Goal: Task Accomplishment & Management: Use online tool/utility

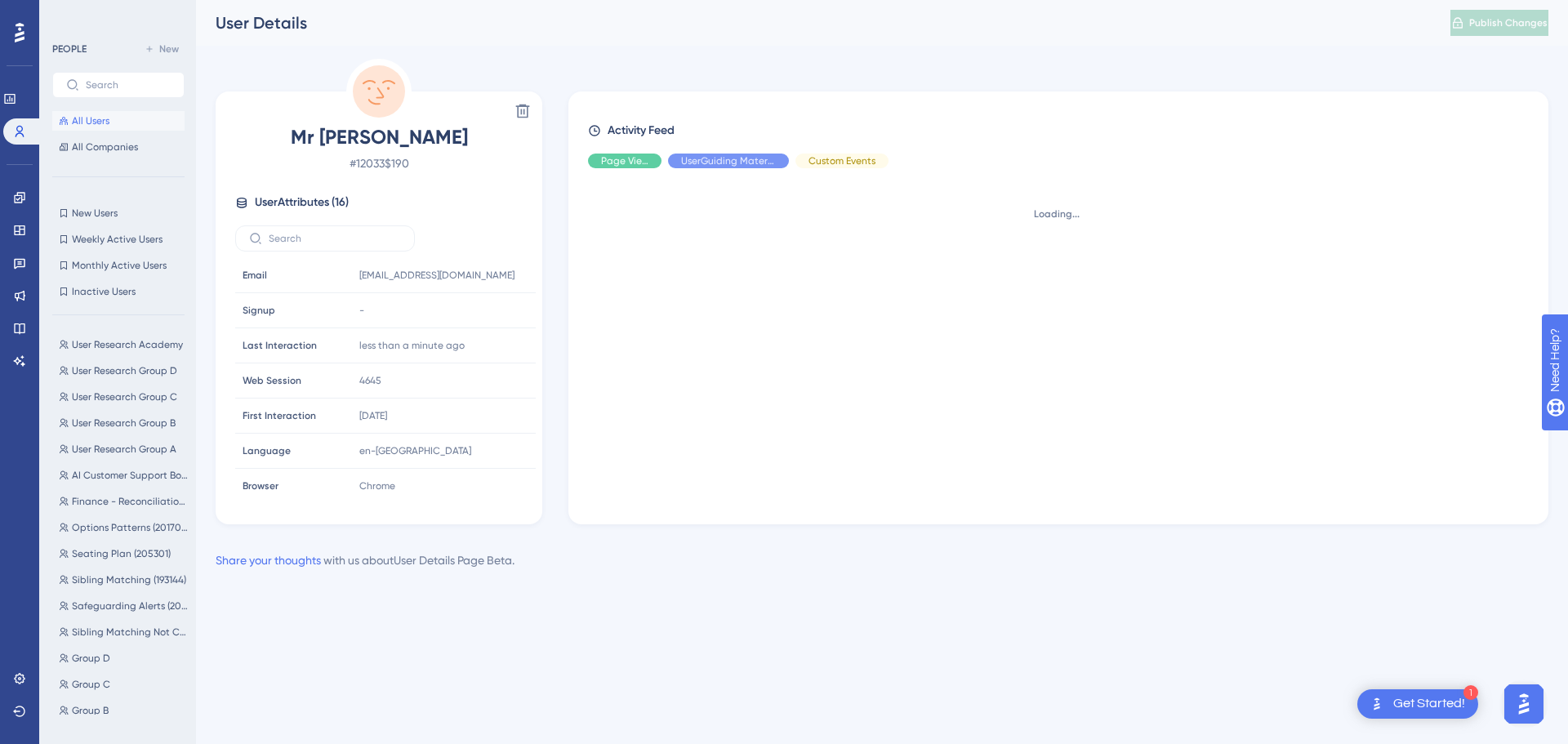
click at [343, 610] on div "Performance Users Engagement Widgets Feedback Product Updates Knowledge Base AI…" at bounding box center [784, 311] width 1568 height 623
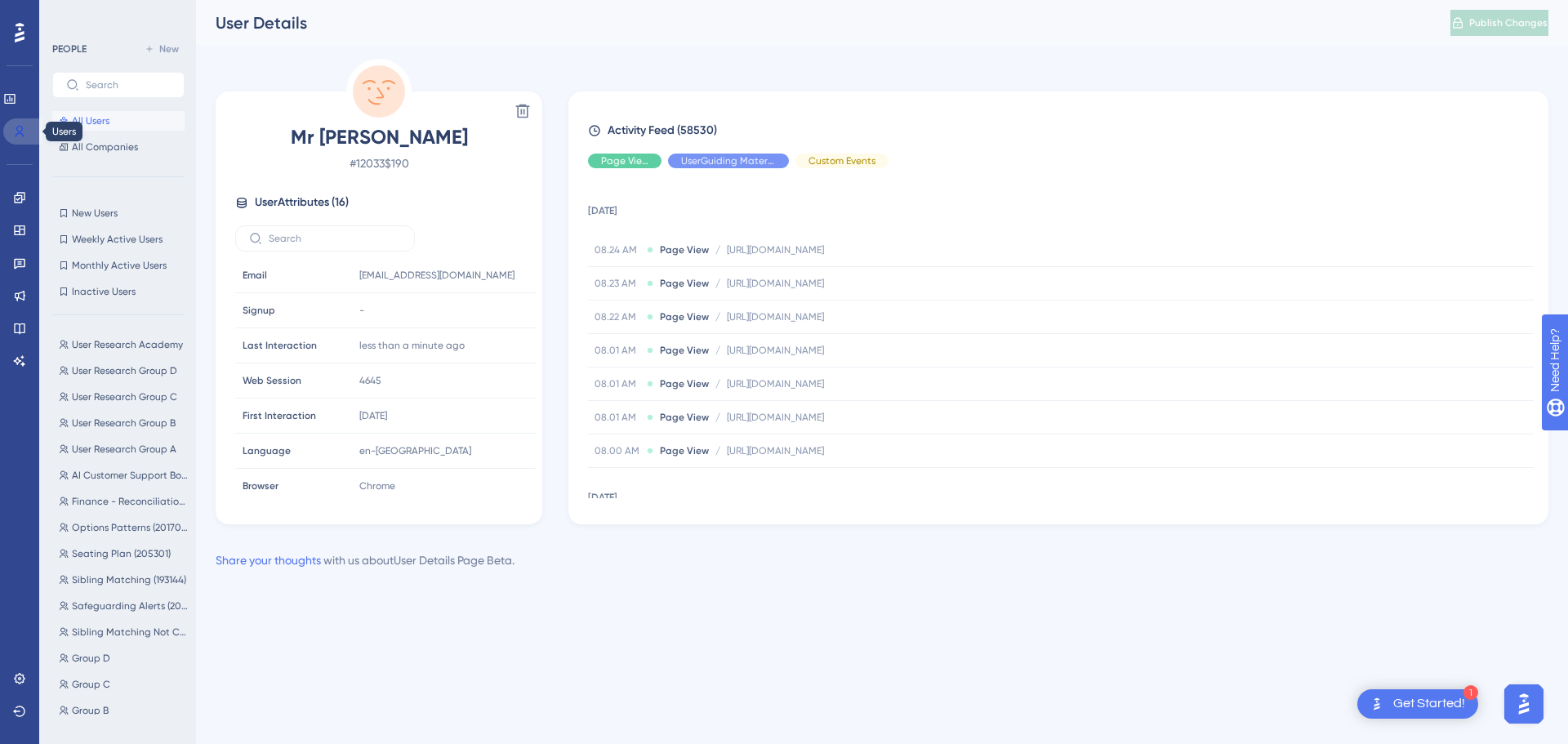
click at [15, 129] on icon at bounding box center [19, 131] width 13 height 13
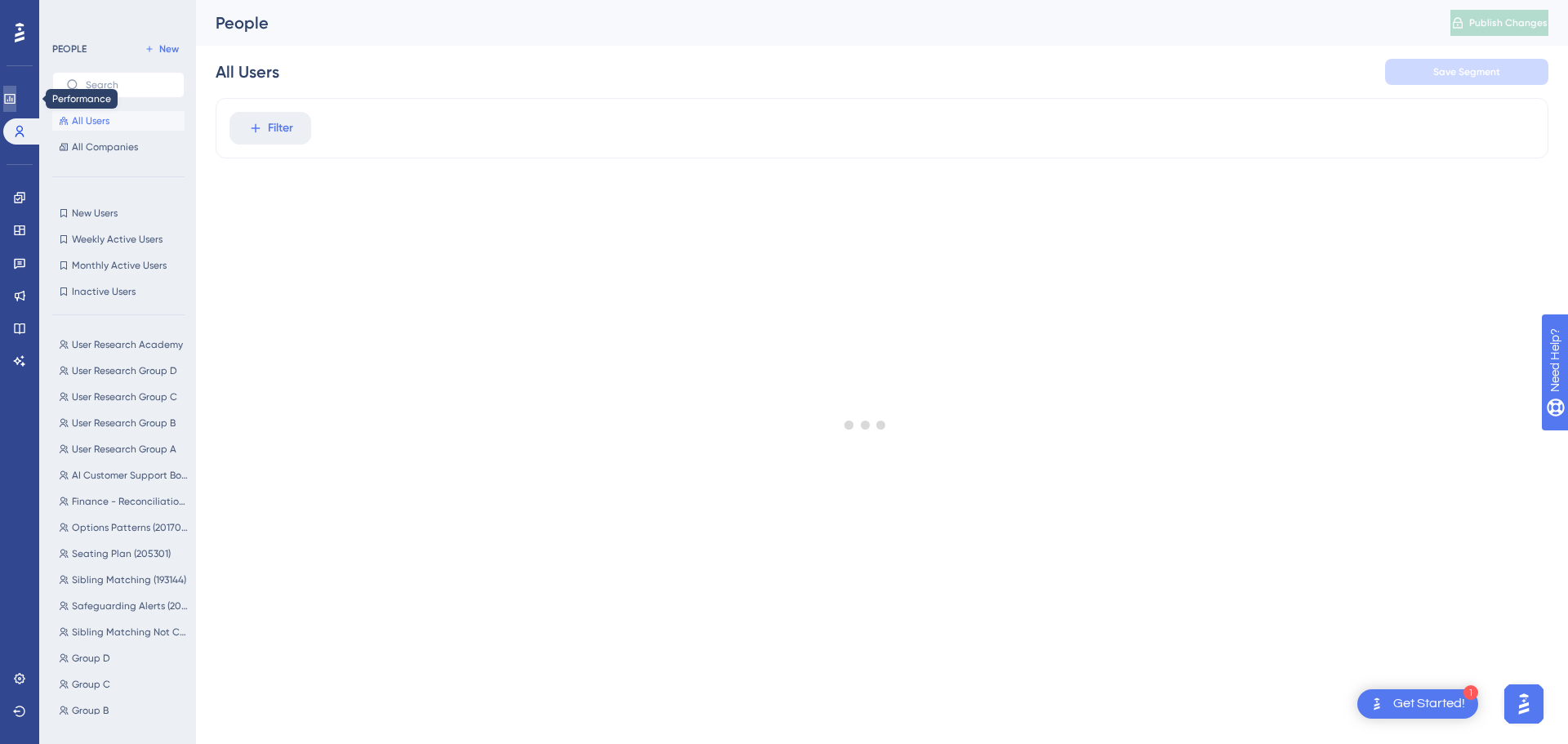
click at [16, 97] on icon at bounding box center [9, 98] width 13 height 13
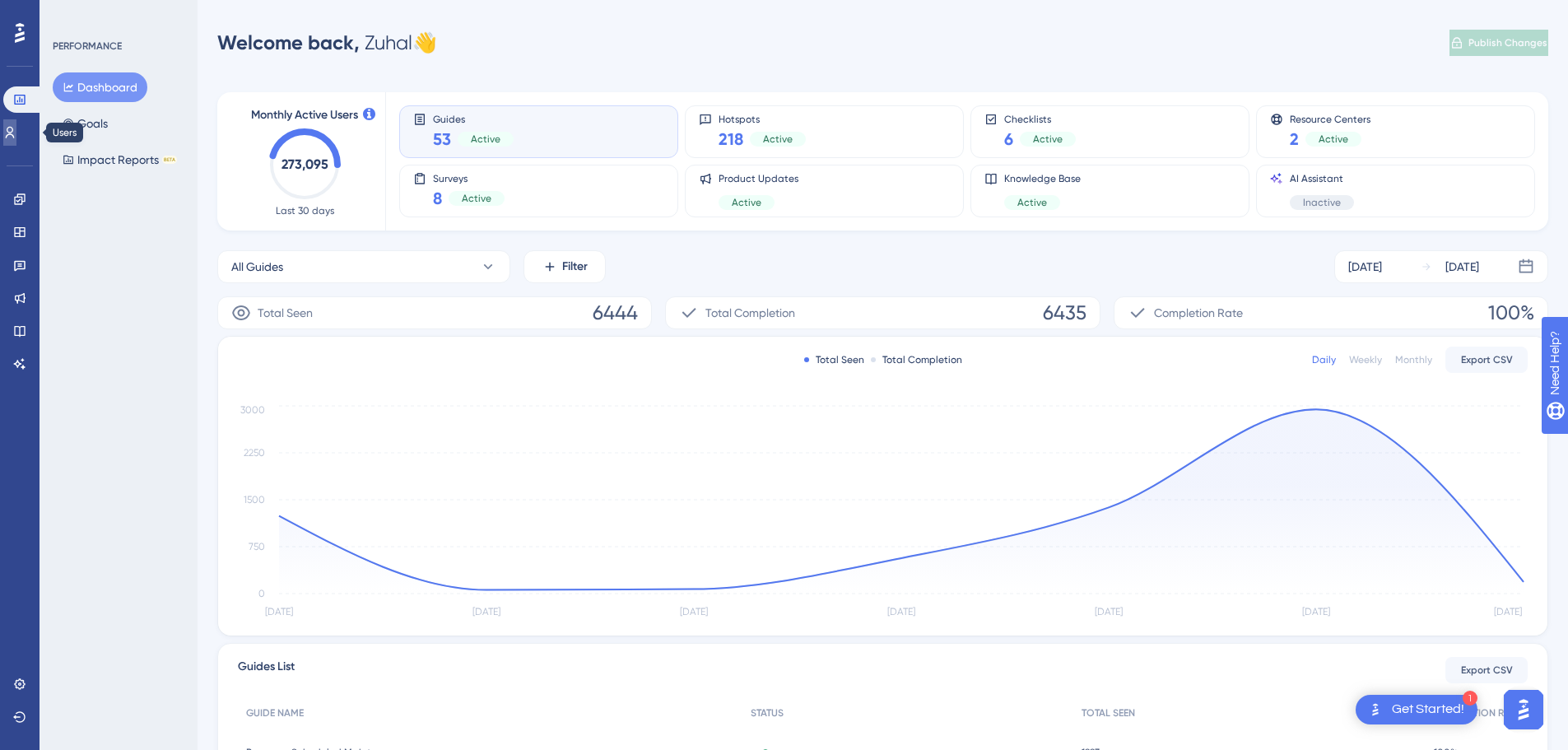
click at [16, 125] on link at bounding box center [9, 133] width 13 height 27
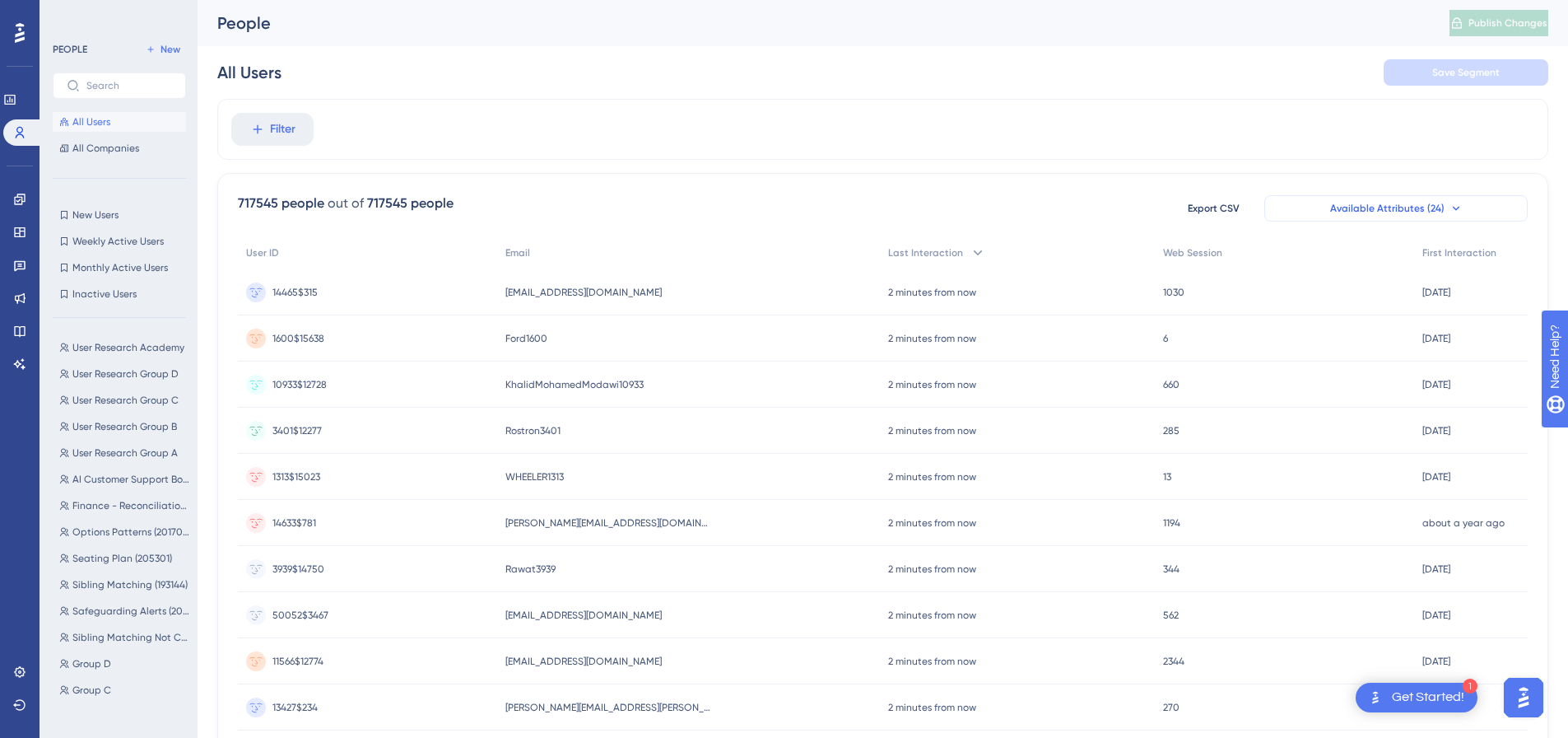
click at [1404, 209] on span "Available Attributes (24)" at bounding box center [1387, 208] width 115 height 13
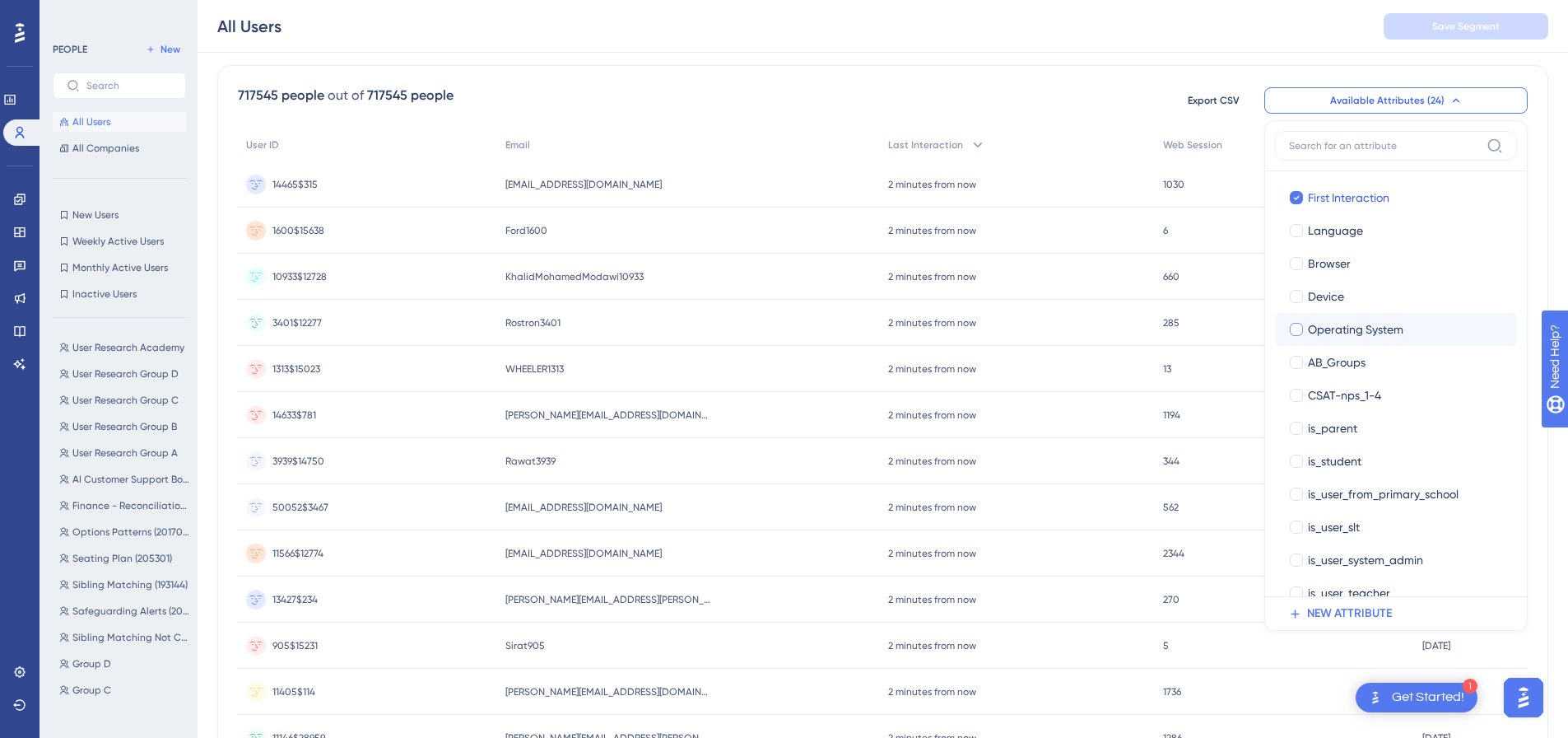
scroll to position [247, 0]
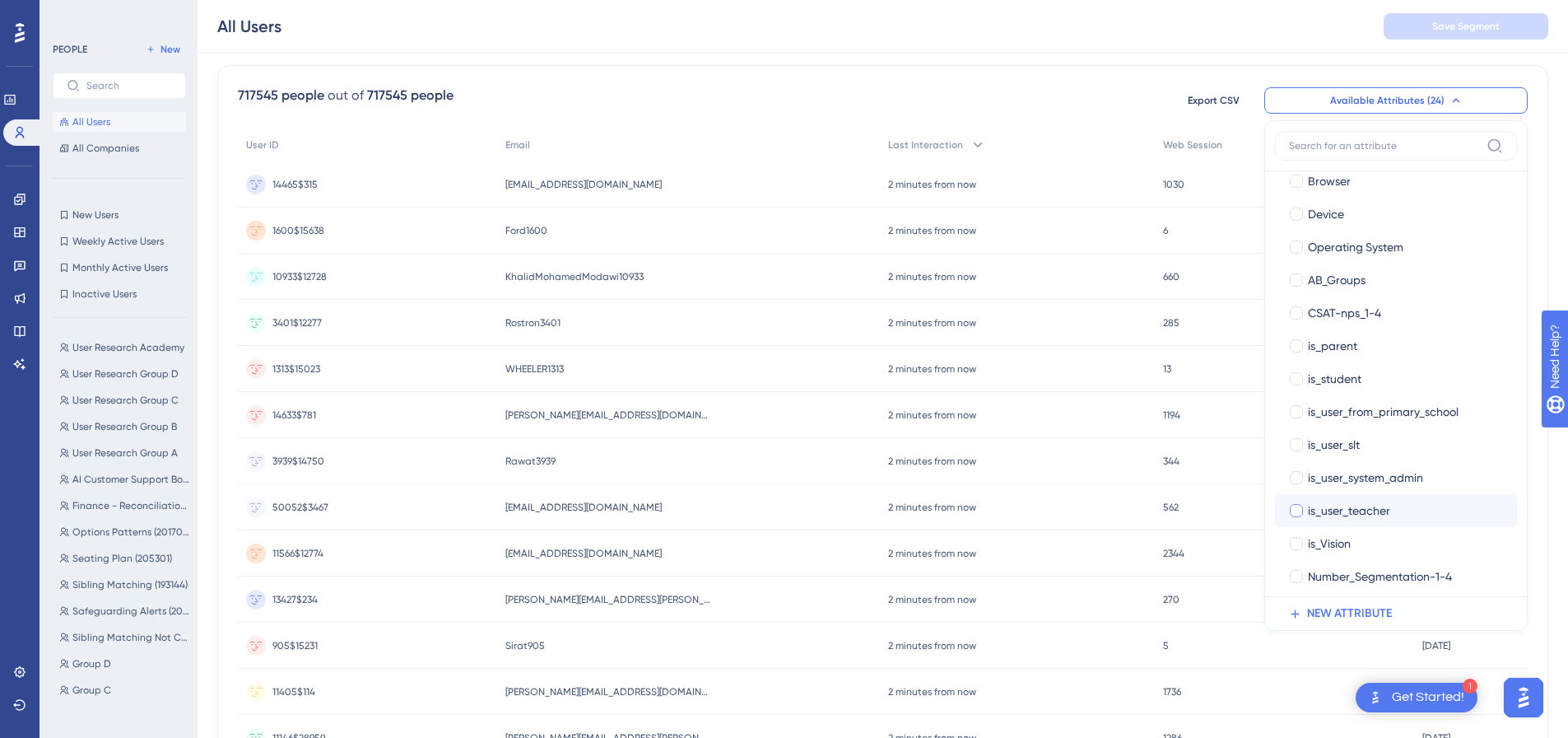
click at [1295, 506] on div at bounding box center [1296, 510] width 13 height 13
checkbox input "true"
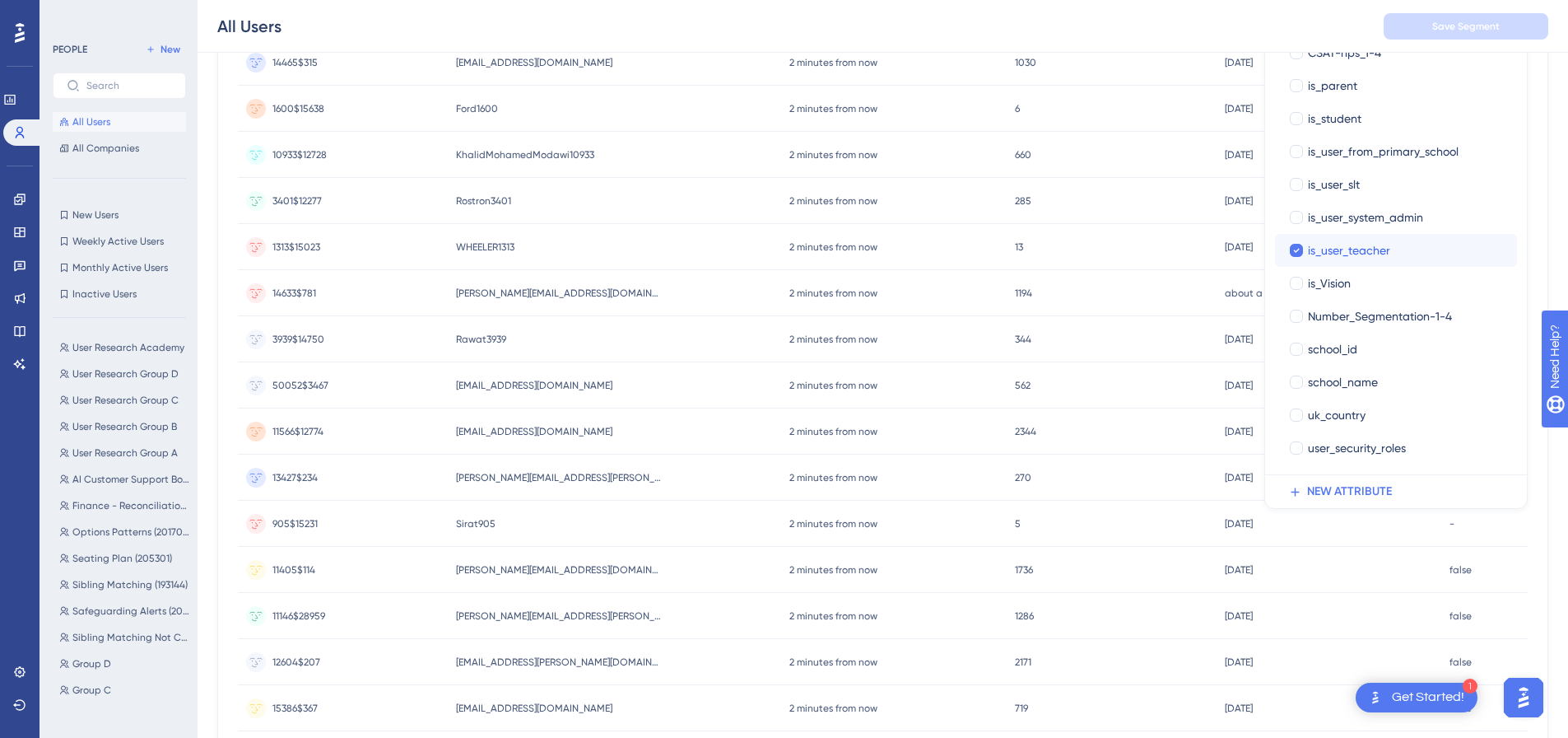
scroll to position [279, 0]
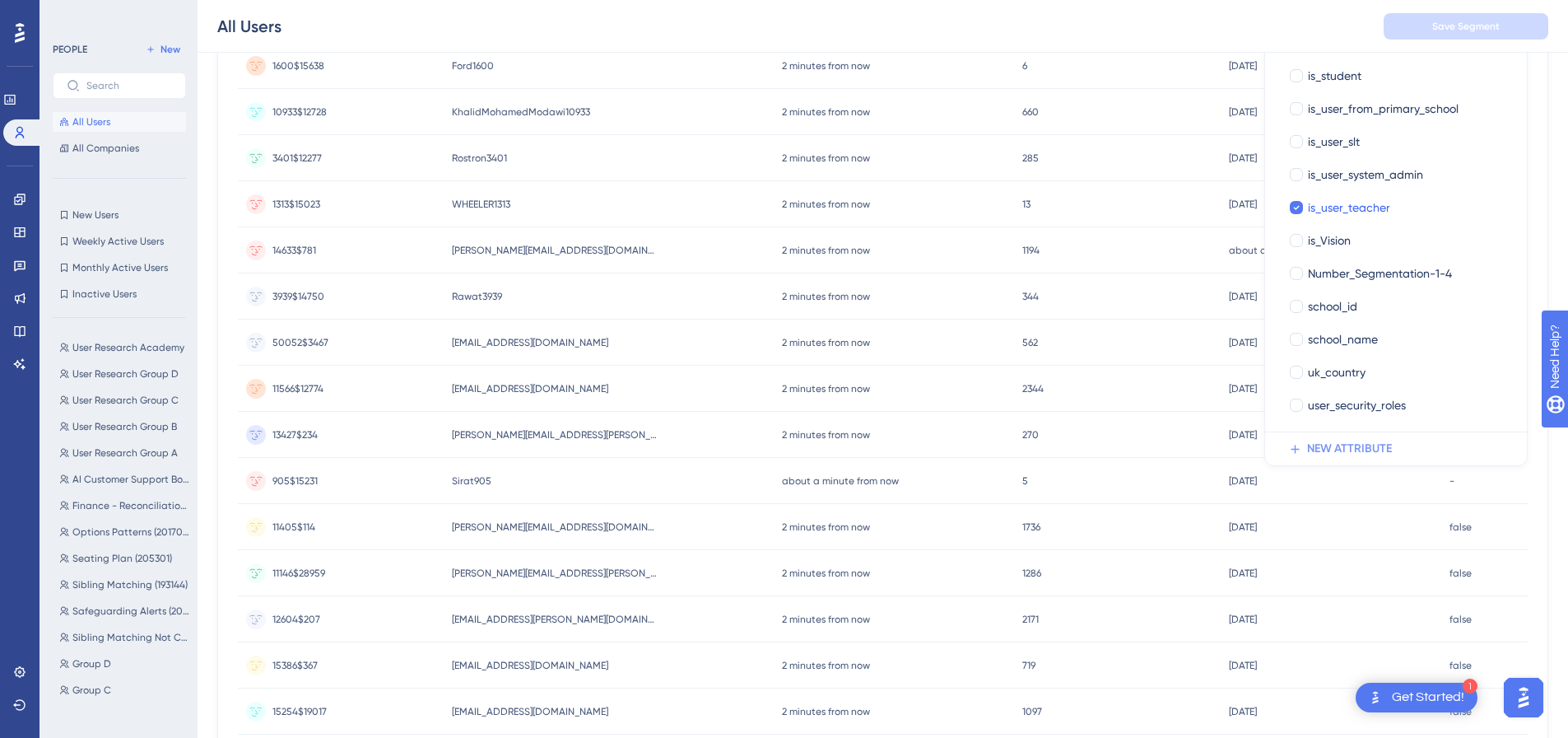
click at [1342, 450] on span "NEW ATTRIBUTE" at bounding box center [1349, 449] width 84 height 20
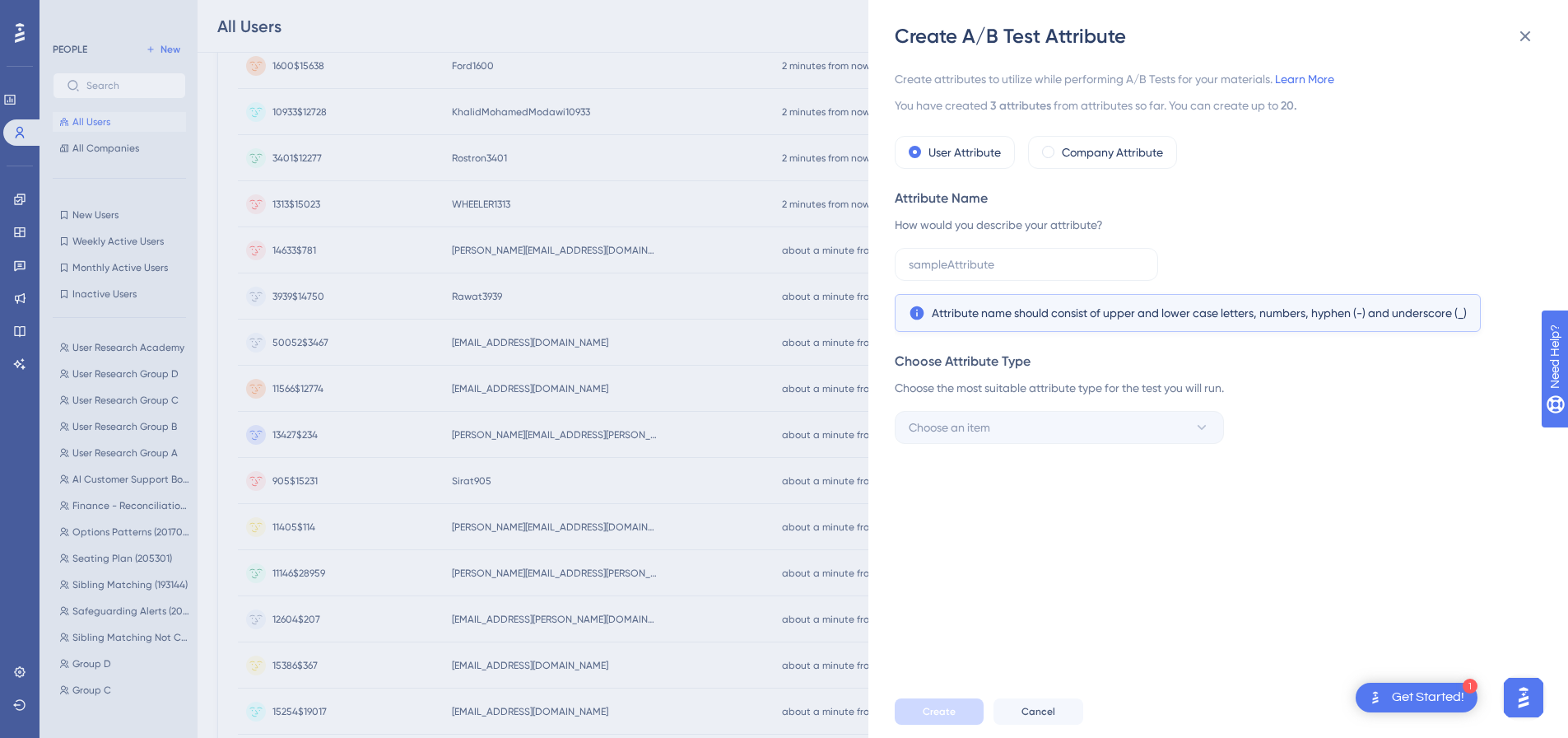
click at [1420, 691] on div "Get Started!" at bounding box center [1429, 697] width 72 height 18
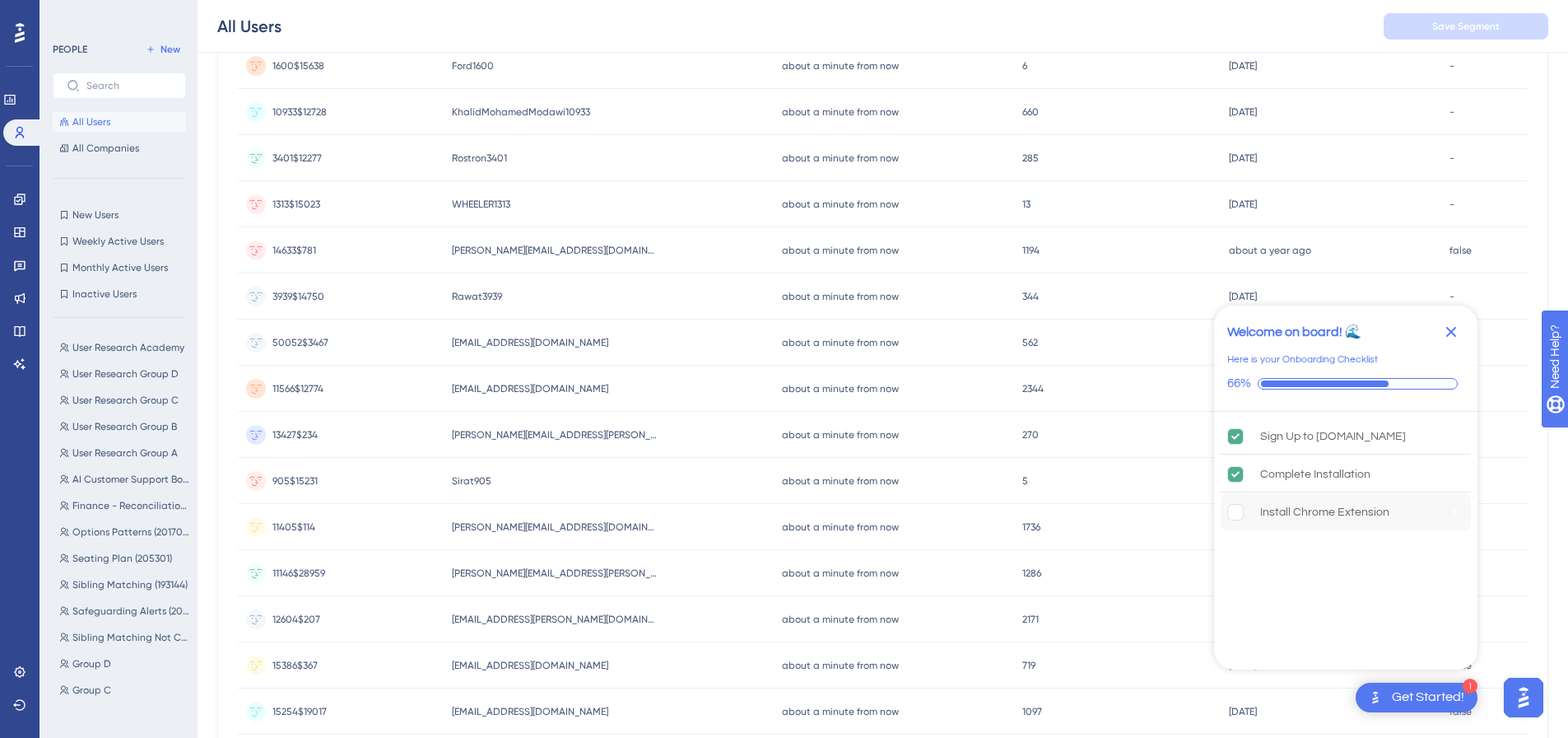
click at [1332, 523] on div "Install Chrome Extension" at bounding box center [1346, 512] width 251 height 36
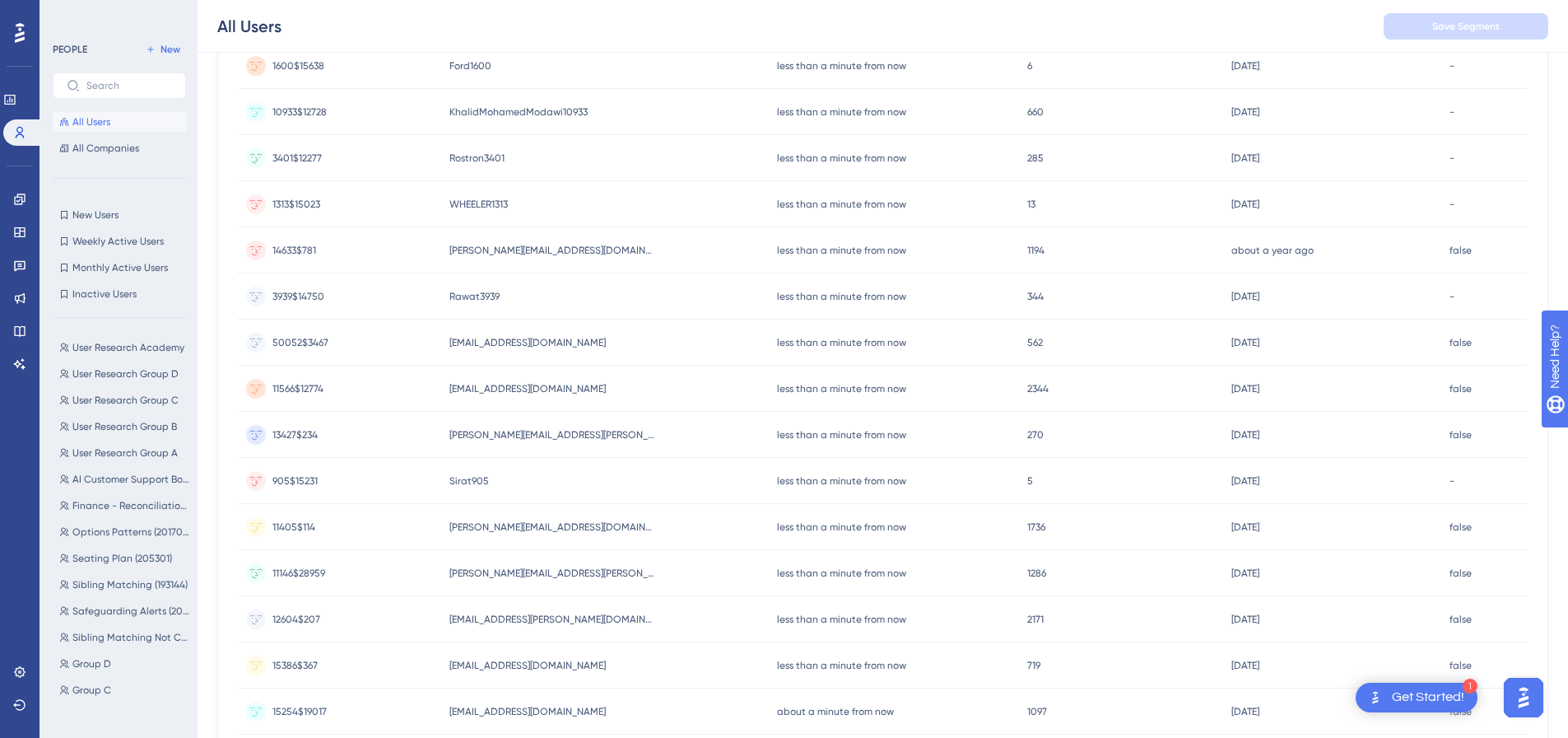
click at [1416, 697] on div "Get Started!" at bounding box center [1429, 697] width 72 height 18
click at [1522, 706] on img "Open AI Assistant Launcher" at bounding box center [1524, 698] width 29 height 29
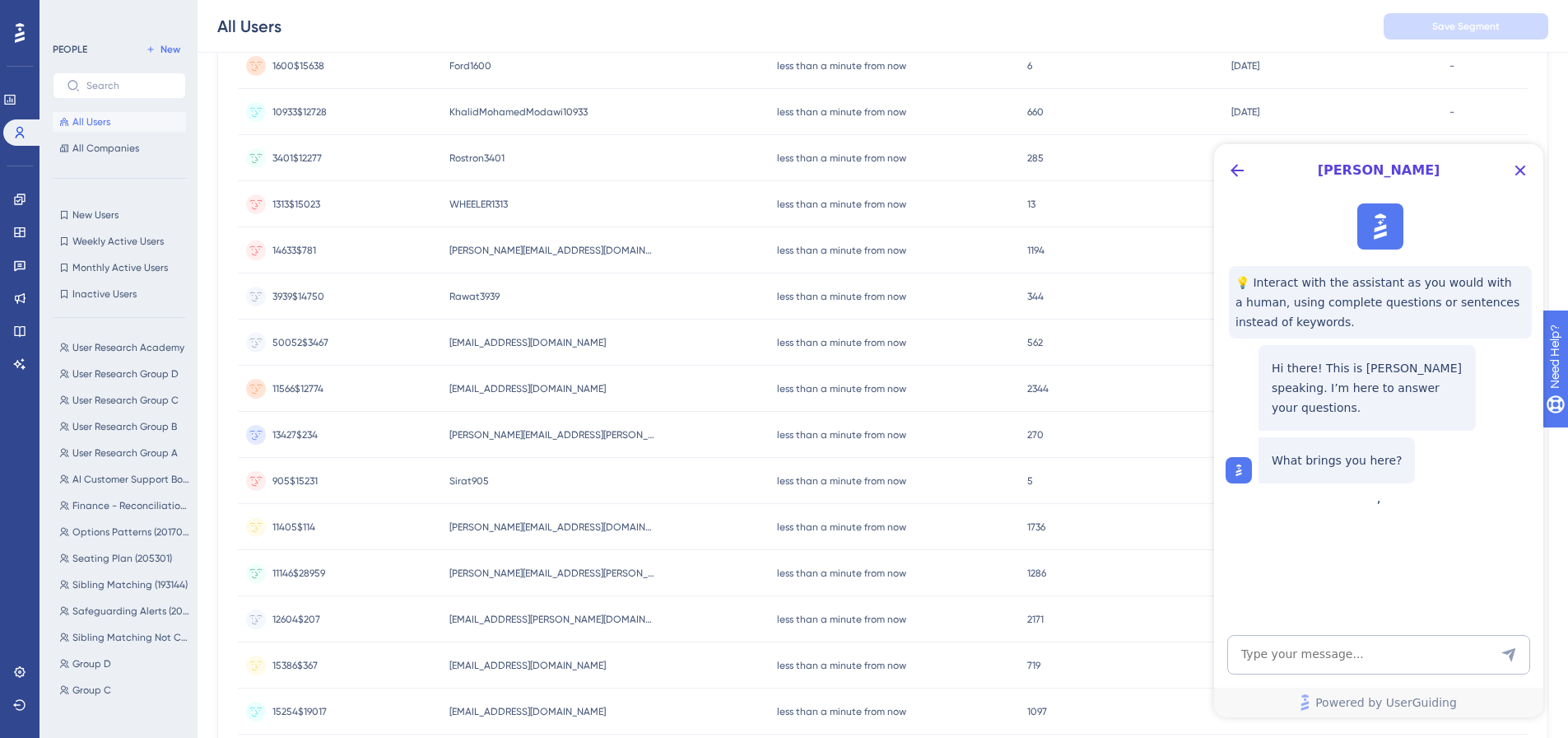
scroll to position [0, 0]
click at [1515, 177] on icon "Close Button" at bounding box center [1520, 170] width 20 height 20
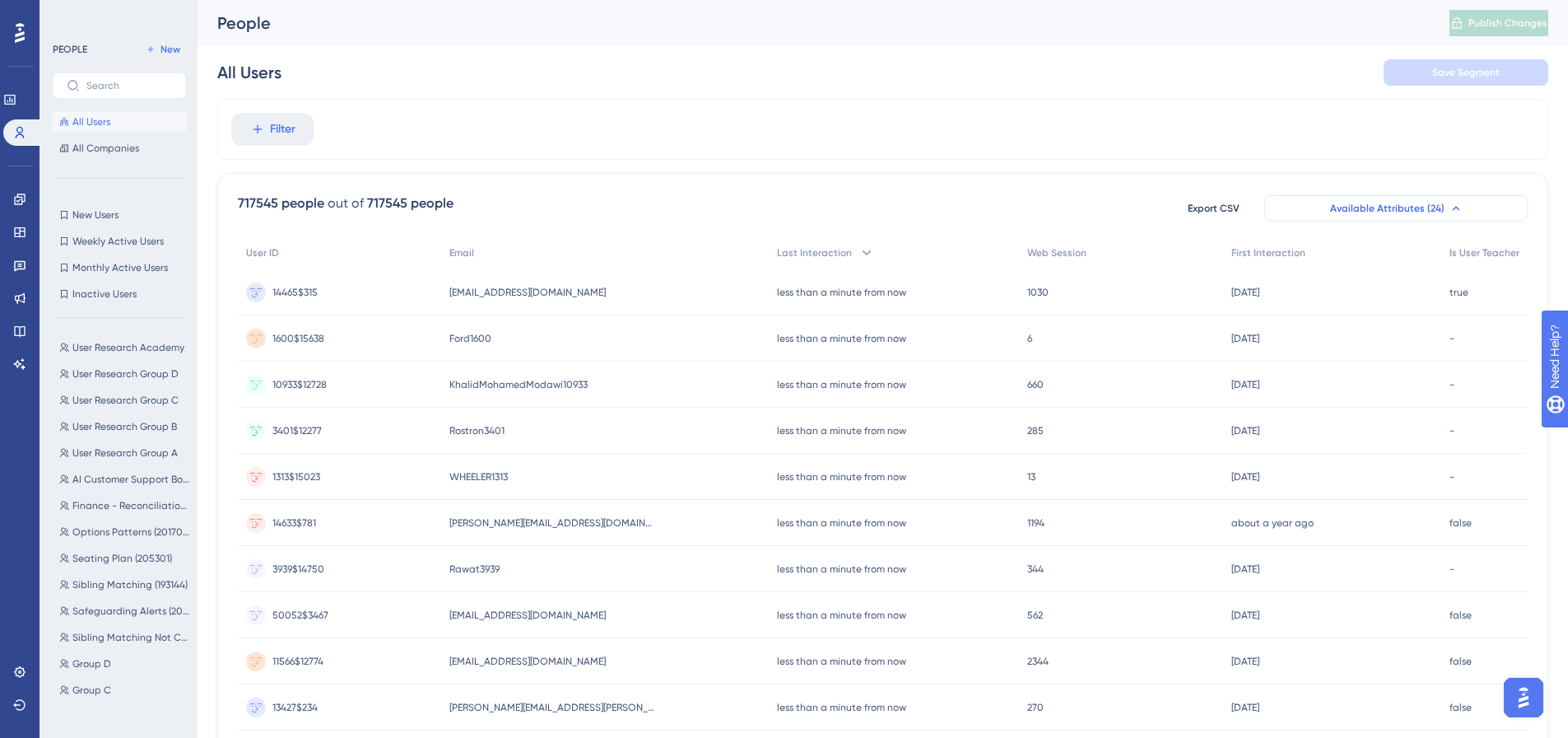
click at [1402, 208] on span "Available Attributes (24)" at bounding box center [1387, 208] width 115 height 13
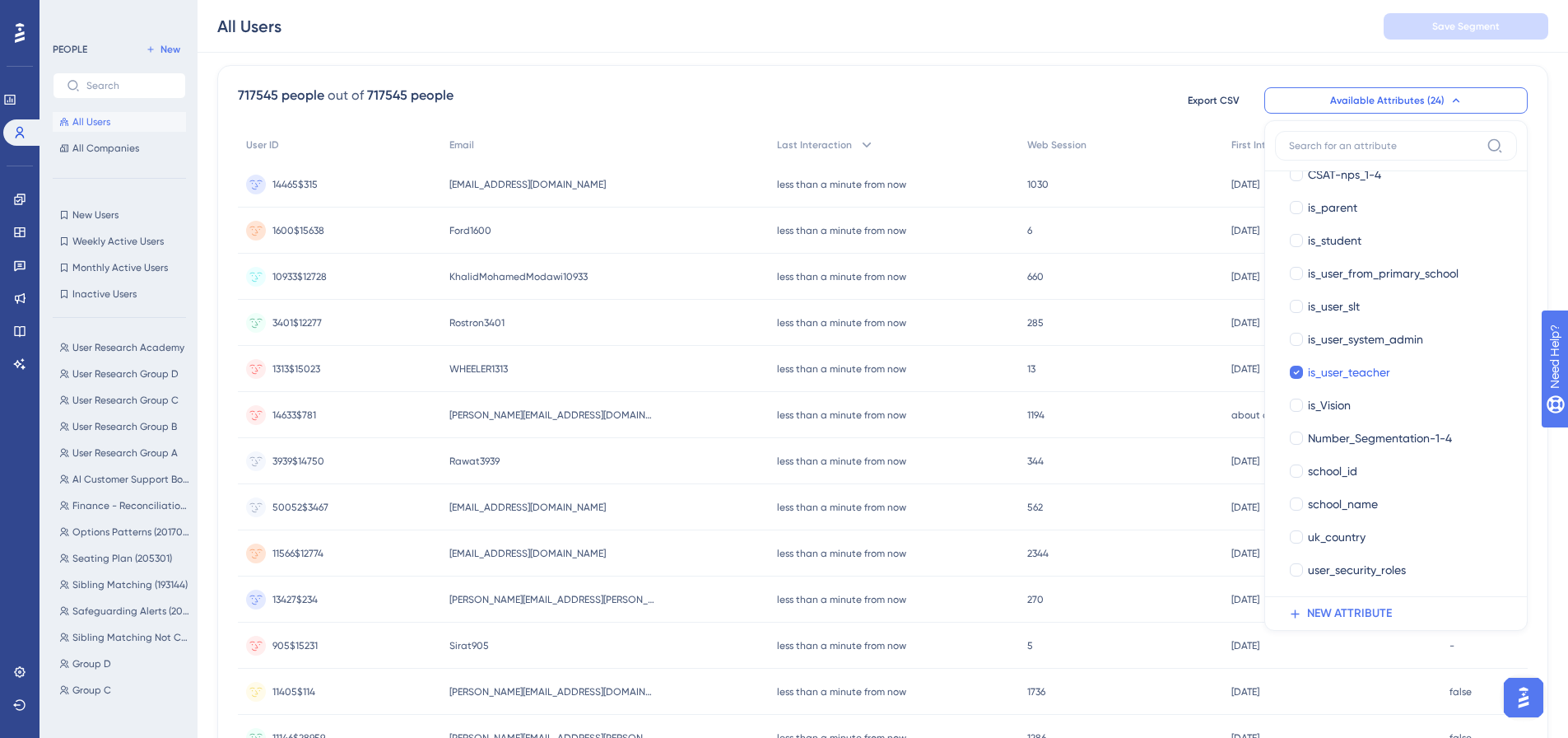
scroll to position [279, 0]
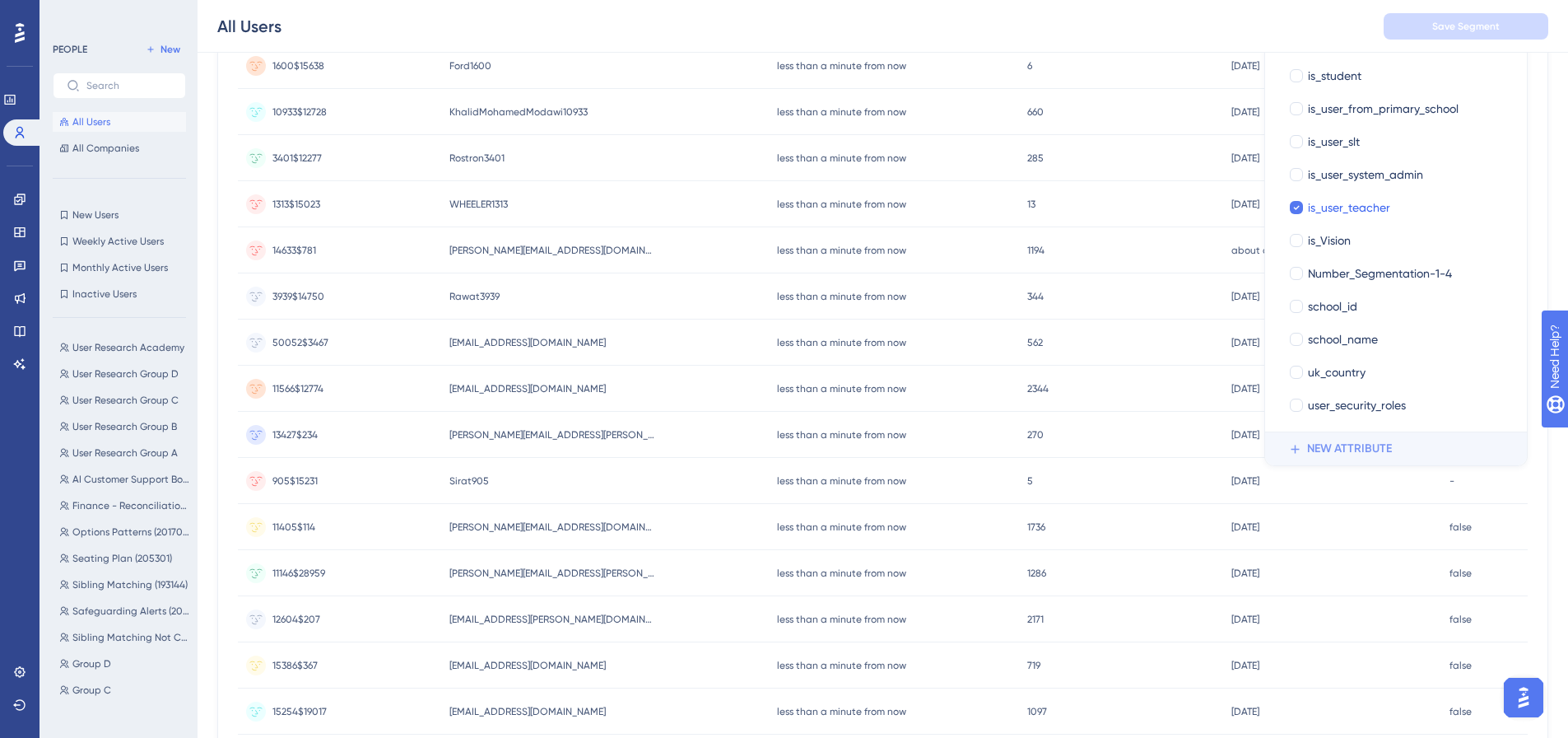
click at [1344, 449] on span "NEW ATTRIBUTE" at bounding box center [1349, 449] width 84 height 20
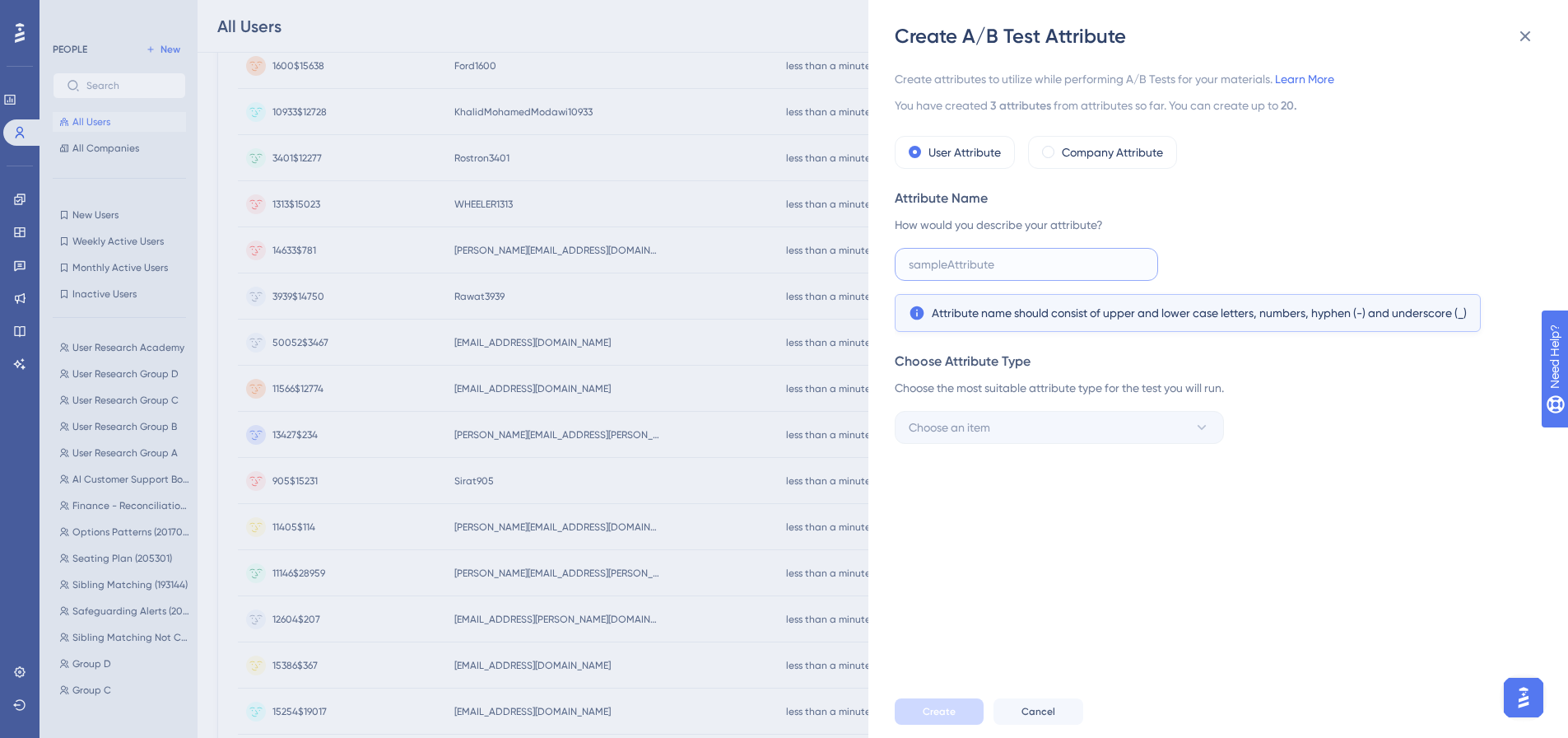
click at [981, 260] on input "text" at bounding box center [1026, 264] width 235 height 18
click at [1524, 34] on icon at bounding box center [1526, 36] width 10 height 10
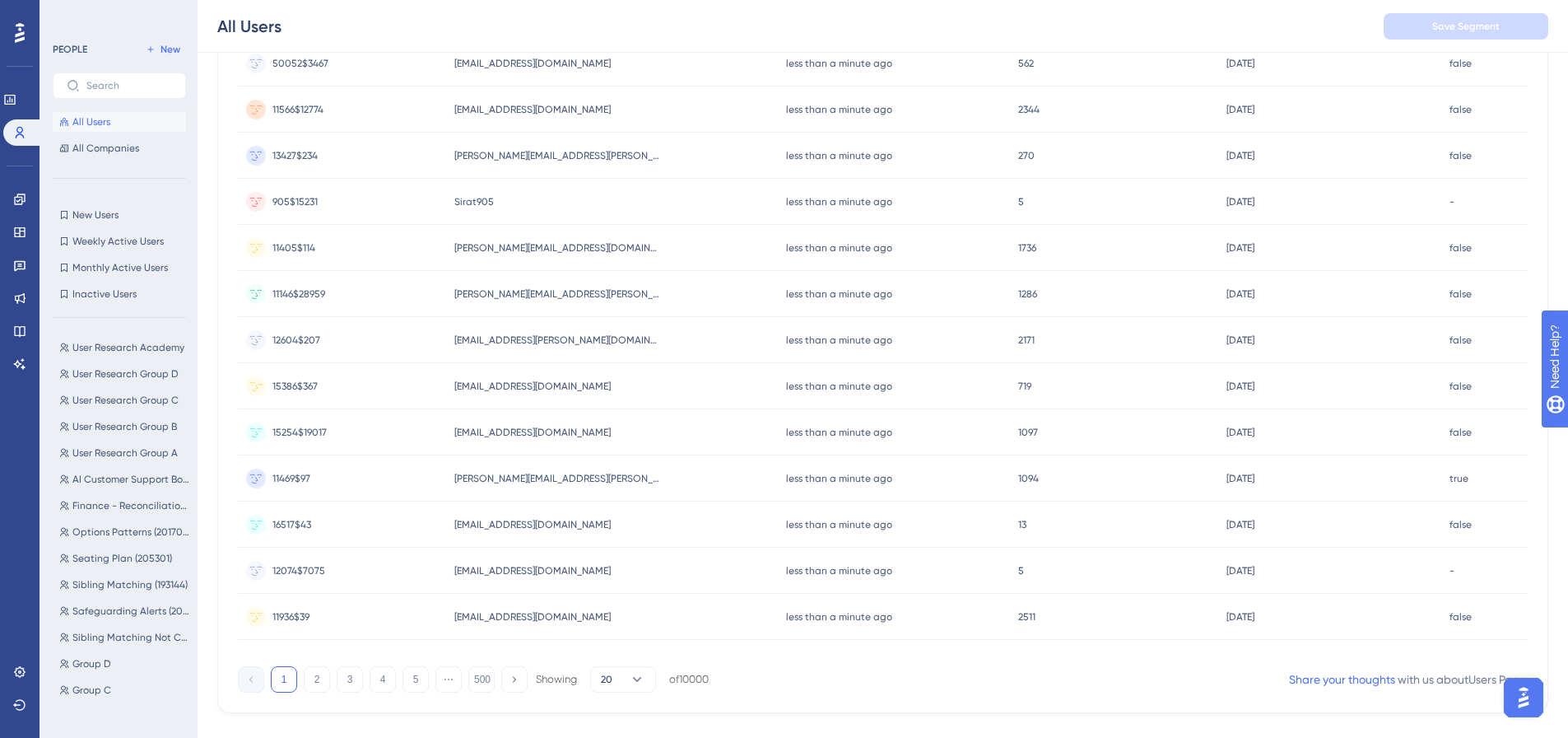
scroll to position [586, 12]
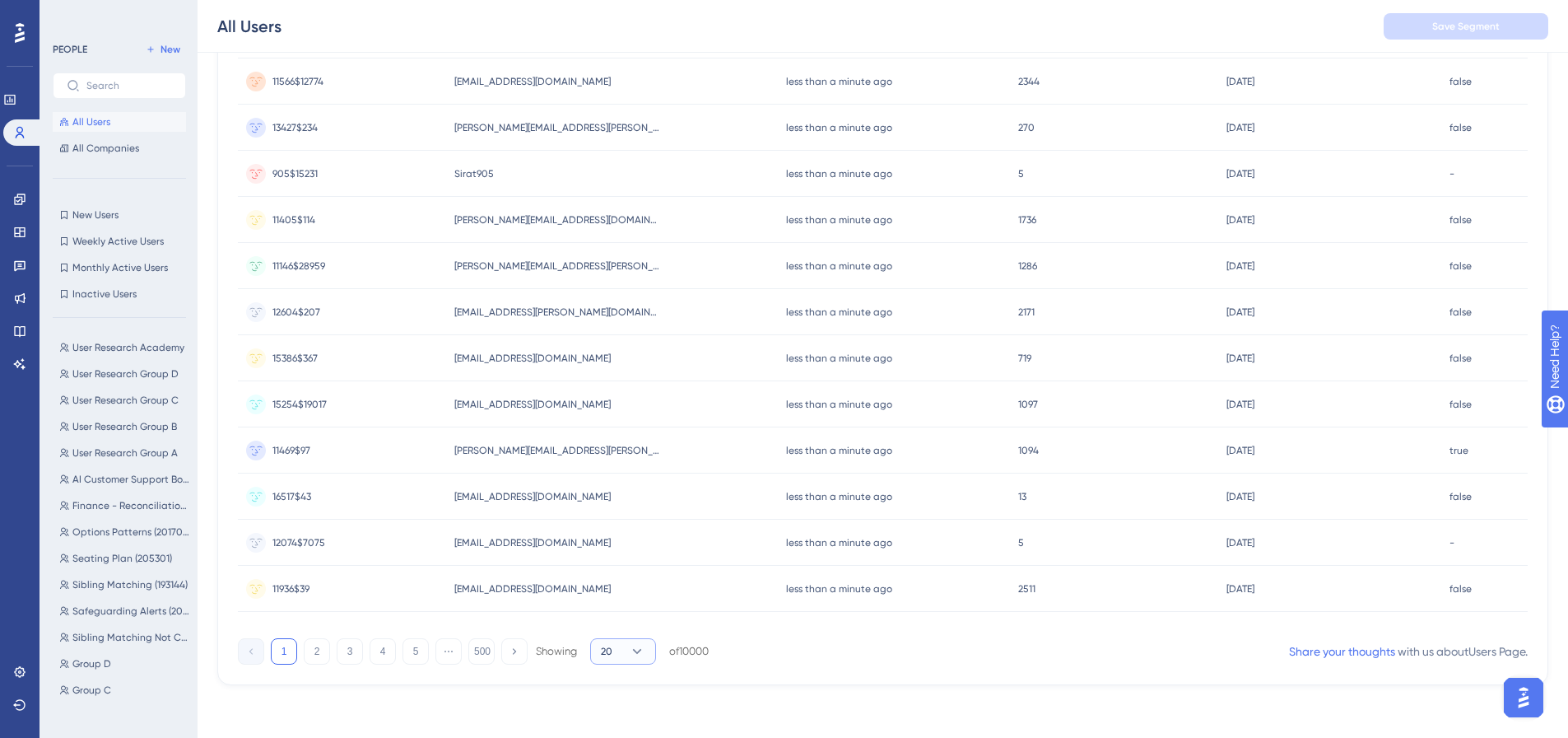
click at [633, 651] on icon at bounding box center [636, 651] width 16 height 16
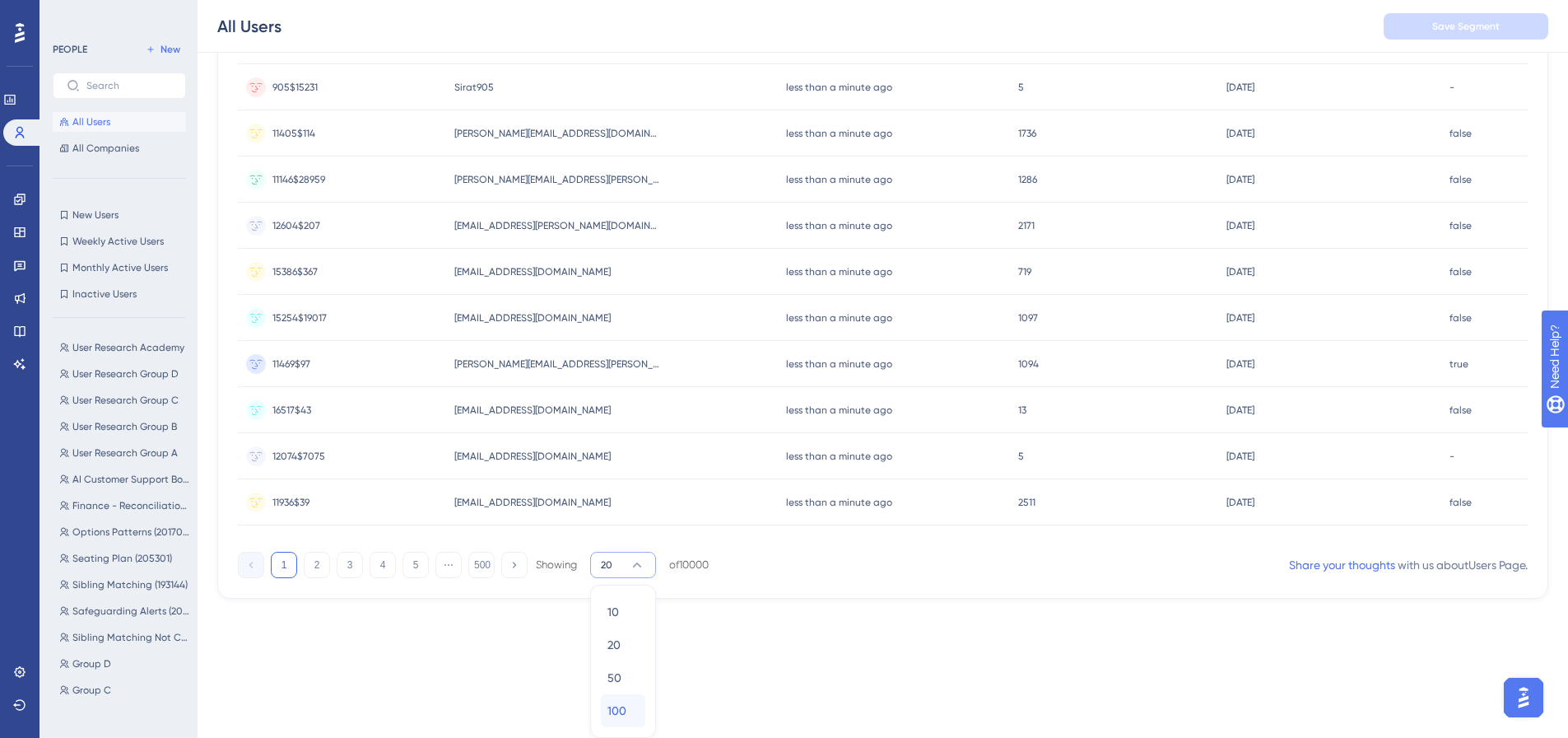
click at [608, 704] on span "100" at bounding box center [617, 710] width 19 height 20
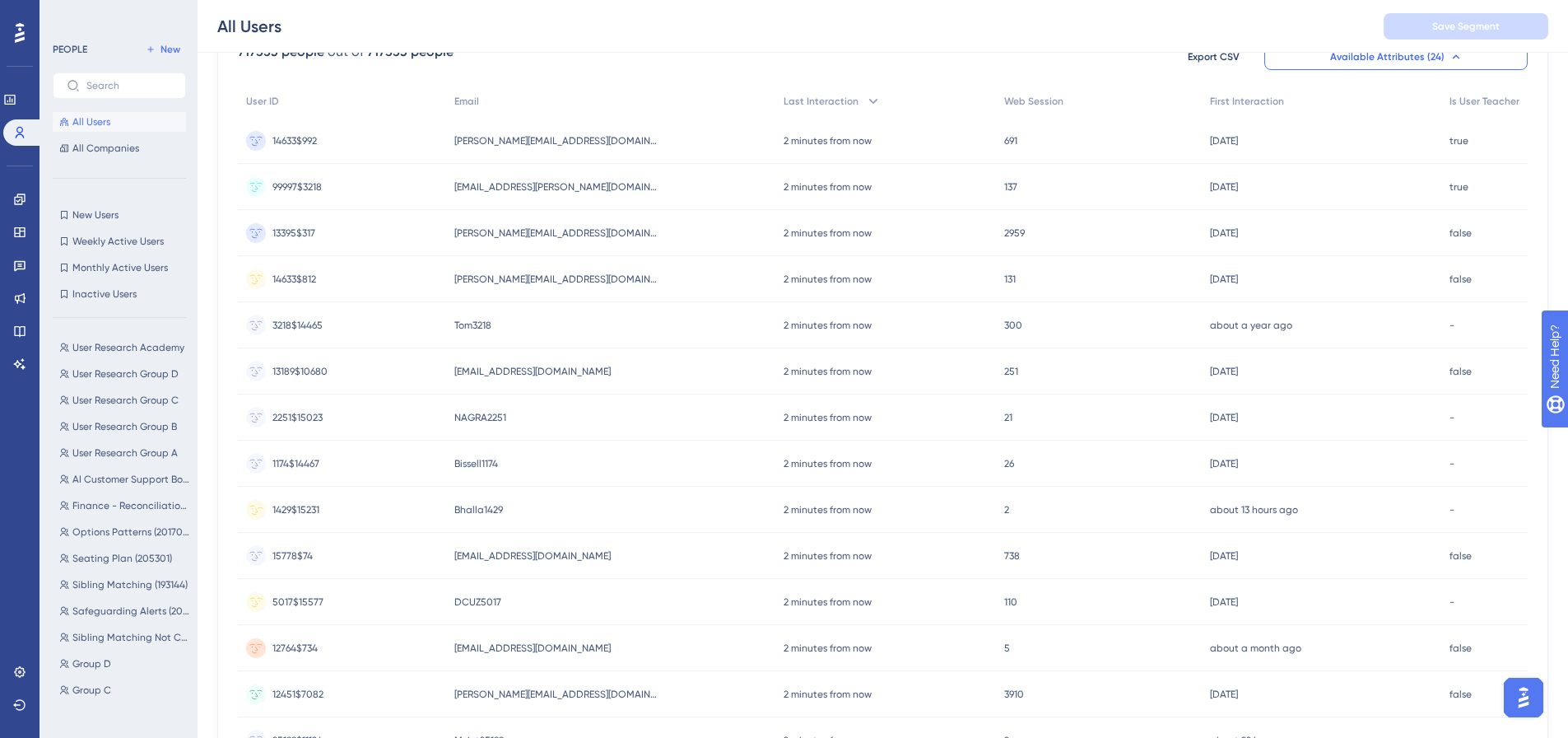
scroll to position [0, 12]
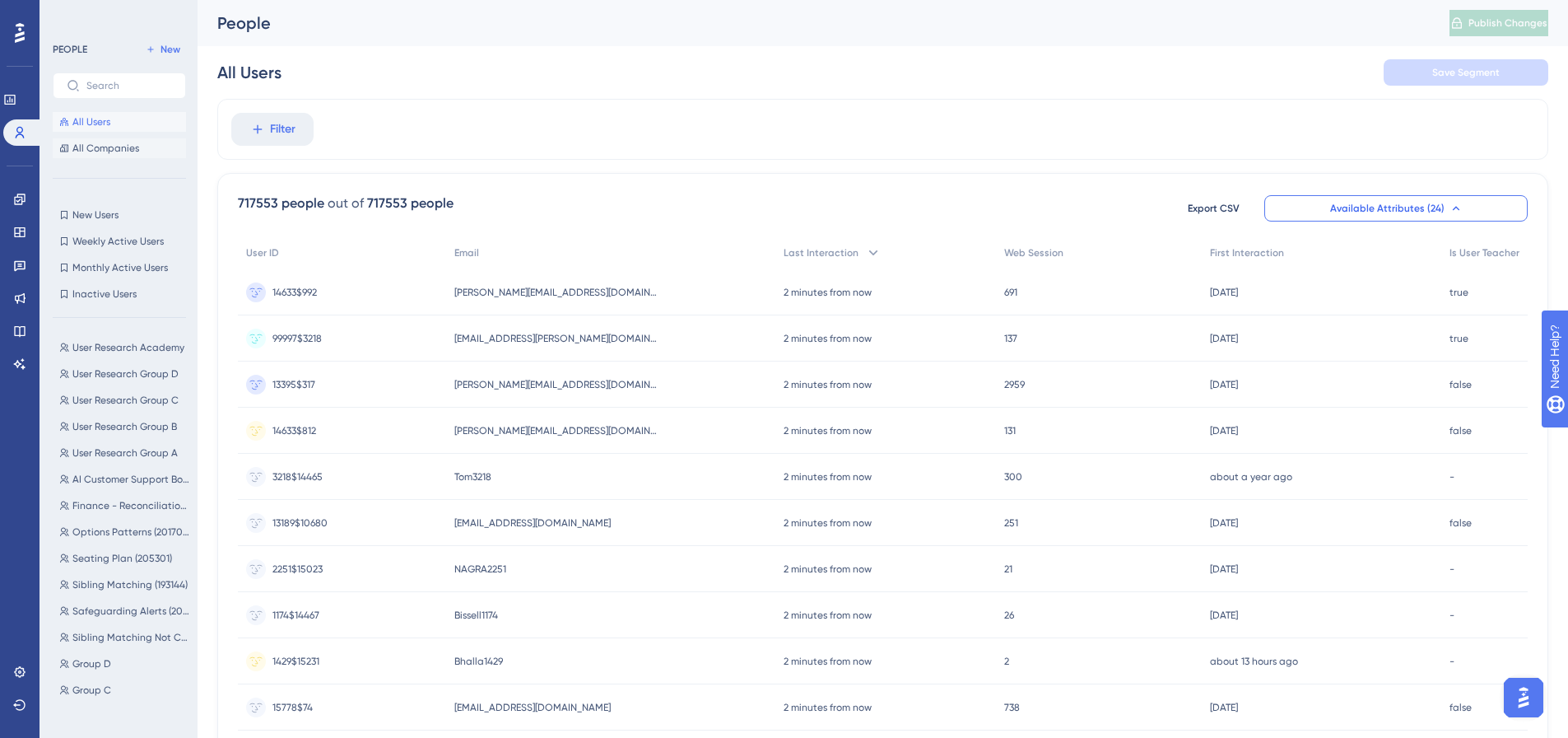
click at [127, 152] on span "All Companies" at bounding box center [105, 147] width 66 height 13
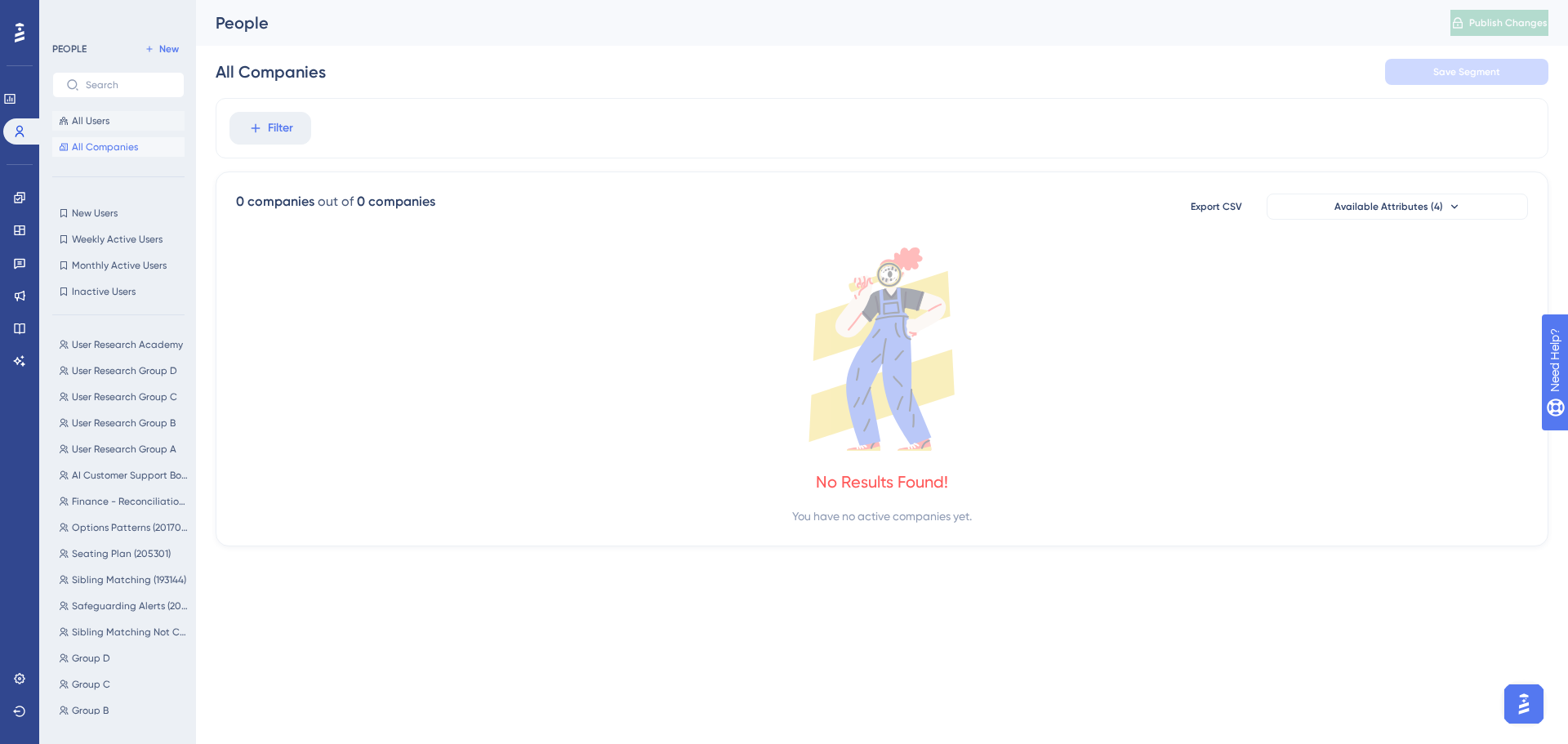
click at [102, 123] on span "All Users" at bounding box center [91, 120] width 38 height 13
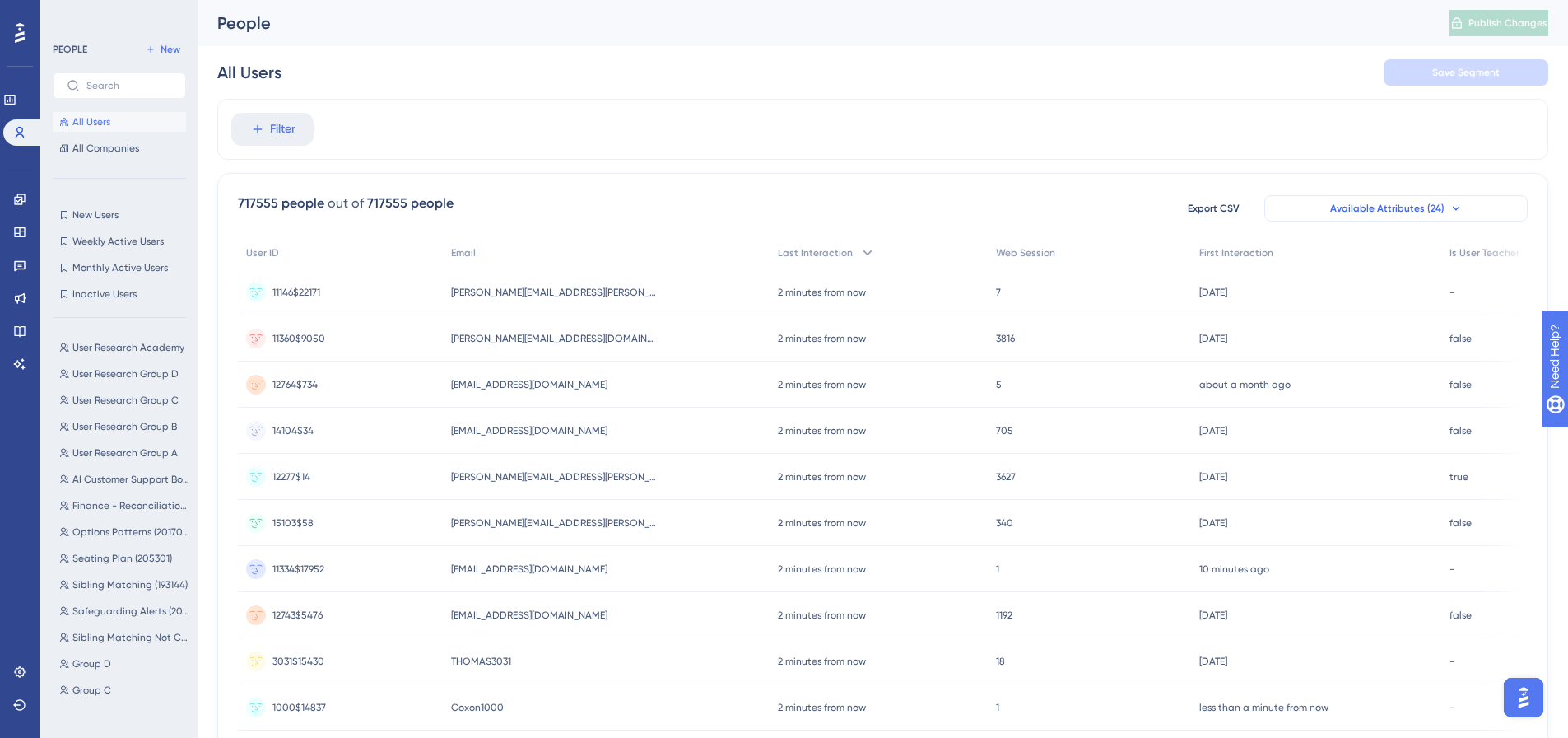
click at [1367, 202] on span "Available Attributes (24)" at bounding box center [1387, 208] width 115 height 13
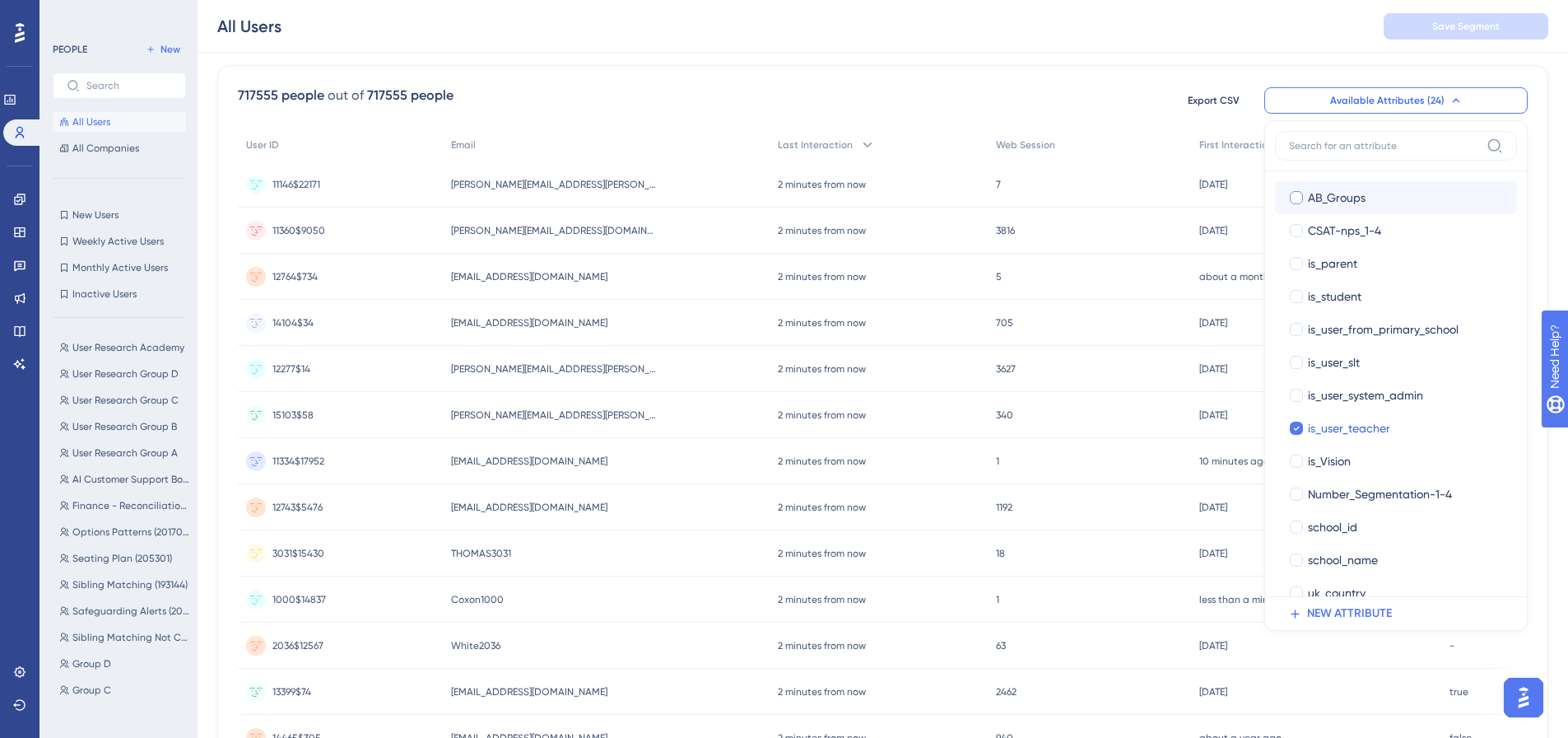
scroll to position [385, 0]
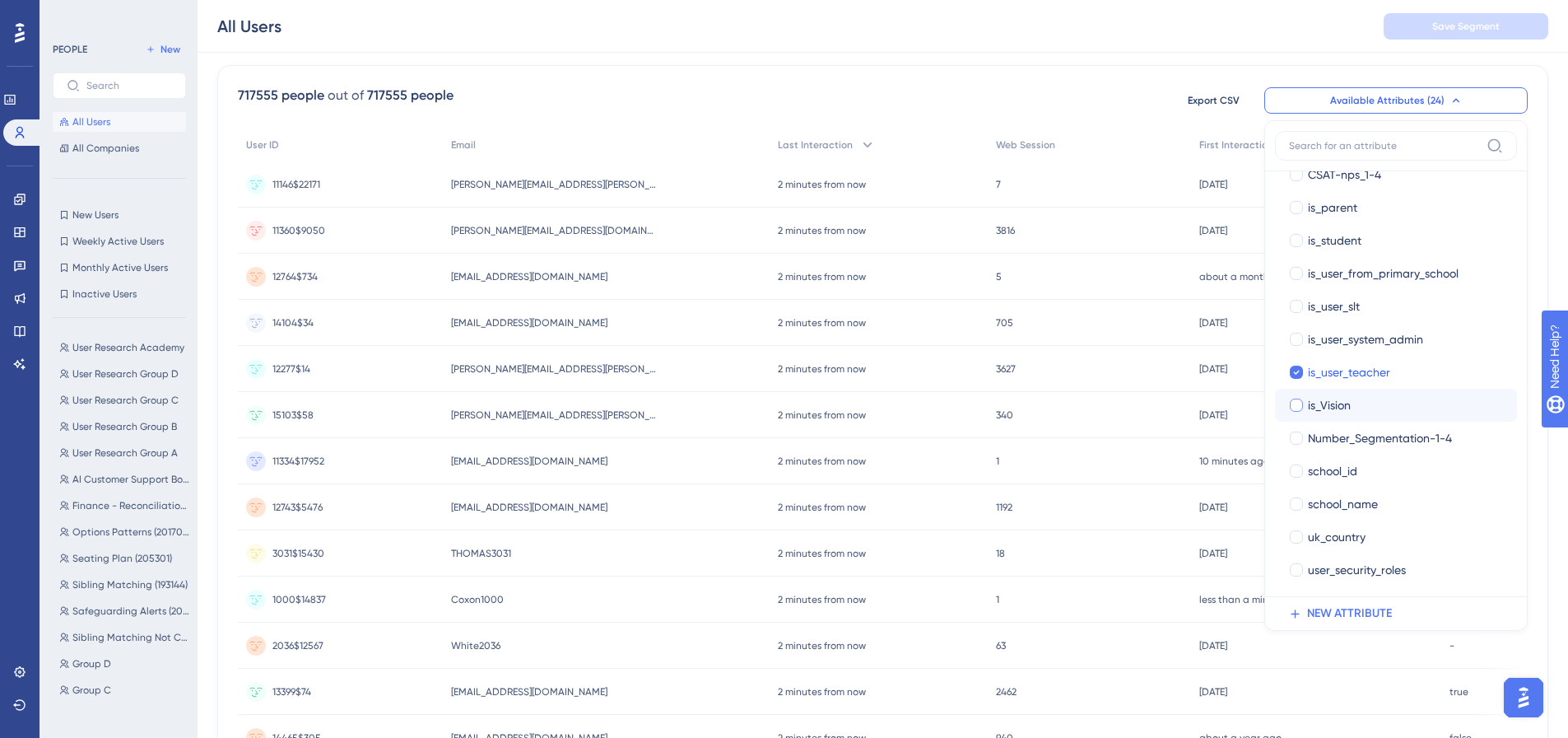
click at [1298, 406] on div at bounding box center [1296, 405] width 13 height 13
checkbox input "true"
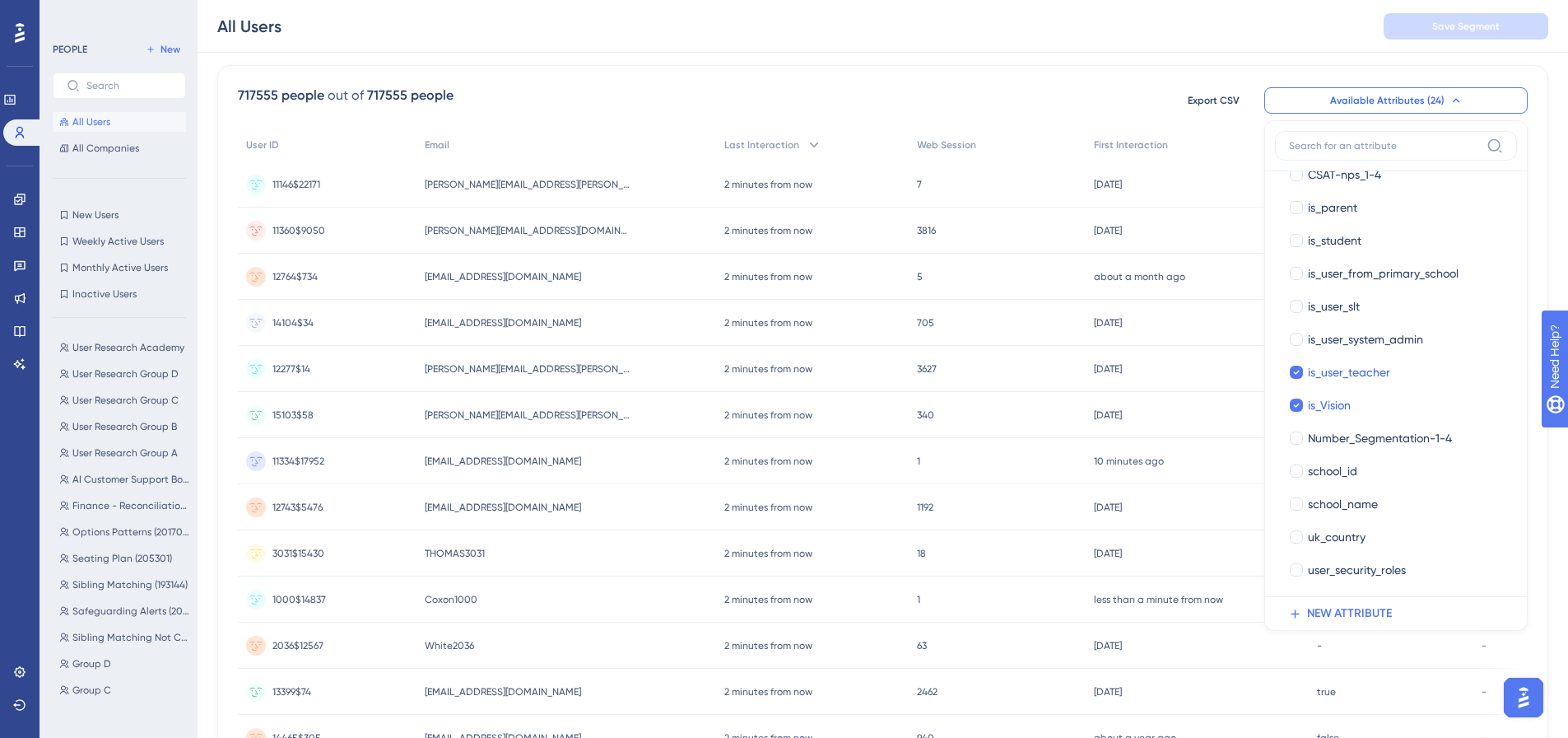
click at [1101, 93] on div "717555 people out of 717555 people Export CSV Available Attributes (24) User ID…" at bounding box center [883, 100] width 1290 height 29
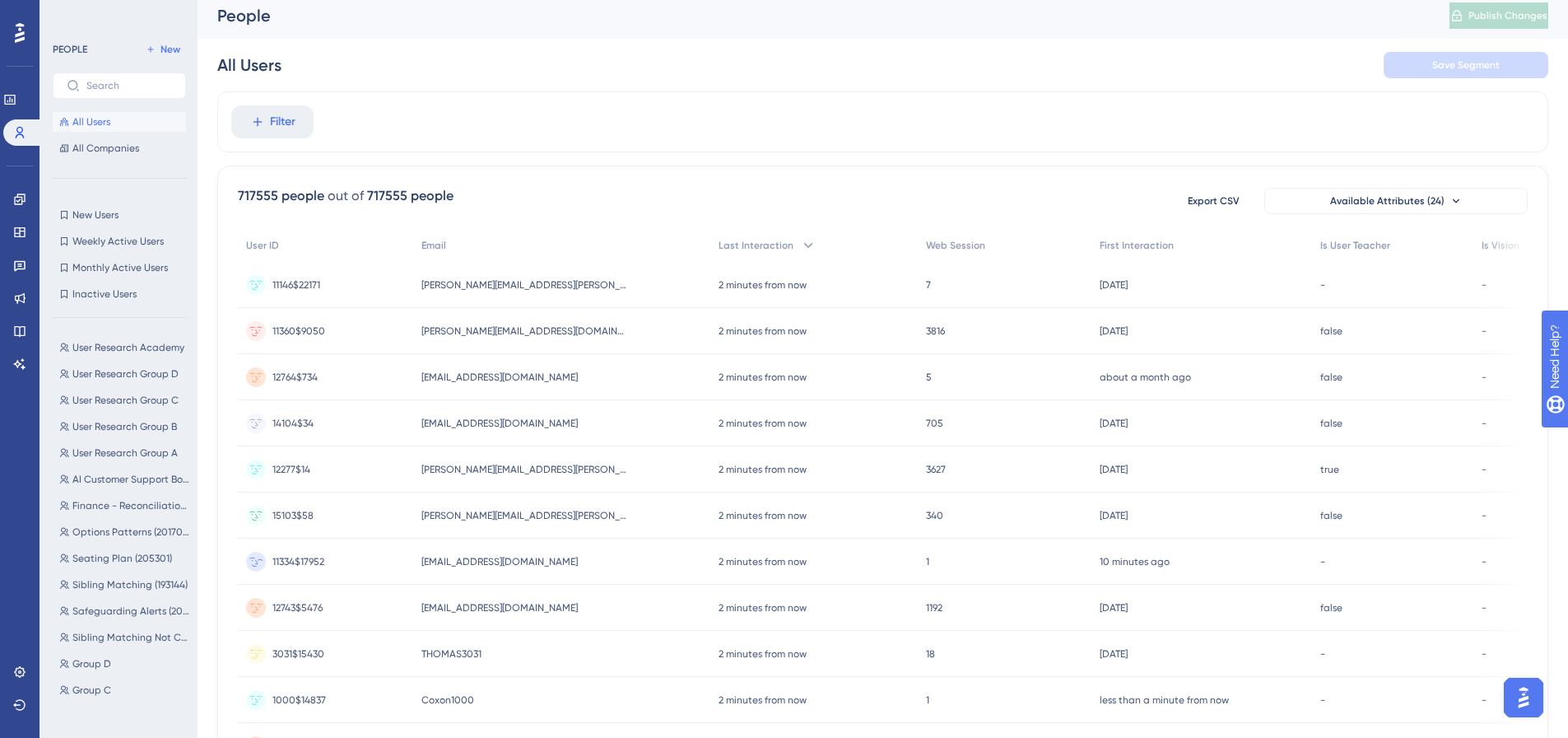
scroll to position [0, 12]
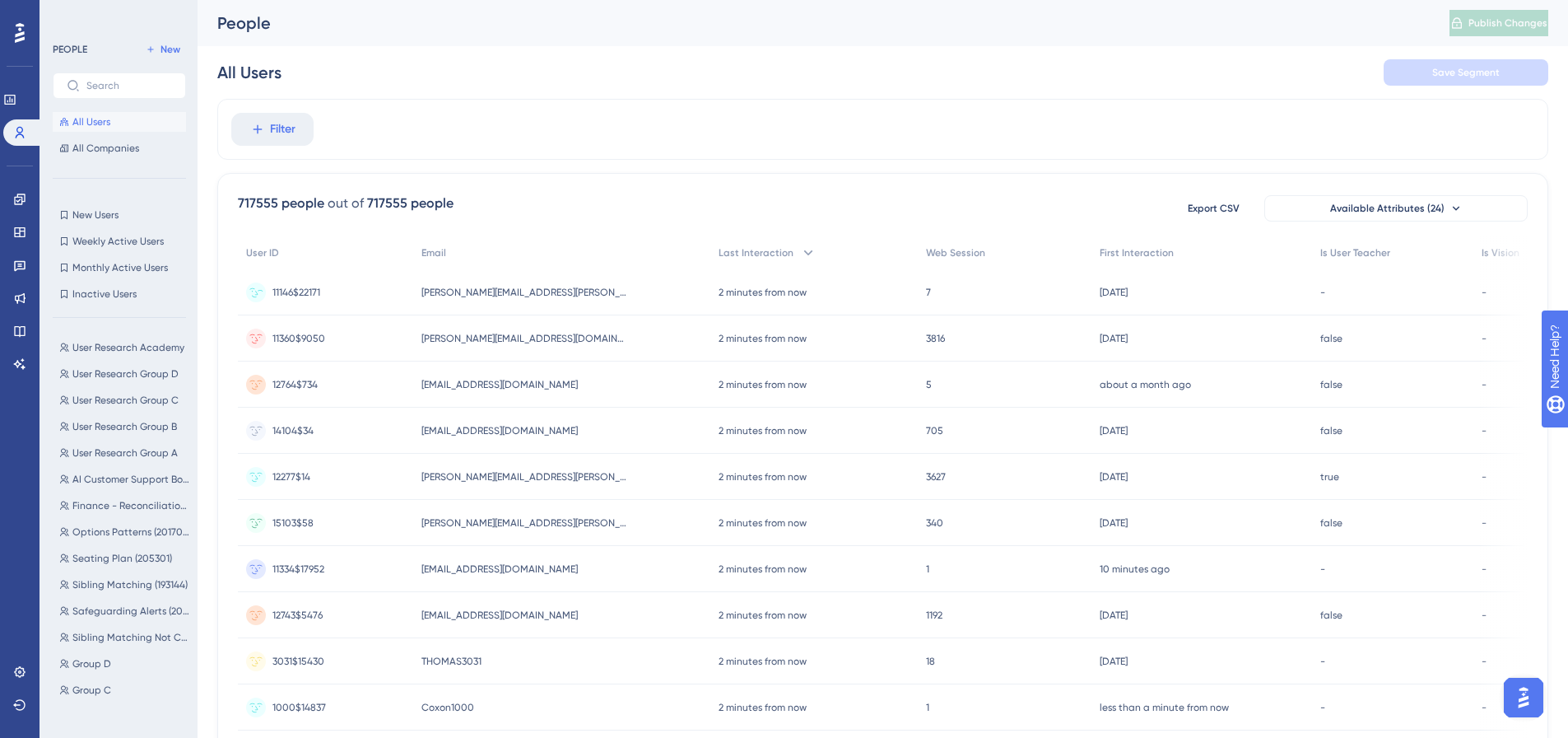
click at [452, 291] on span "martin.beecher@syensqo.com" at bounding box center [524, 292] width 206 height 13
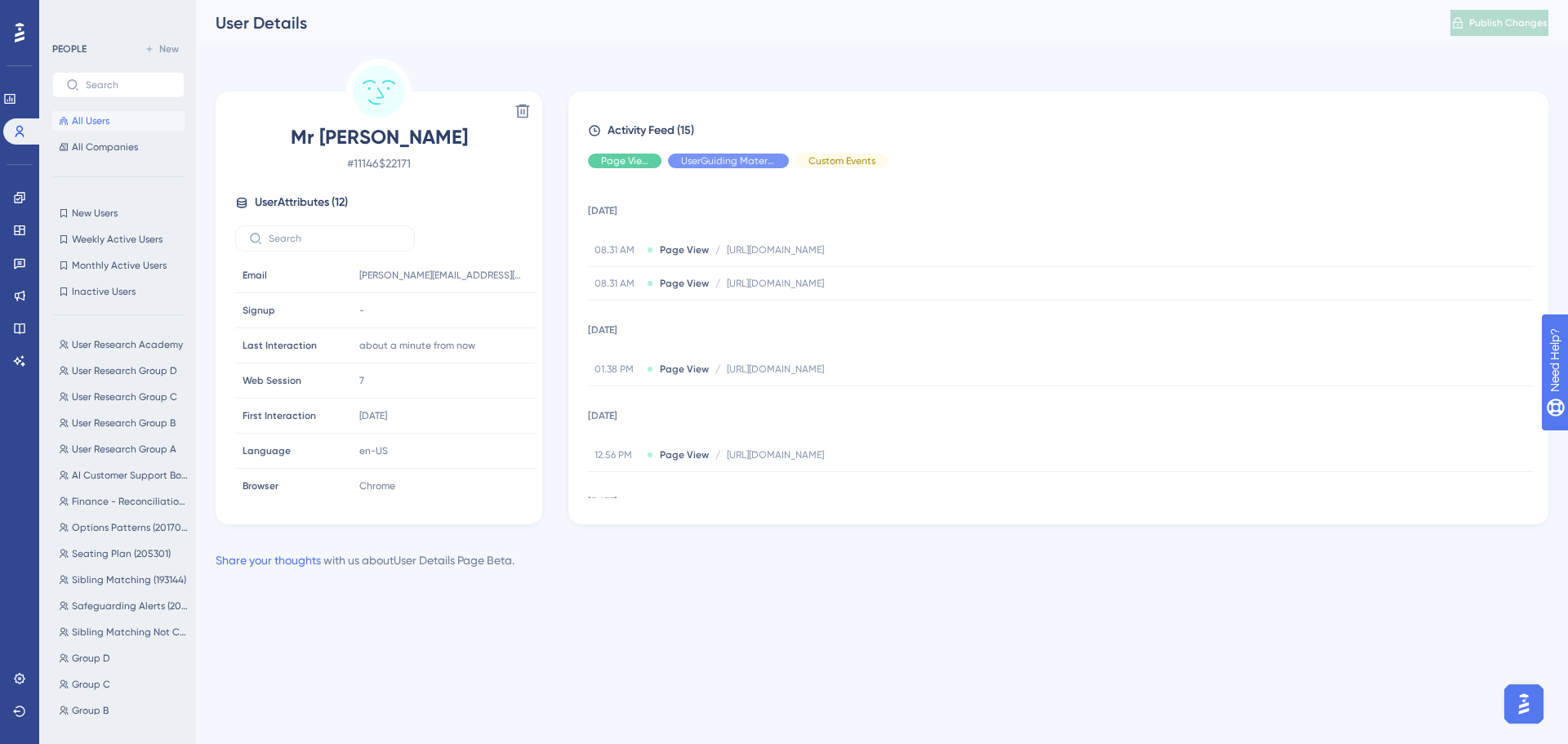
click at [86, 120] on span "All Users" at bounding box center [91, 120] width 38 height 13
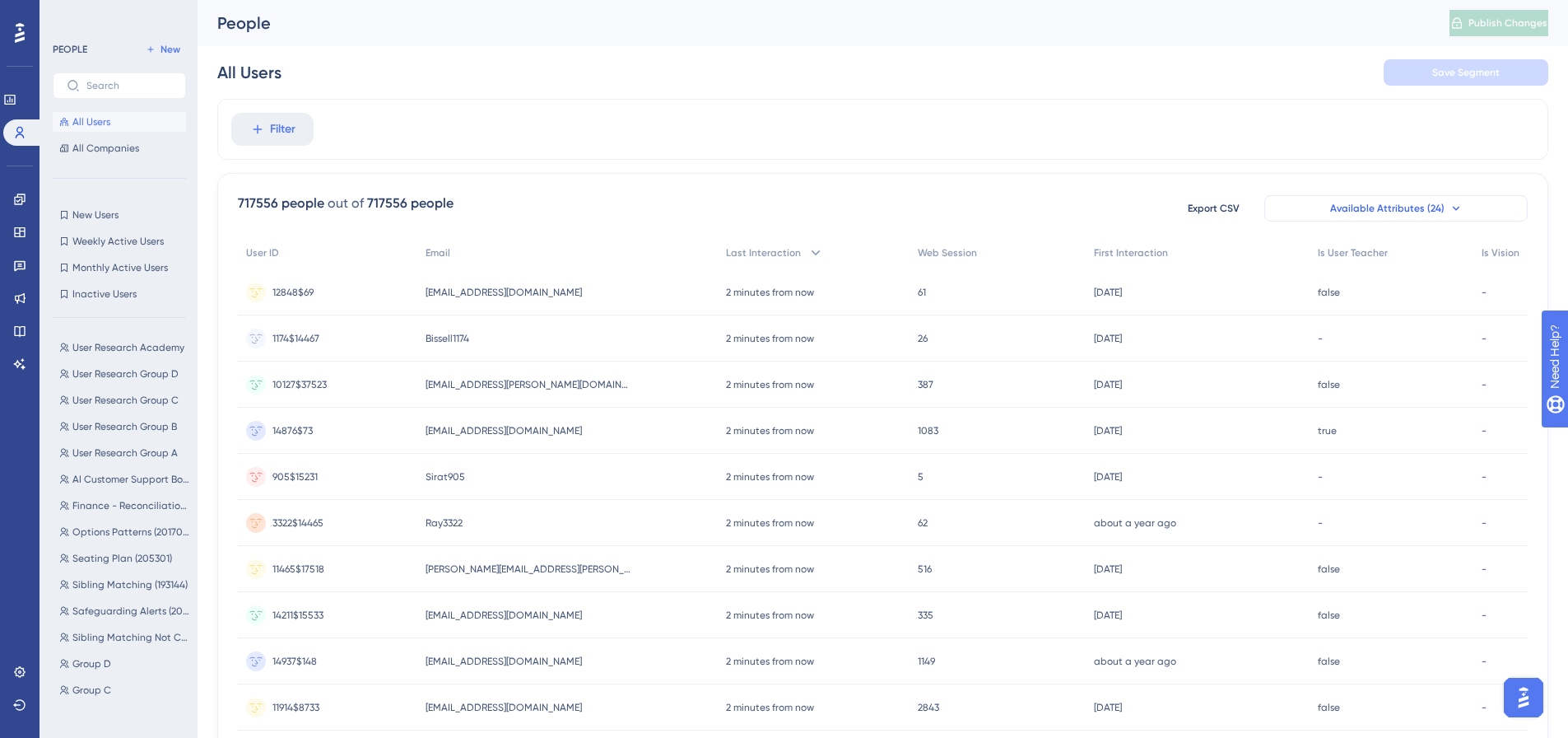
click at [1417, 202] on span "Available Attributes (24)" at bounding box center [1387, 208] width 115 height 13
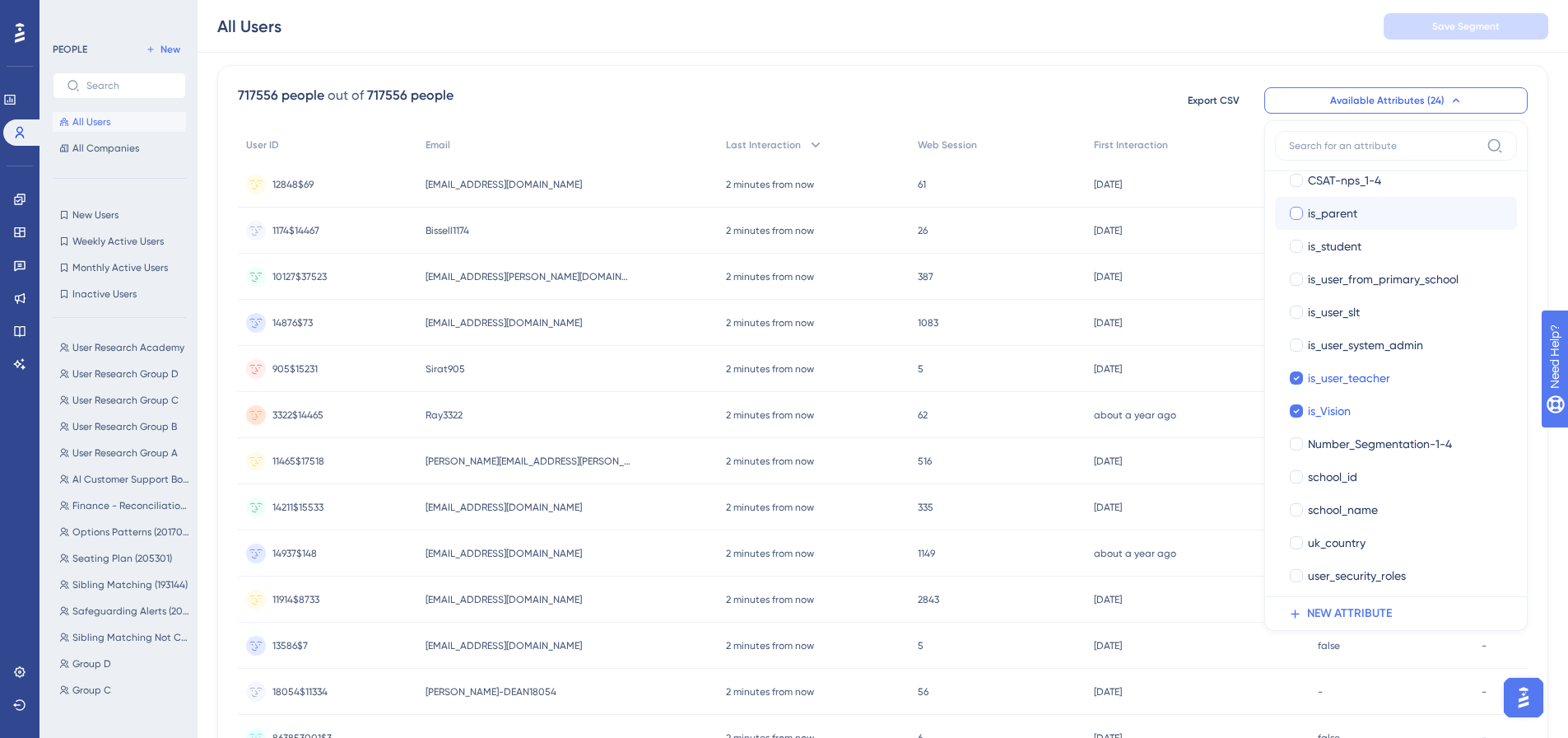
scroll to position [385, 0]
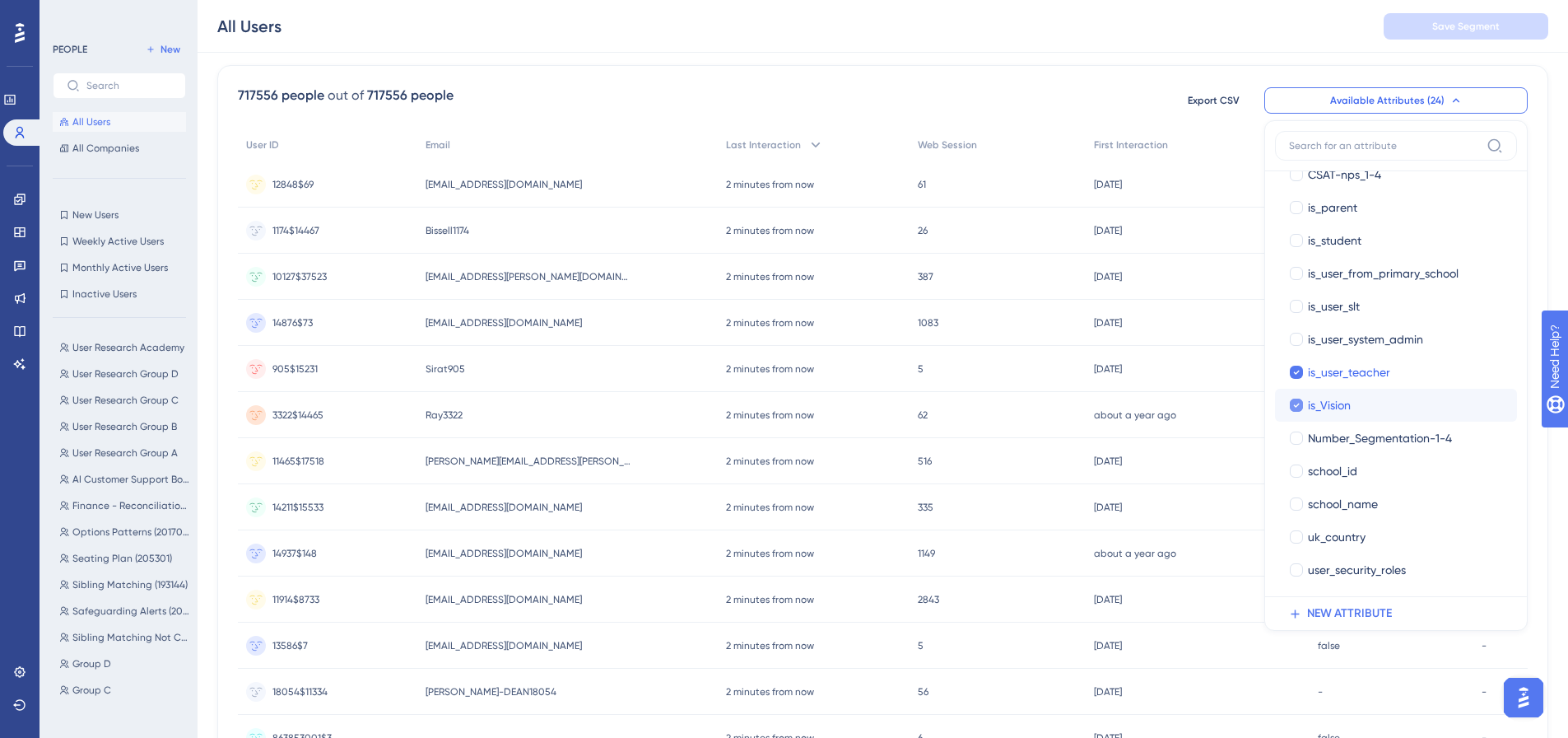
click at [1296, 401] on icon at bounding box center [1297, 405] width 7 height 11
checkbox input "false"
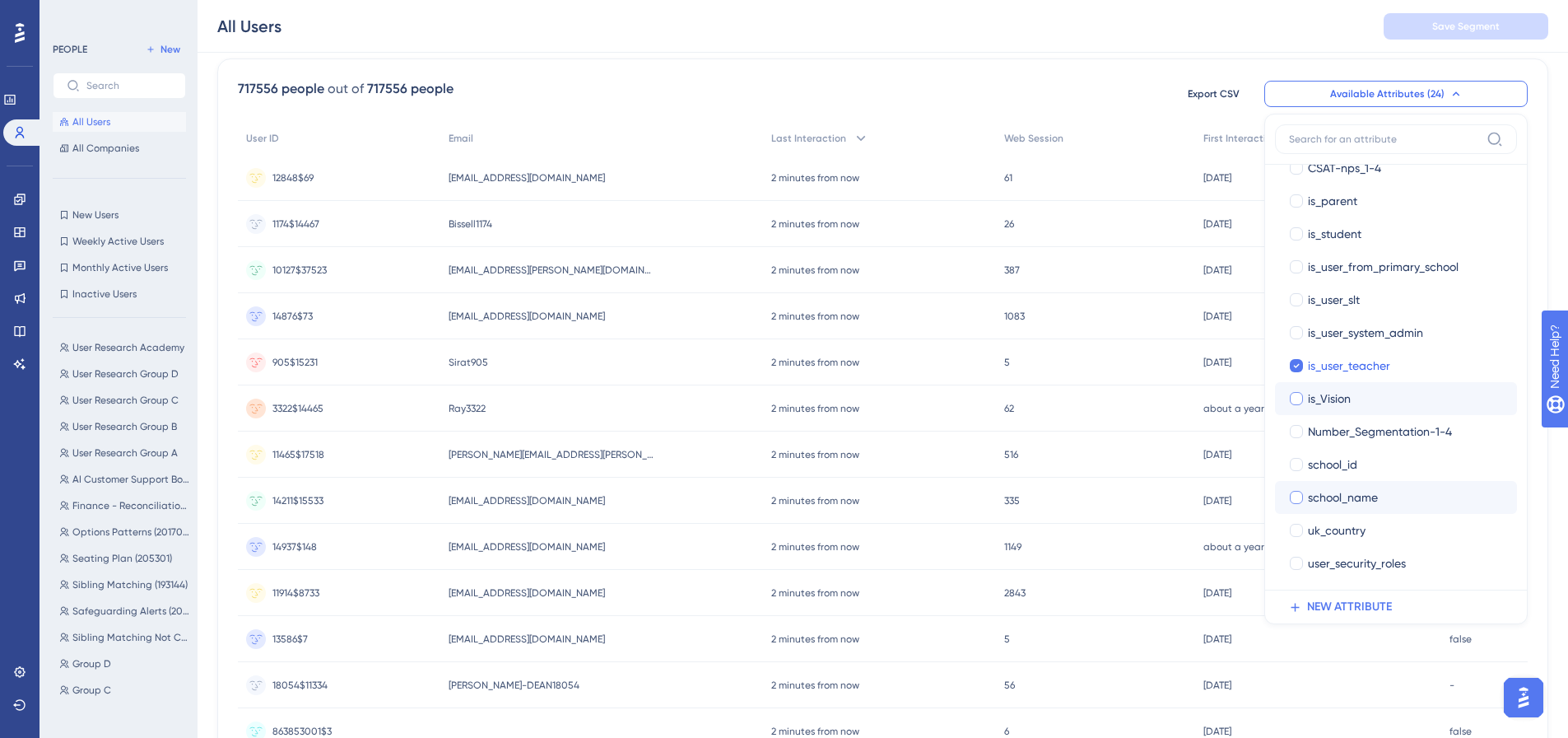
scroll to position [115, 0]
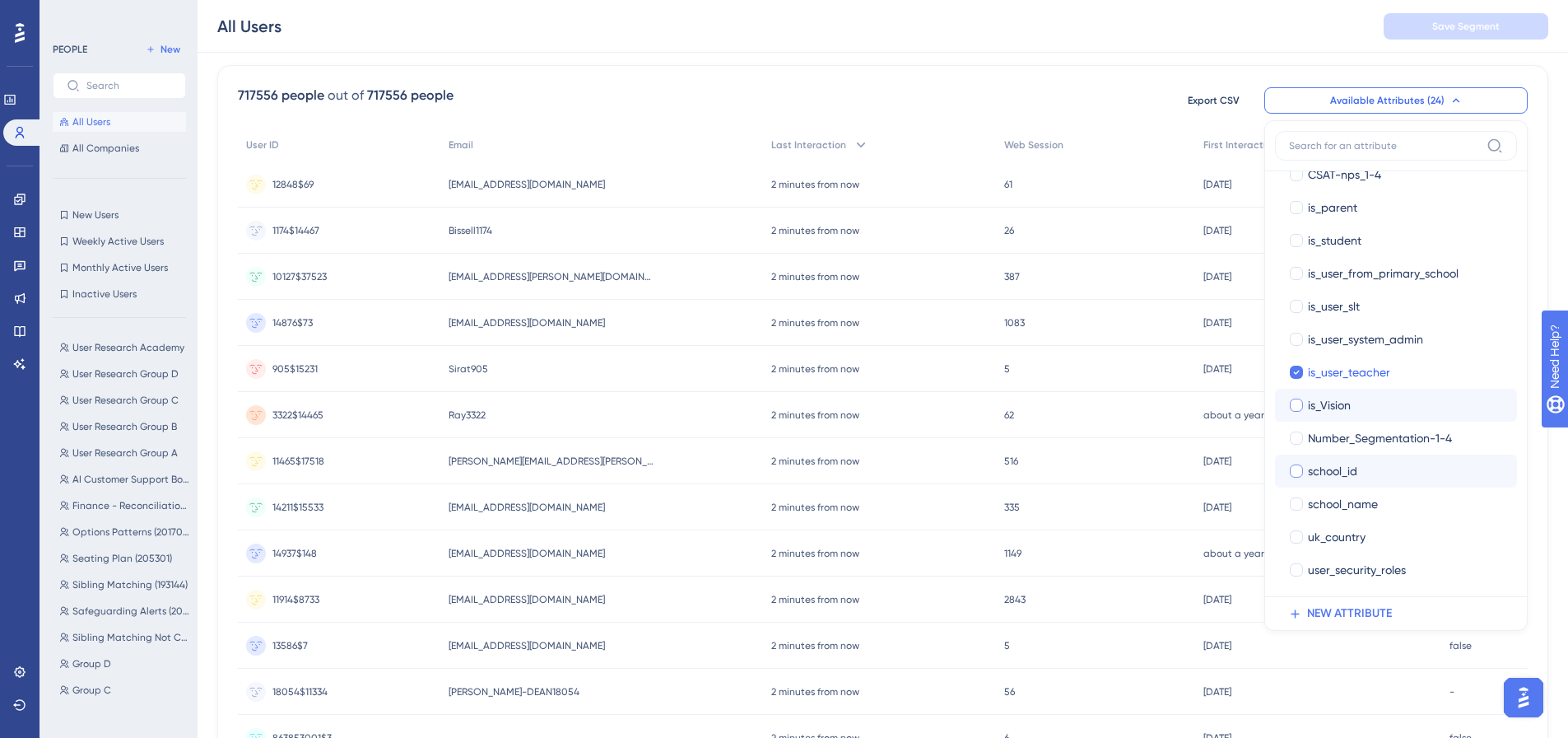
click at [1299, 470] on div at bounding box center [1296, 470] width 13 height 13
checkbox input "true"
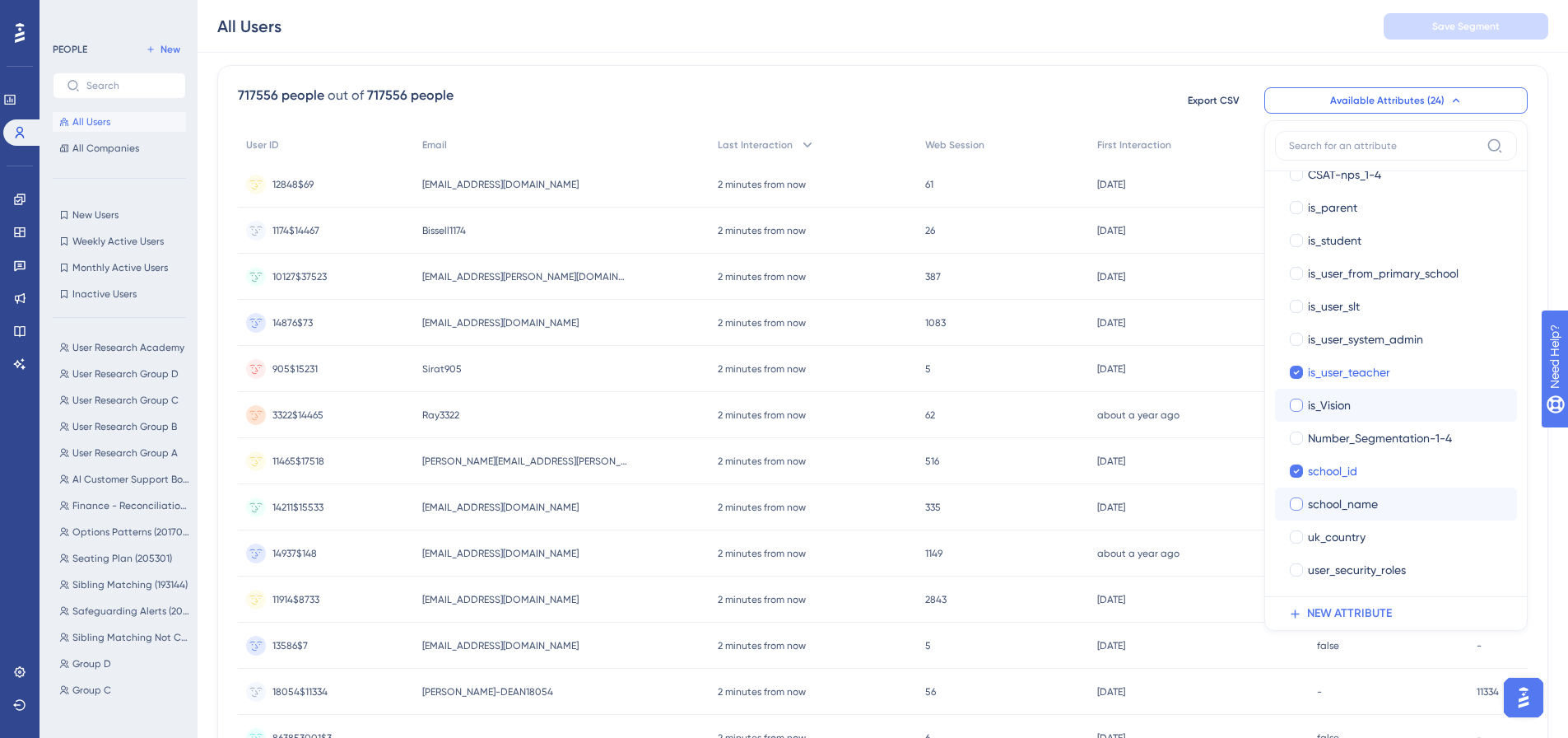
click at [1299, 507] on div at bounding box center [1296, 504] width 13 height 13
checkbox input "true"
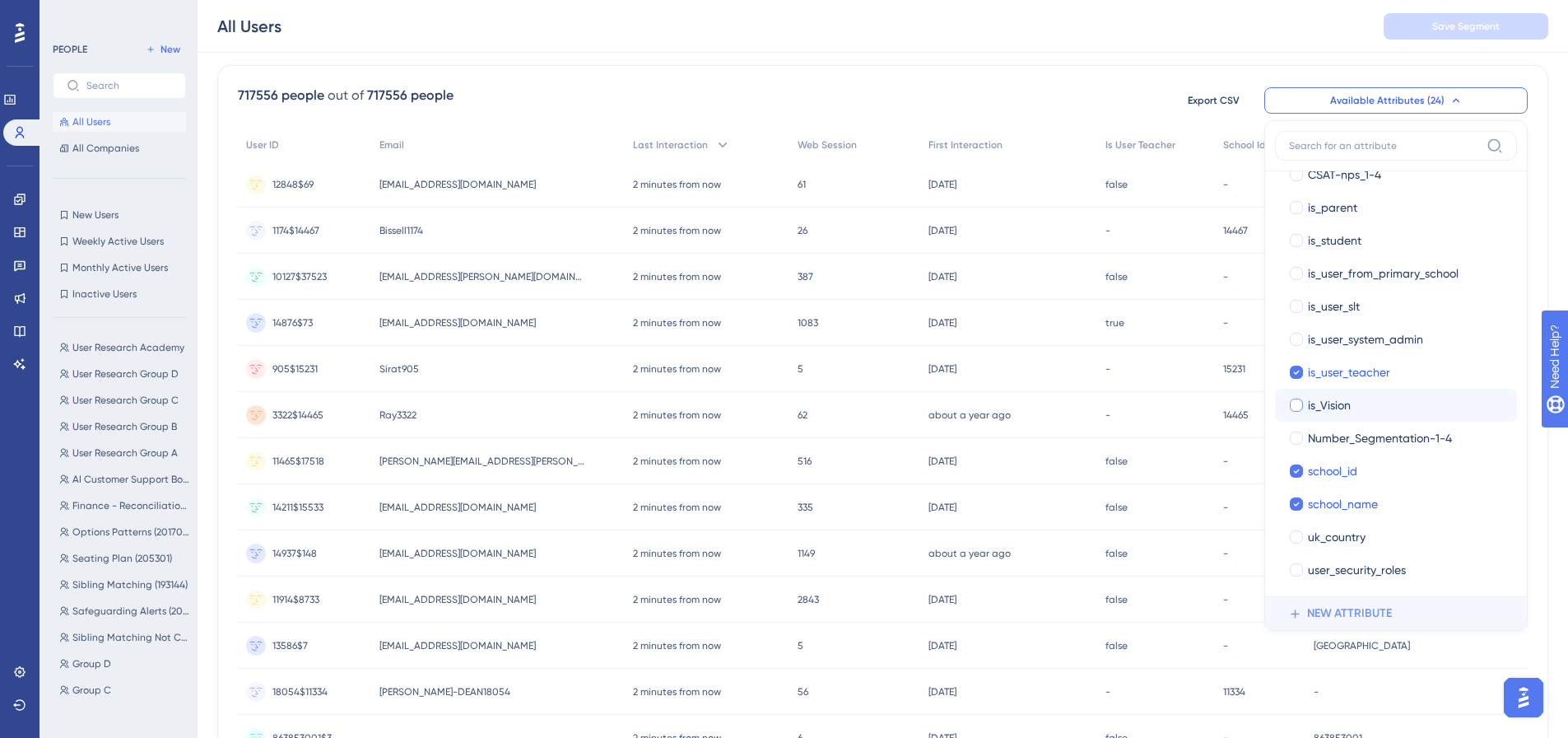
click at [1342, 611] on span "NEW ATTRIBUTE" at bounding box center [1349, 613] width 84 height 20
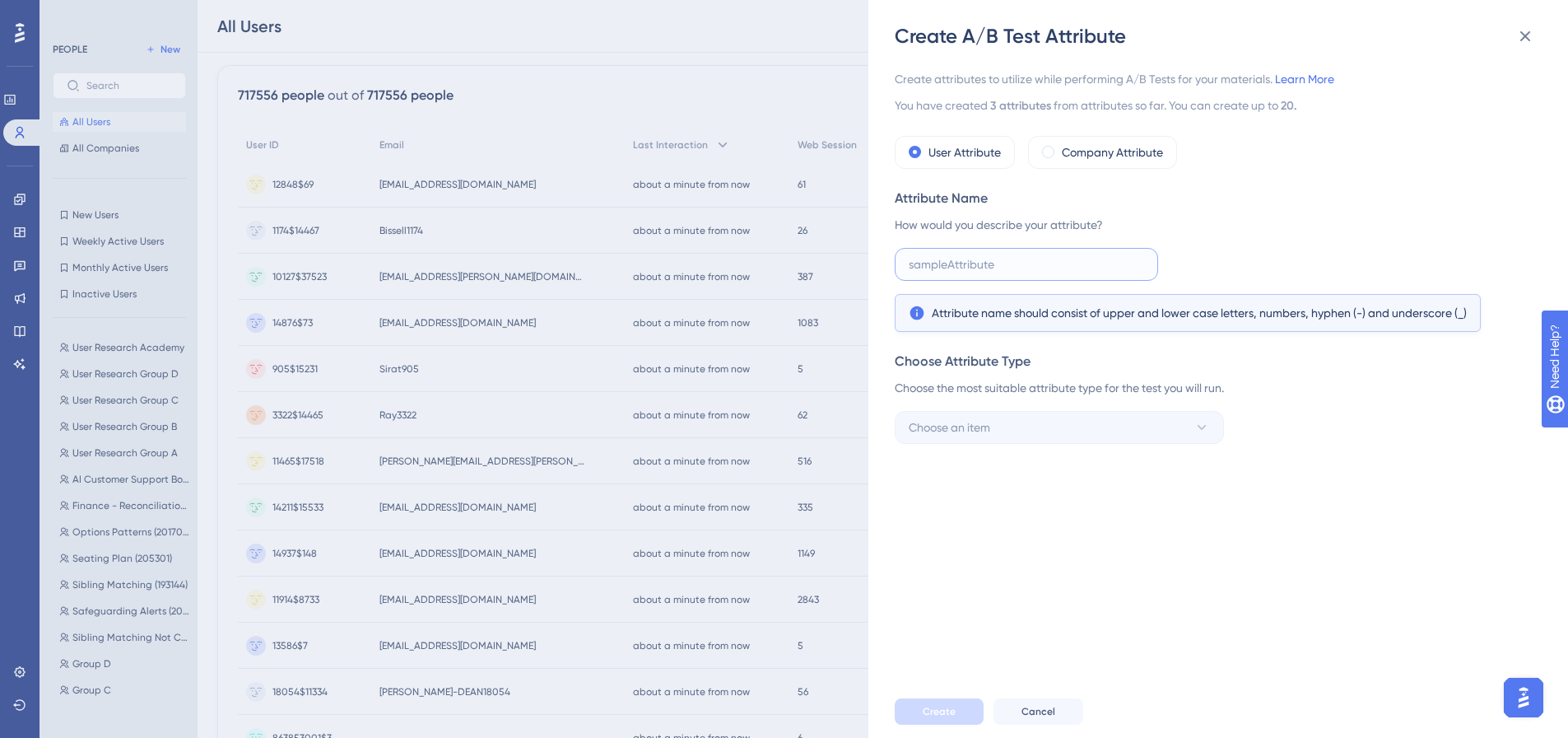
click at [979, 269] on input "text" at bounding box center [1026, 264] width 235 height 18
click at [1528, 43] on icon at bounding box center [1525, 36] width 20 height 20
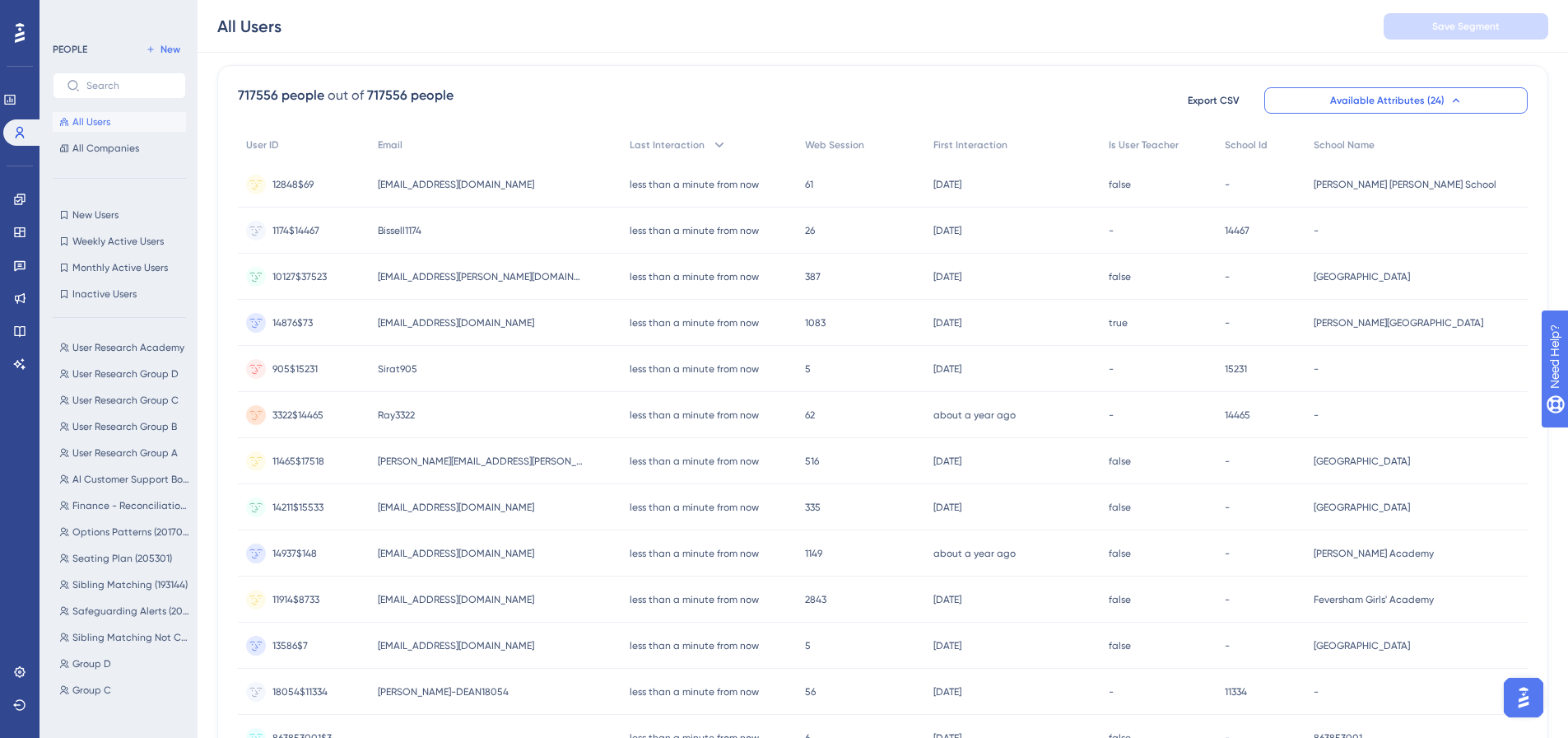
click at [1398, 105] on span "Available Attributes (24)" at bounding box center [1387, 100] width 115 height 13
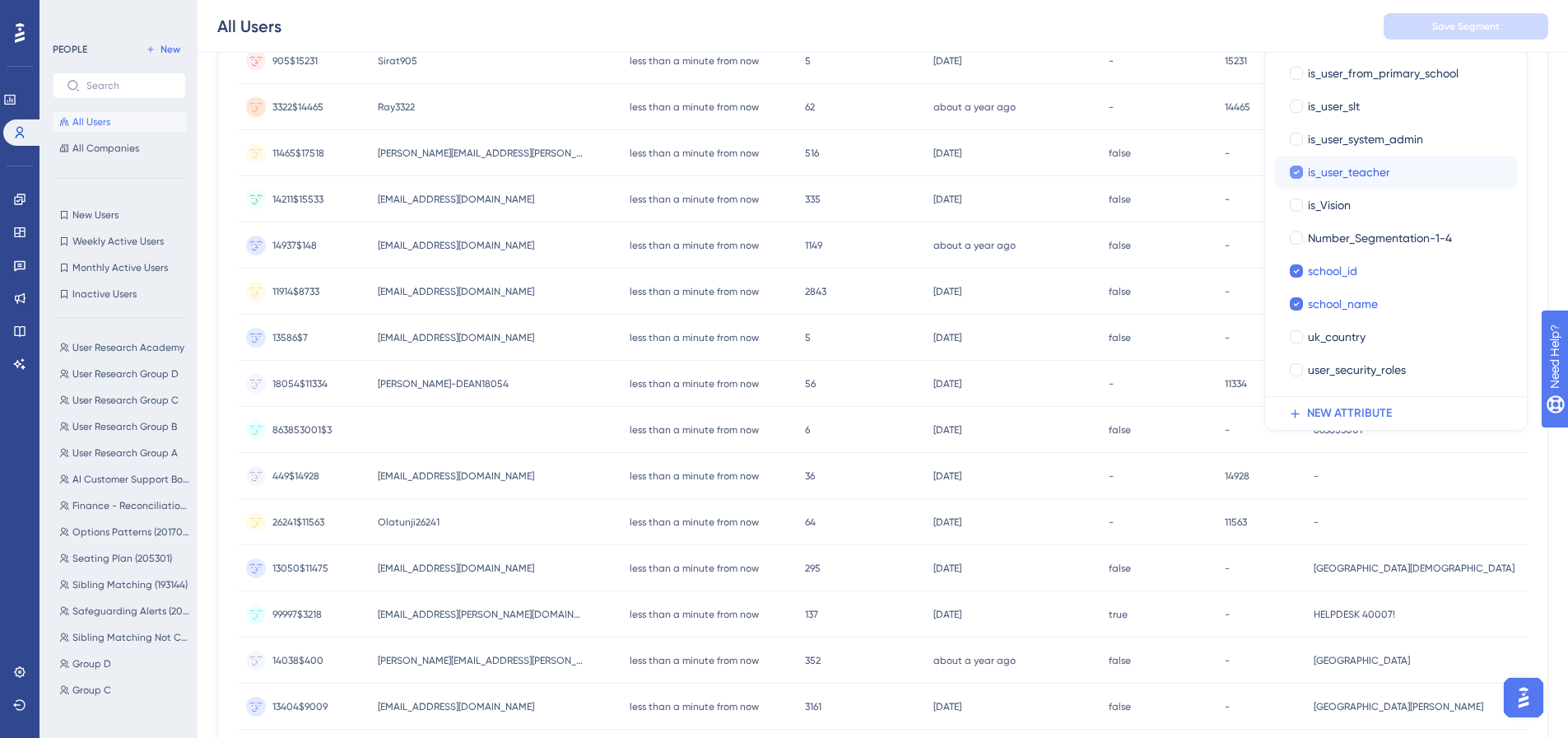
scroll to position [505, 0]
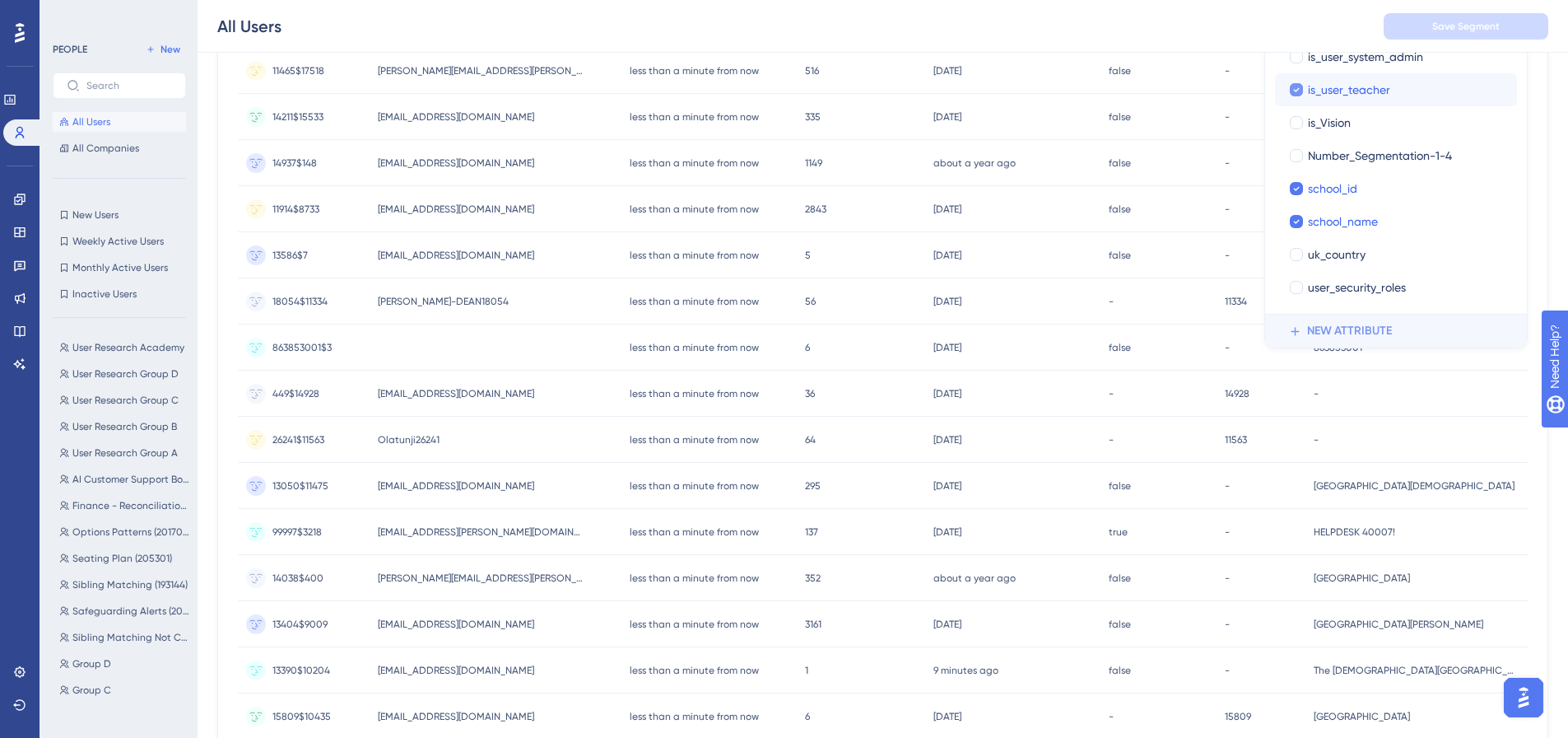
click at [1353, 332] on span "NEW ATTRIBUTE" at bounding box center [1349, 331] width 84 height 20
click at [1353, 332] on div "863853001 863853001" at bounding box center [1416, 348] width 222 height 47
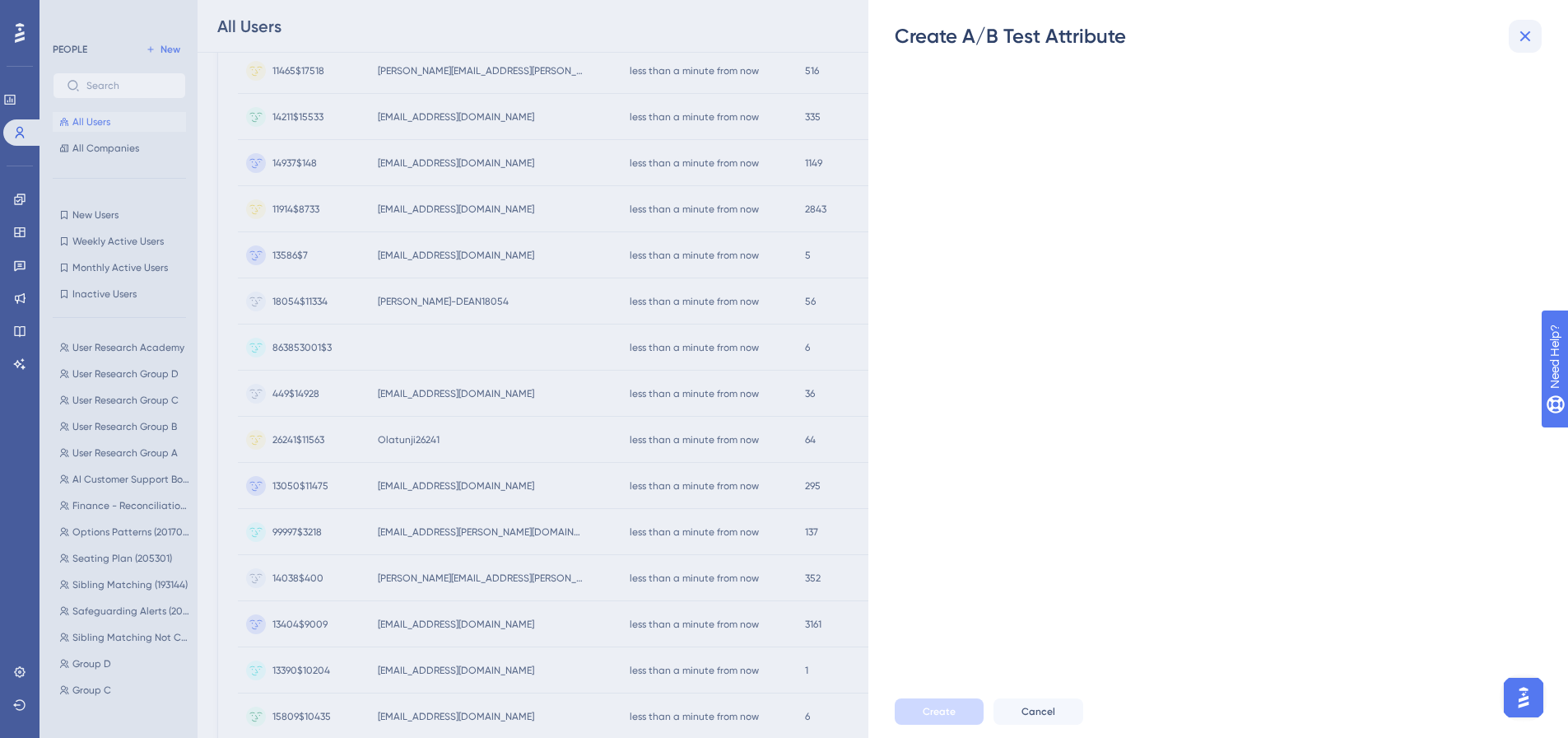
click at [1517, 41] on icon at bounding box center [1525, 36] width 20 height 20
click at [1520, 40] on icon at bounding box center [1525, 36] width 20 height 20
click at [1527, 36] on icon at bounding box center [1526, 36] width 10 height 10
click at [1043, 718] on span "Cancel" at bounding box center [1038, 710] width 34 height 13
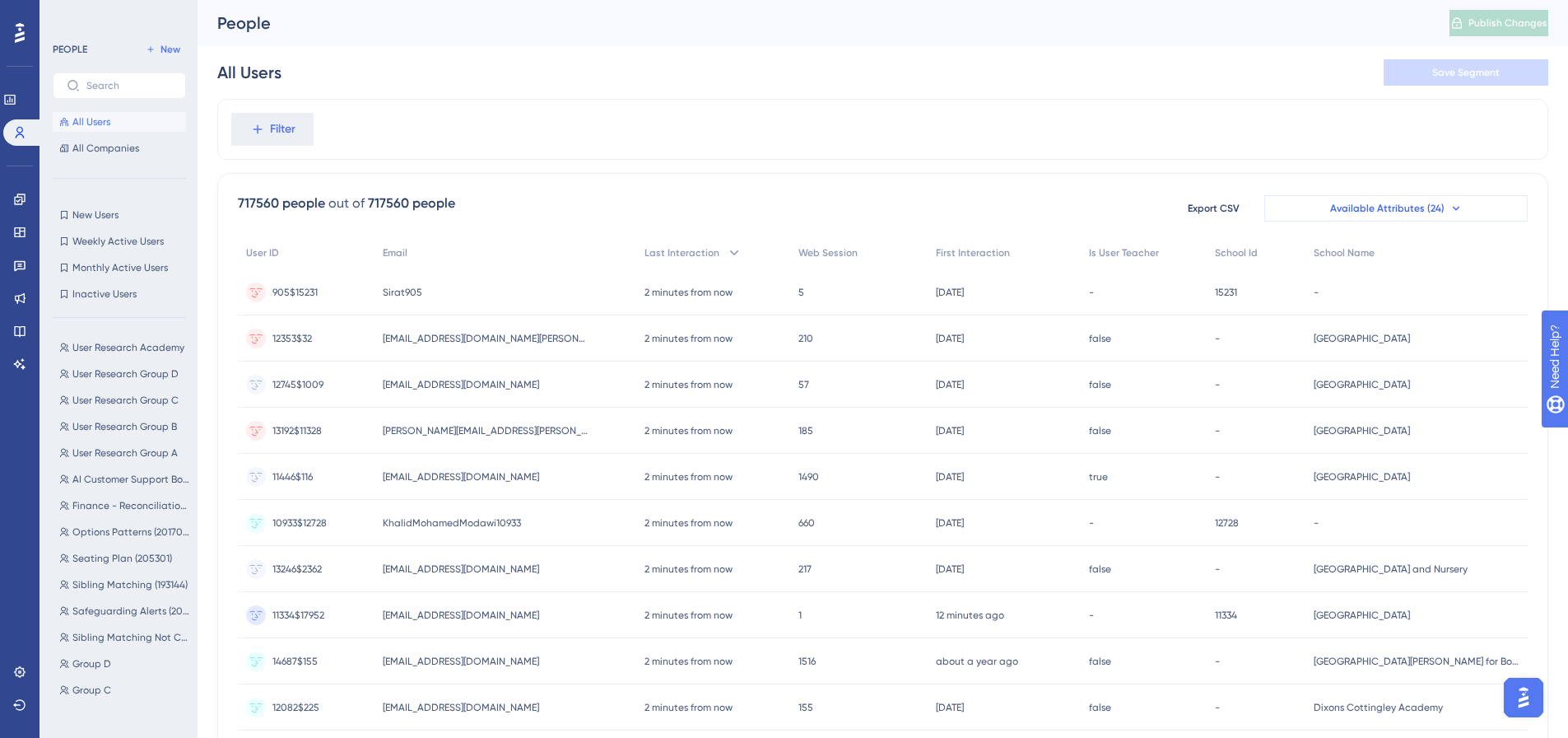
click at [1382, 198] on button "Available Attributes (24)" at bounding box center [1397, 208] width 263 height 27
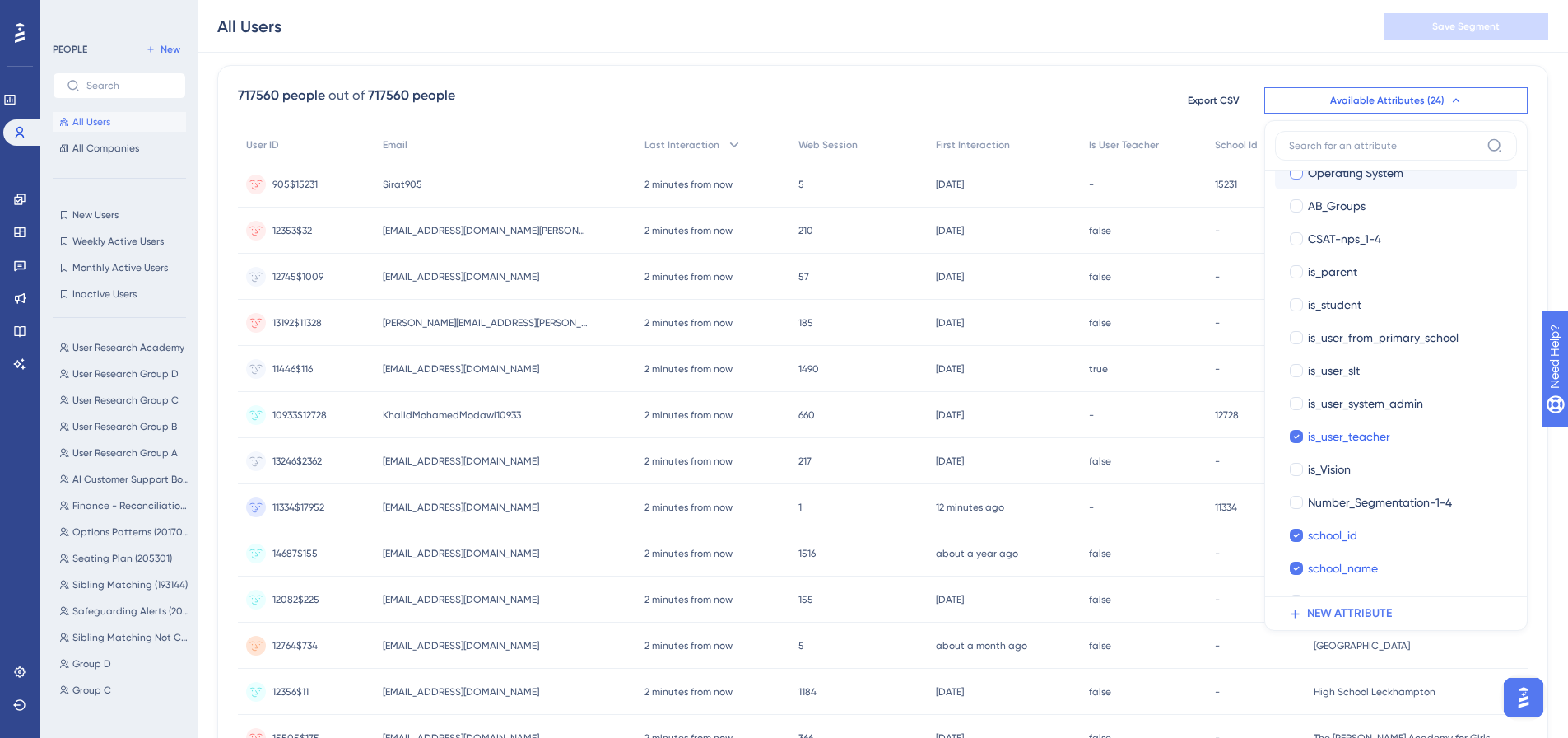
scroll to position [385, 0]
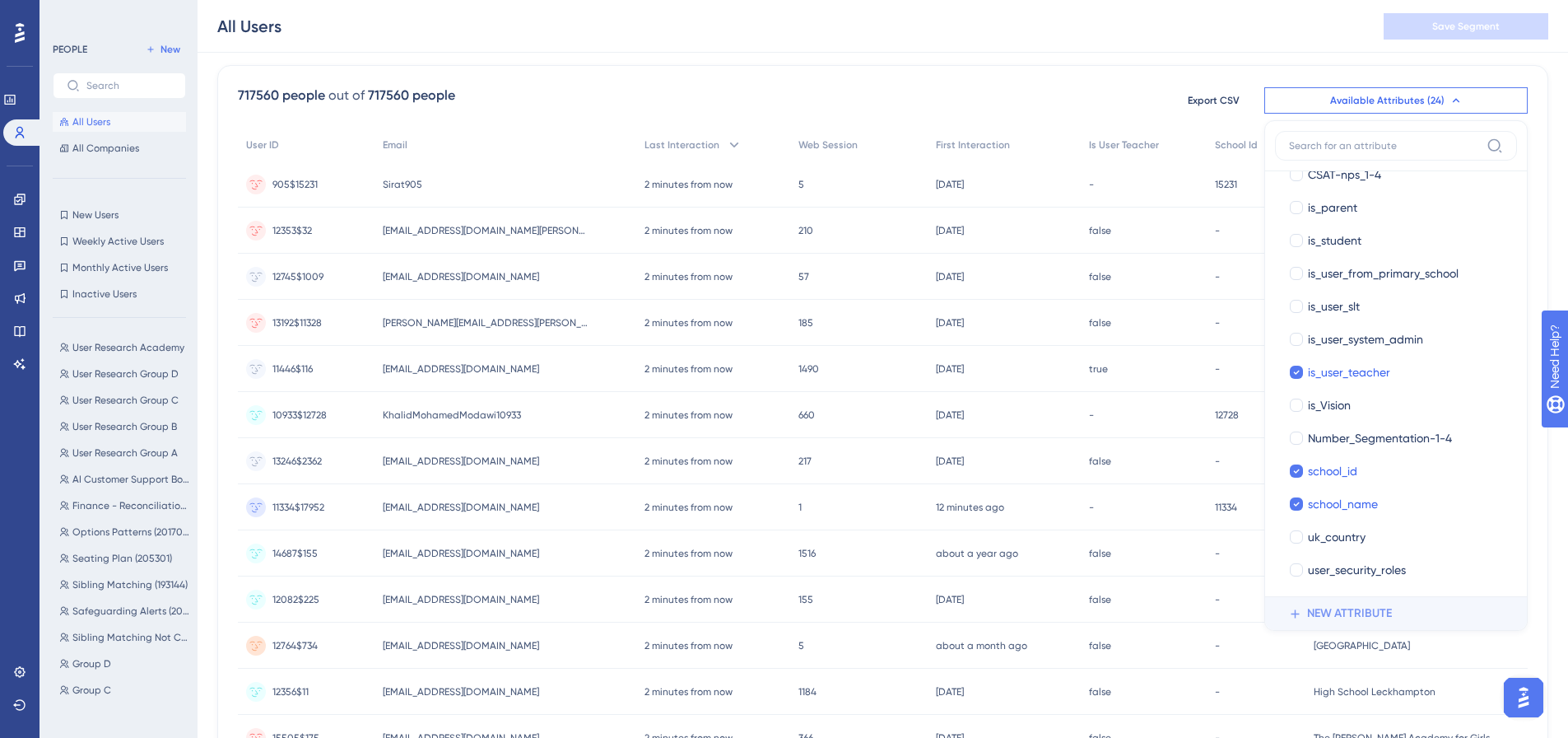
click at [1342, 611] on span "NEW ATTRIBUTE" at bounding box center [1349, 613] width 84 height 20
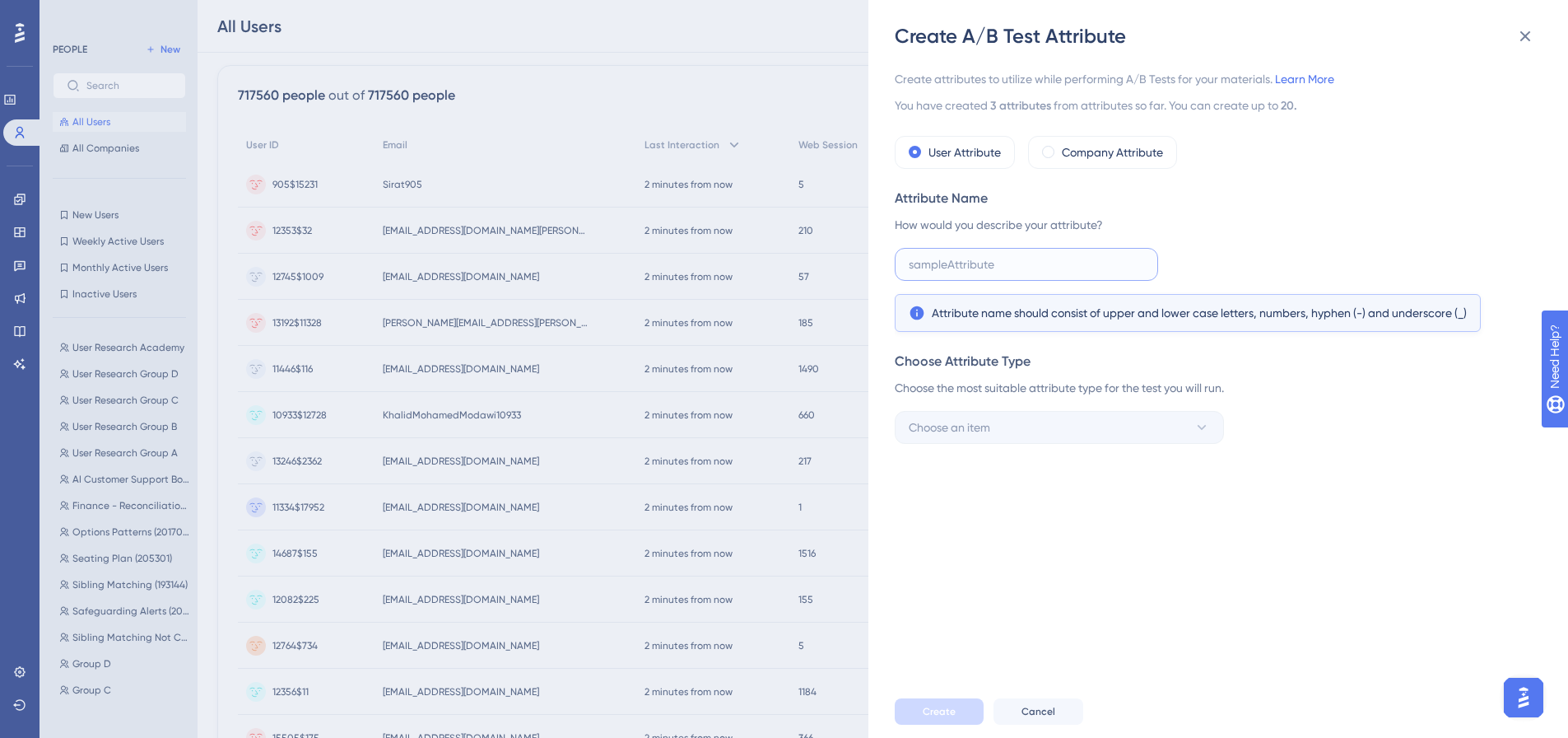
click at [958, 266] on input "text" at bounding box center [1026, 264] width 235 height 18
type input "is_user_of_MCAS"
click at [990, 429] on span "Choose an item" at bounding box center [950, 427] width 82 height 20
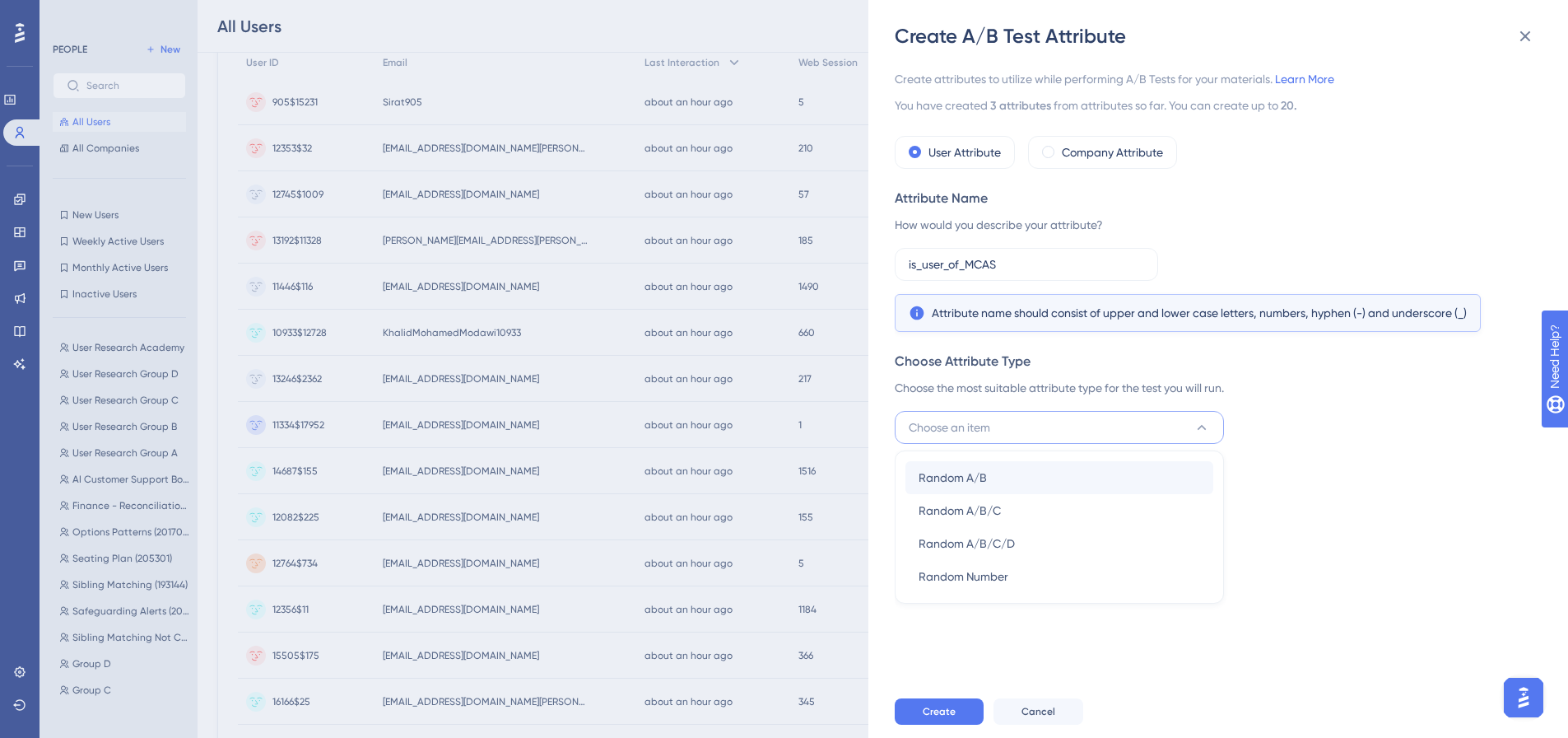
scroll to position [115, 0]
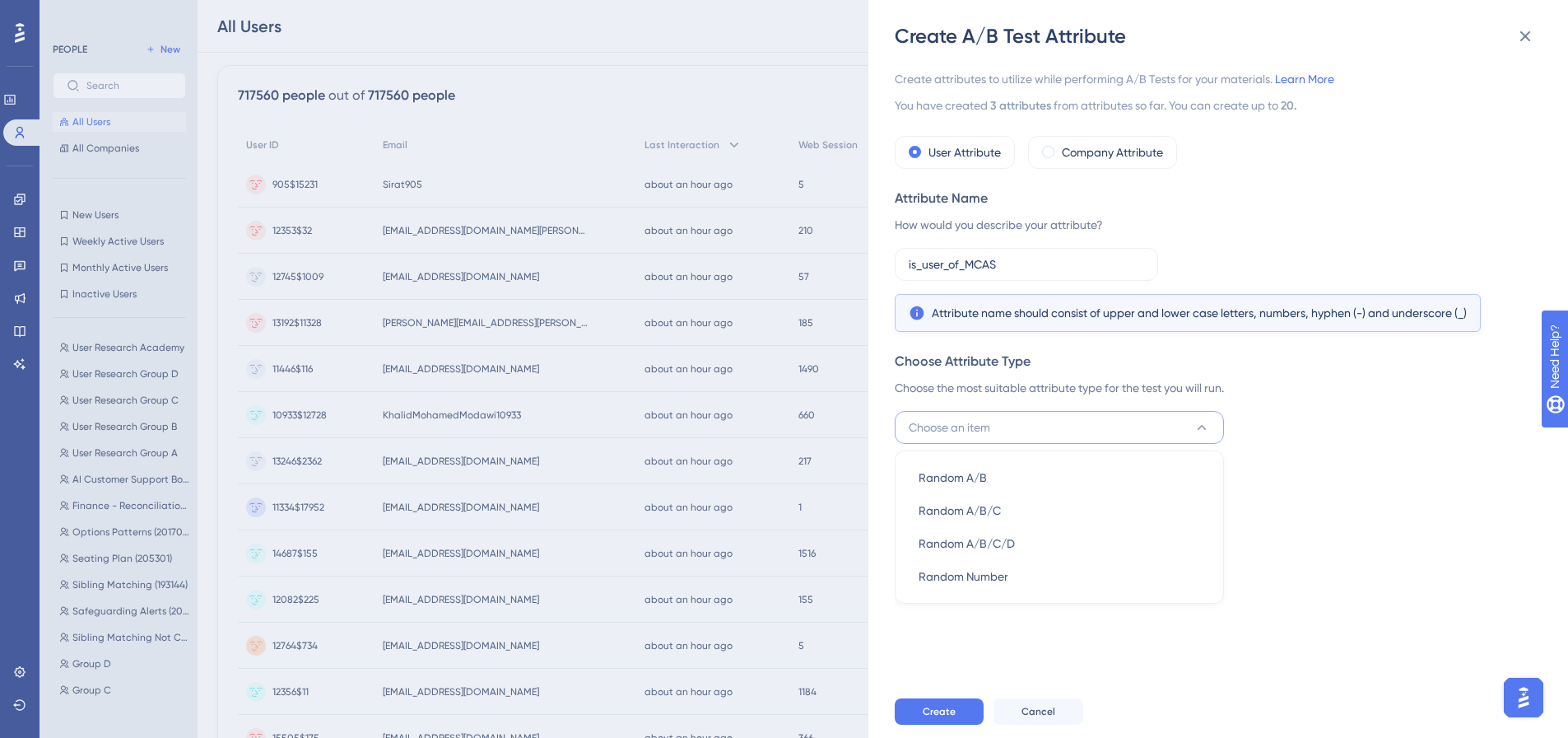
click at [1294, 419] on div "Choose Attribute Type Choose the most suitable attribute type for the test you …" at bounding box center [1213, 397] width 637 height 92
click at [1004, 423] on button "Choose an item" at bounding box center [1059, 427] width 329 height 33
click at [1289, 406] on div "Choose Attribute Type Choose the most suitable attribute type for the test you …" at bounding box center [1213, 397] width 637 height 92
drag, startPoint x: 1004, startPoint y: 262, endPoint x: 895, endPoint y: 255, distance: 109.2
click at [895, 255] on label "is_user_of_MCAS" at bounding box center [1026, 264] width 263 height 33
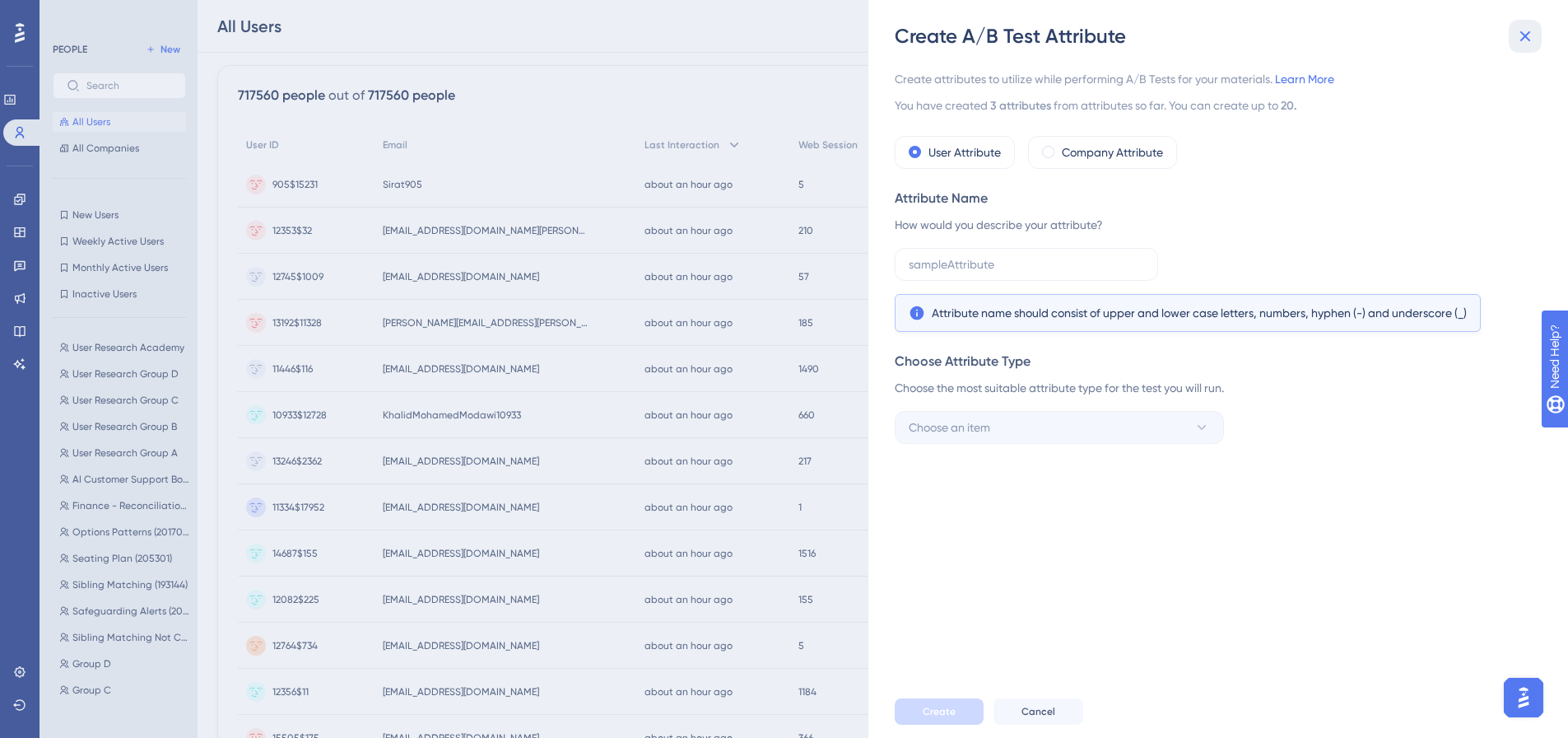
click at [1529, 40] on icon at bounding box center [1526, 36] width 10 height 10
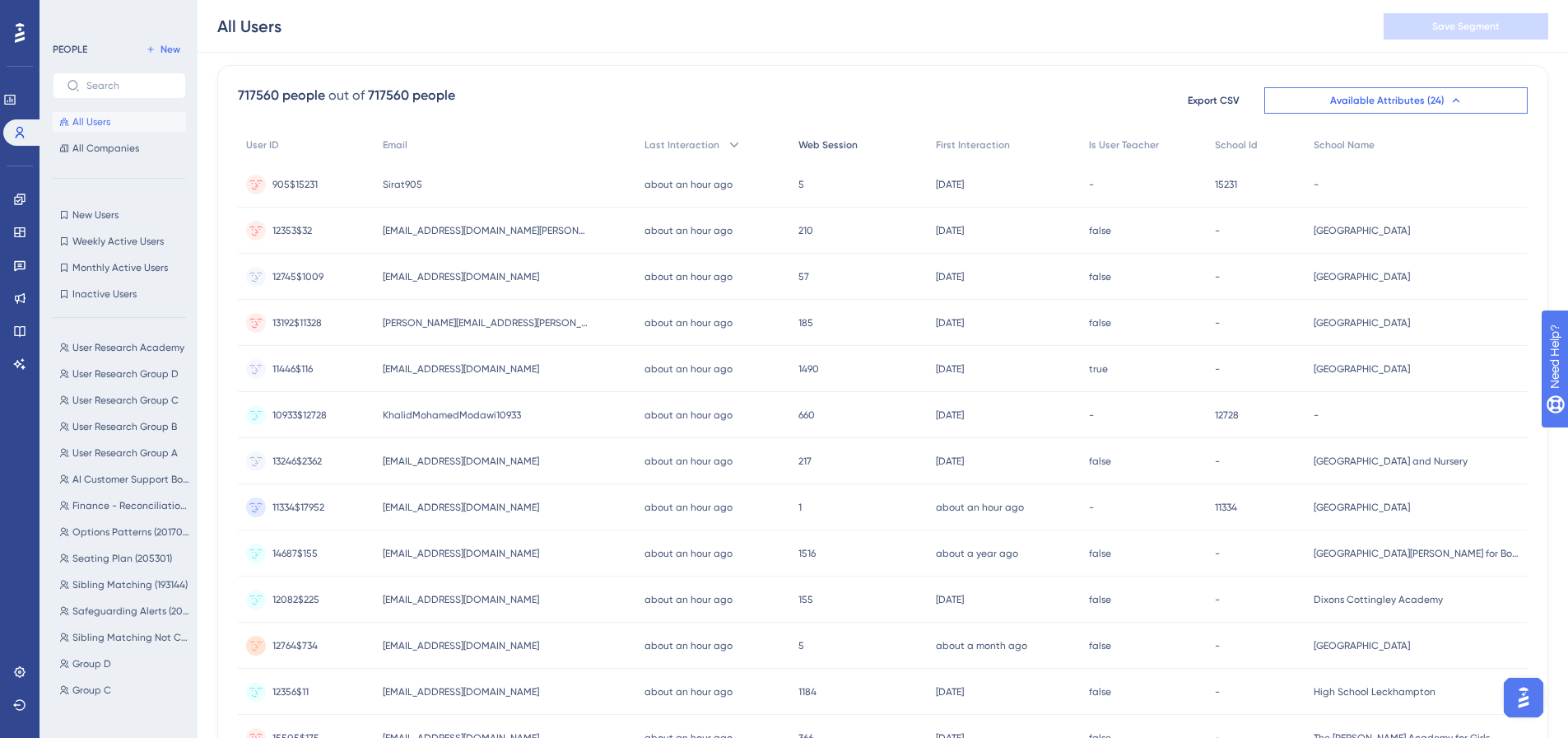
click at [816, 140] on span "Web Session" at bounding box center [827, 145] width 59 height 13
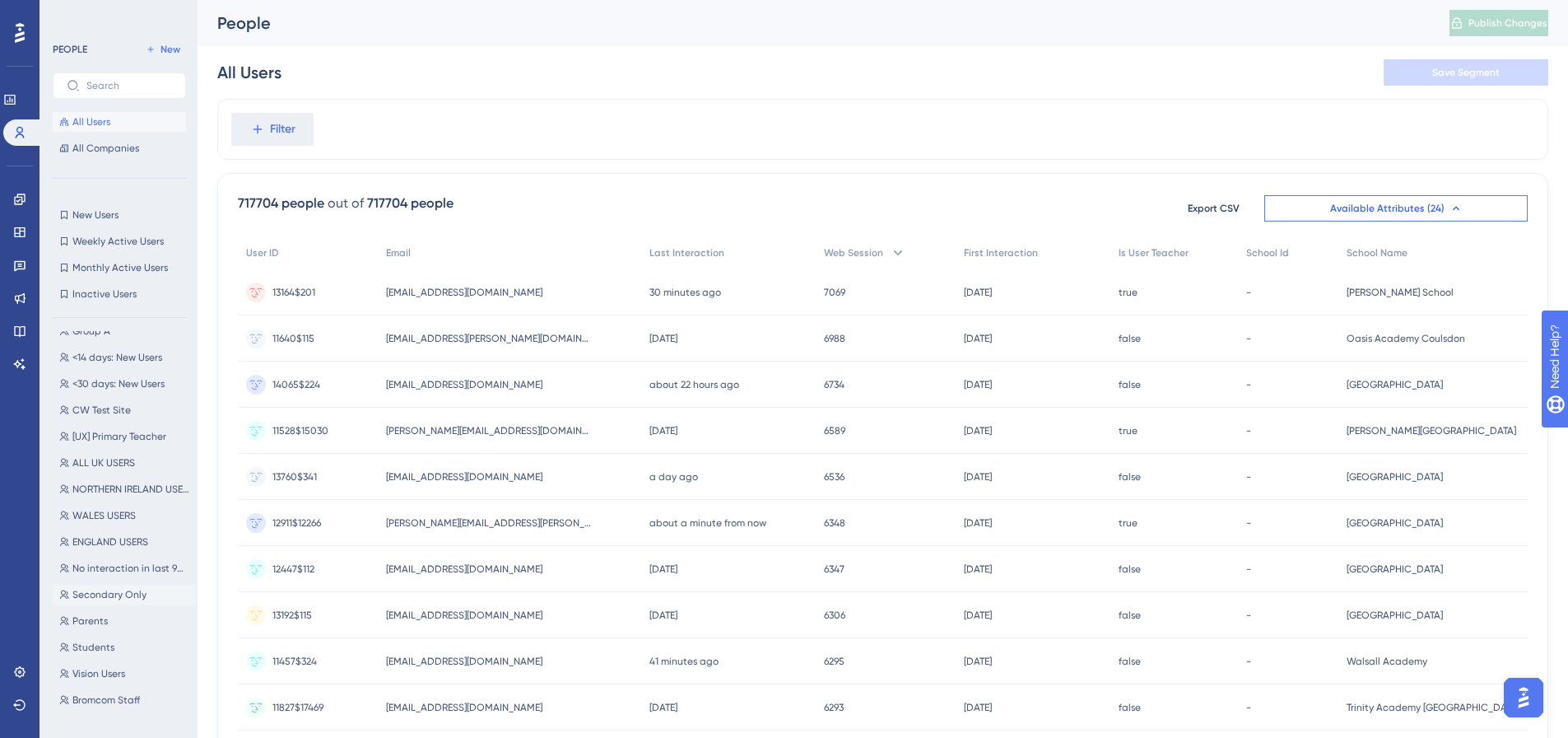
scroll to position [494, 0]
click at [115, 591] on span "Vision Users" at bounding box center [98, 591] width 53 height 13
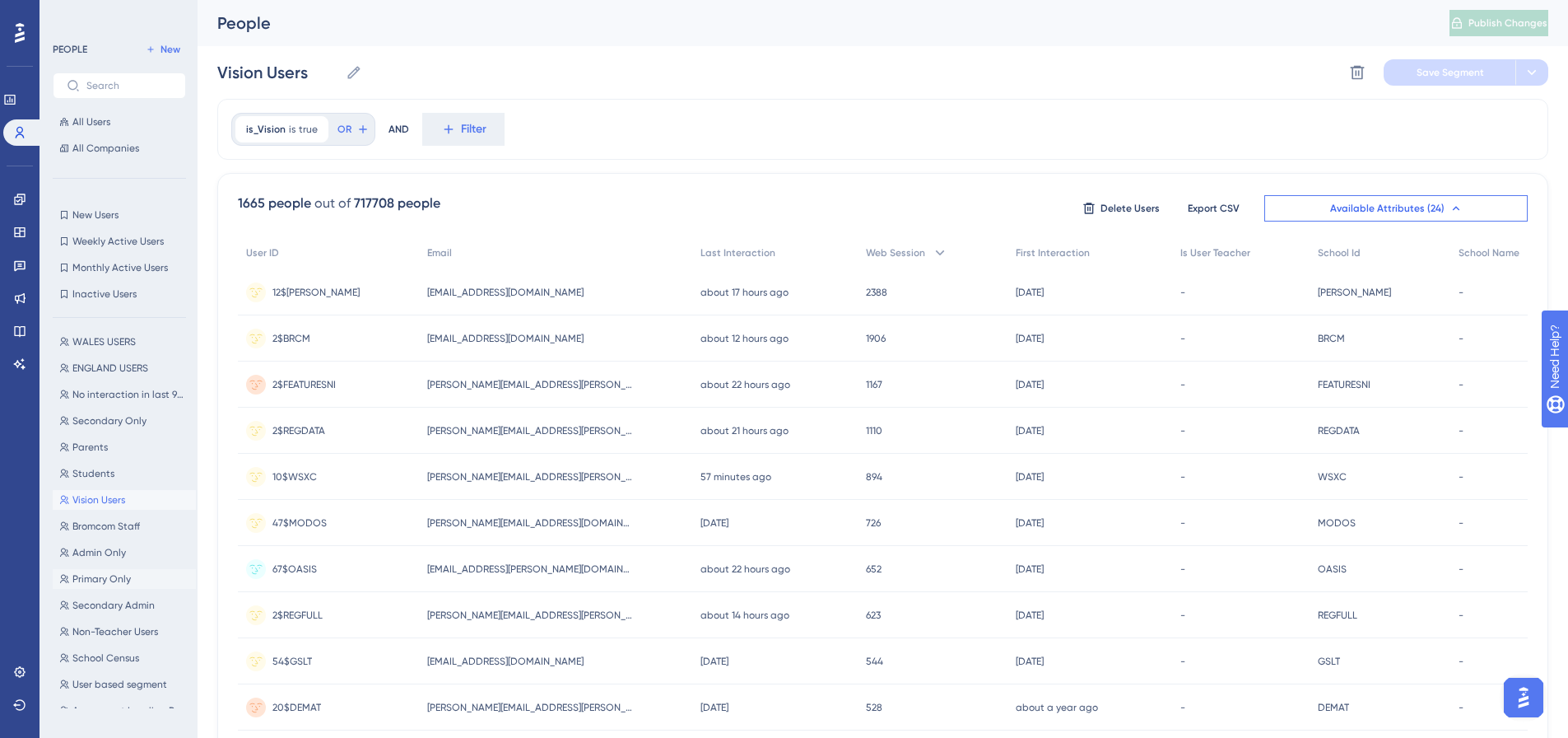
scroll to position [83, 0]
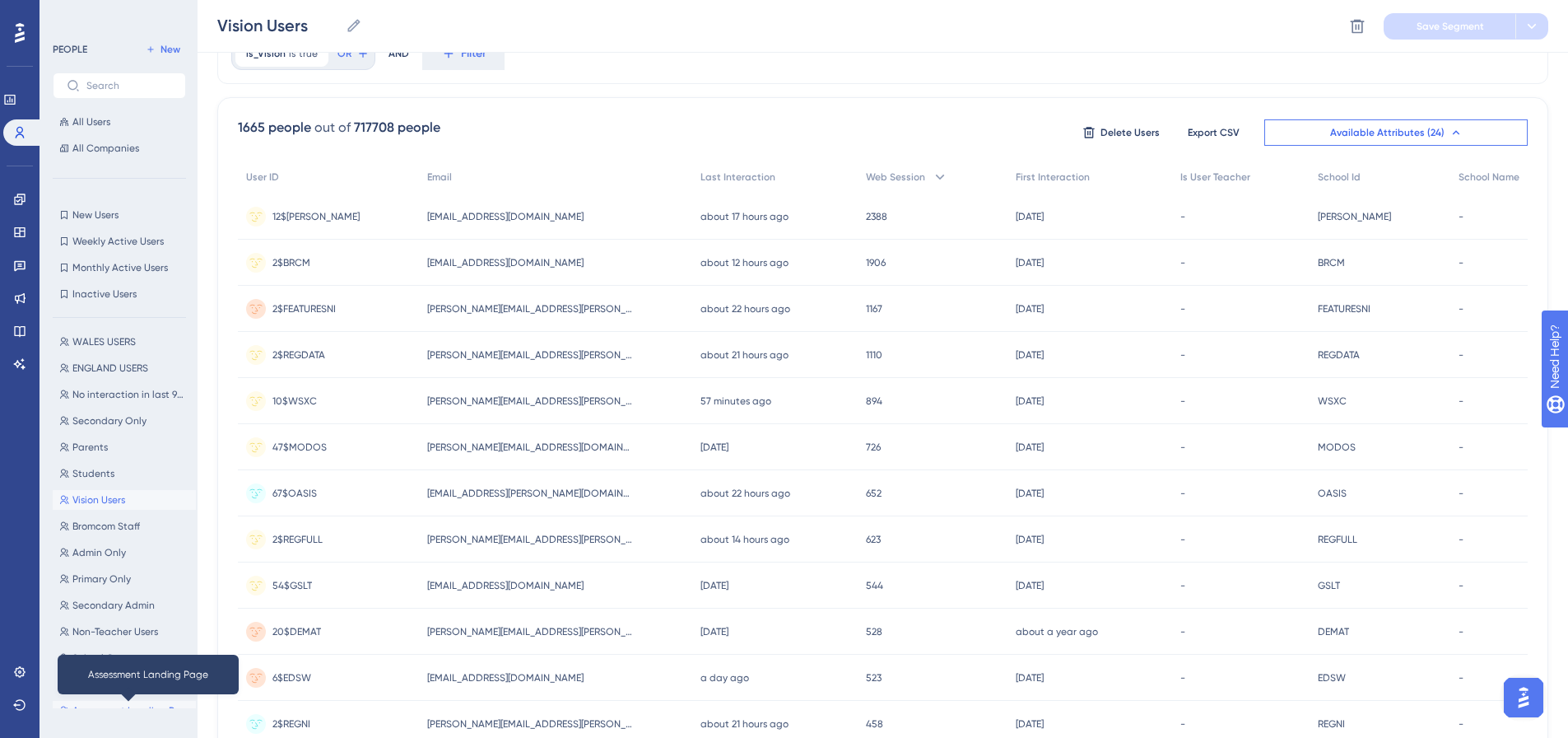
click at [106, 704] on span "Assessment Landing Page" at bounding box center [131, 710] width 117 height 13
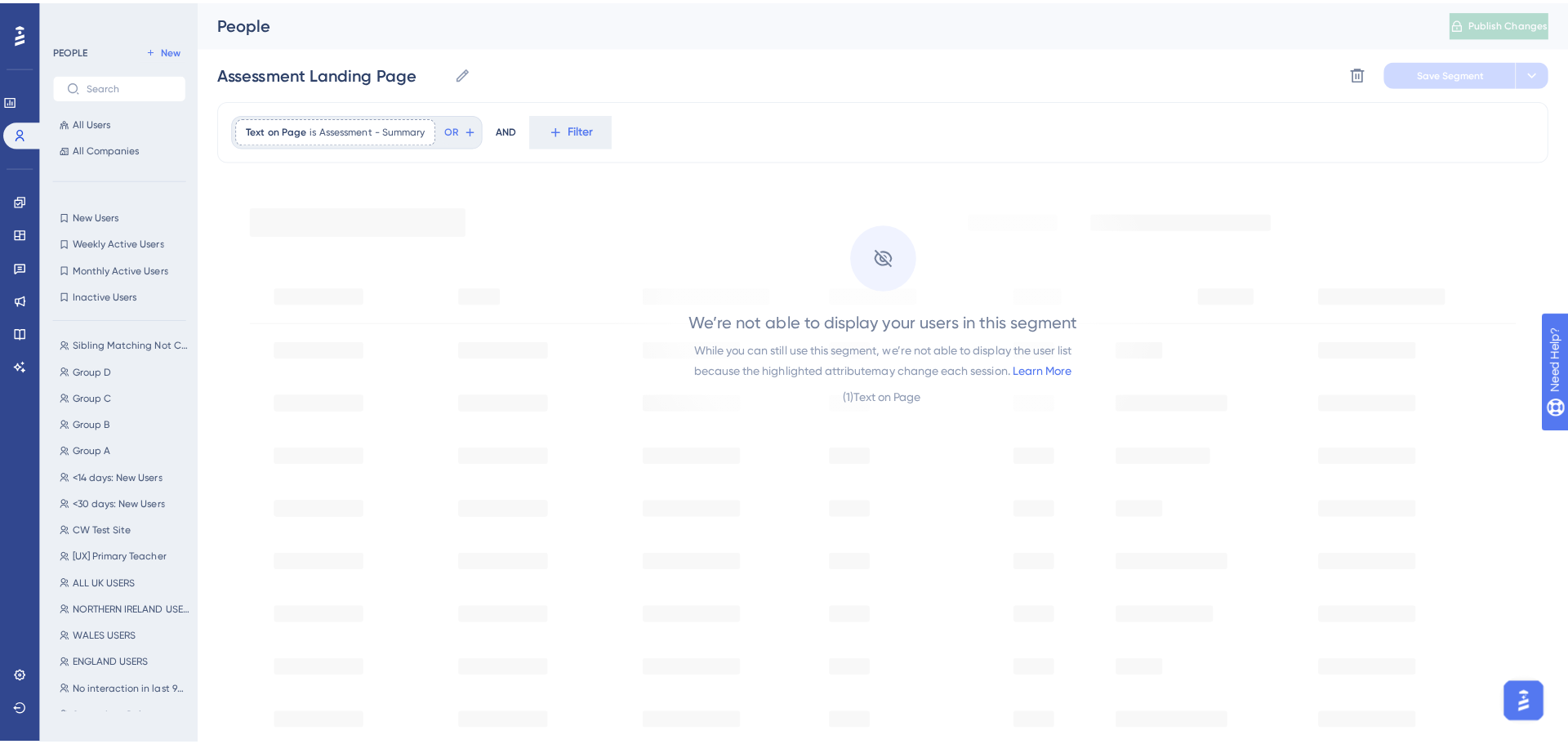
scroll to position [326, 0]
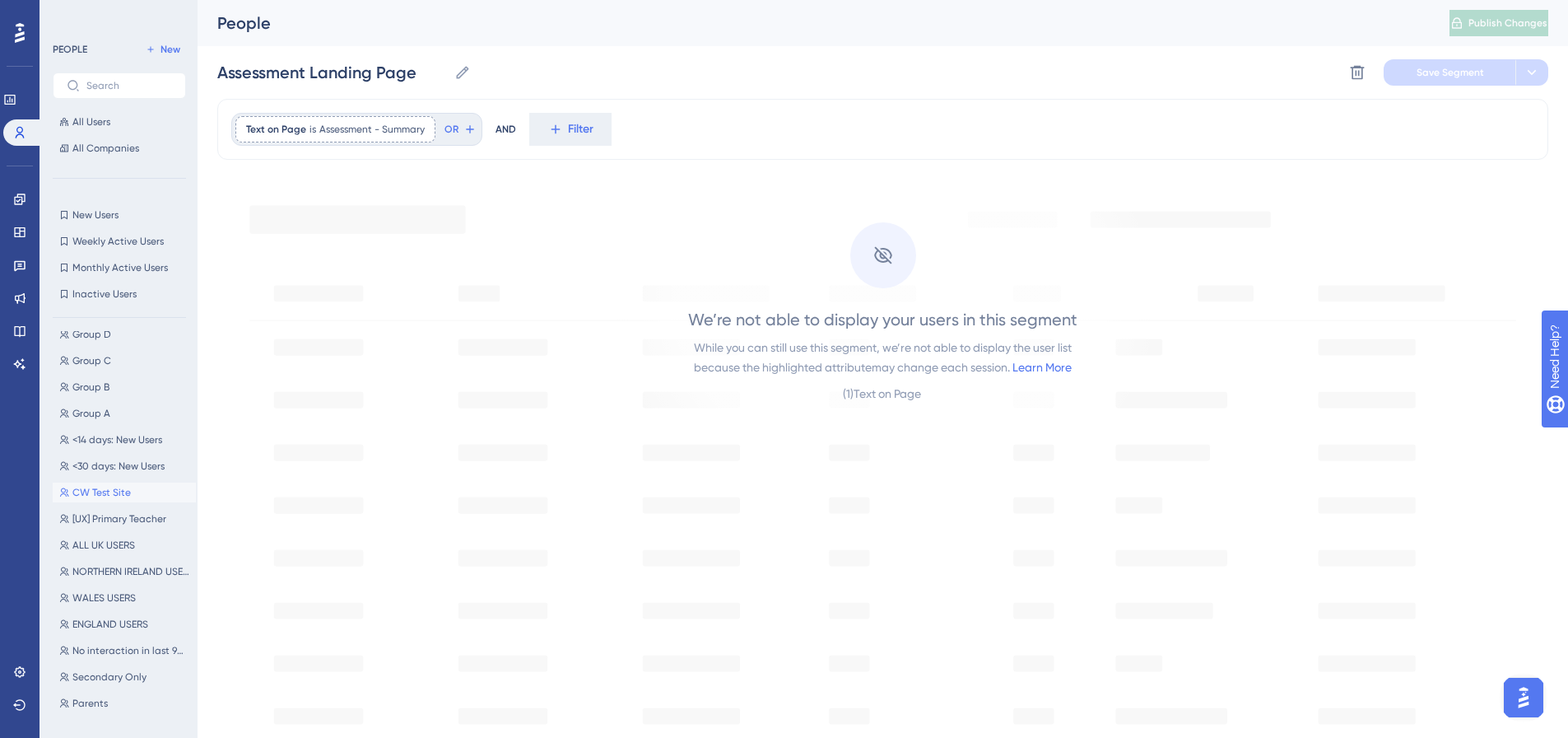
click at [98, 490] on span "CW Test Site" at bounding box center [102, 492] width 59 height 13
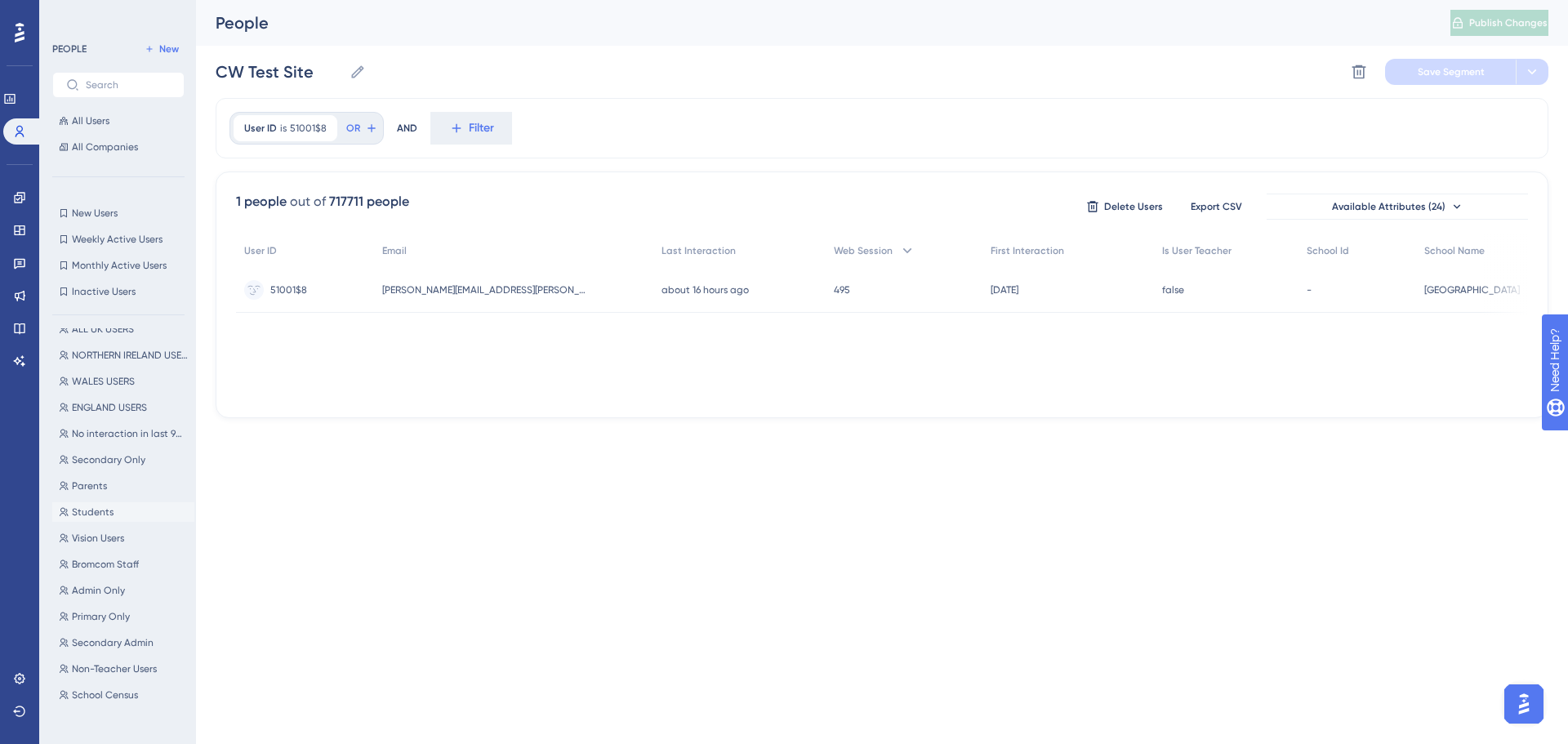
scroll to position [581, 0]
click at [102, 677] on span "User based segment" at bounding box center [119, 678] width 94 height 13
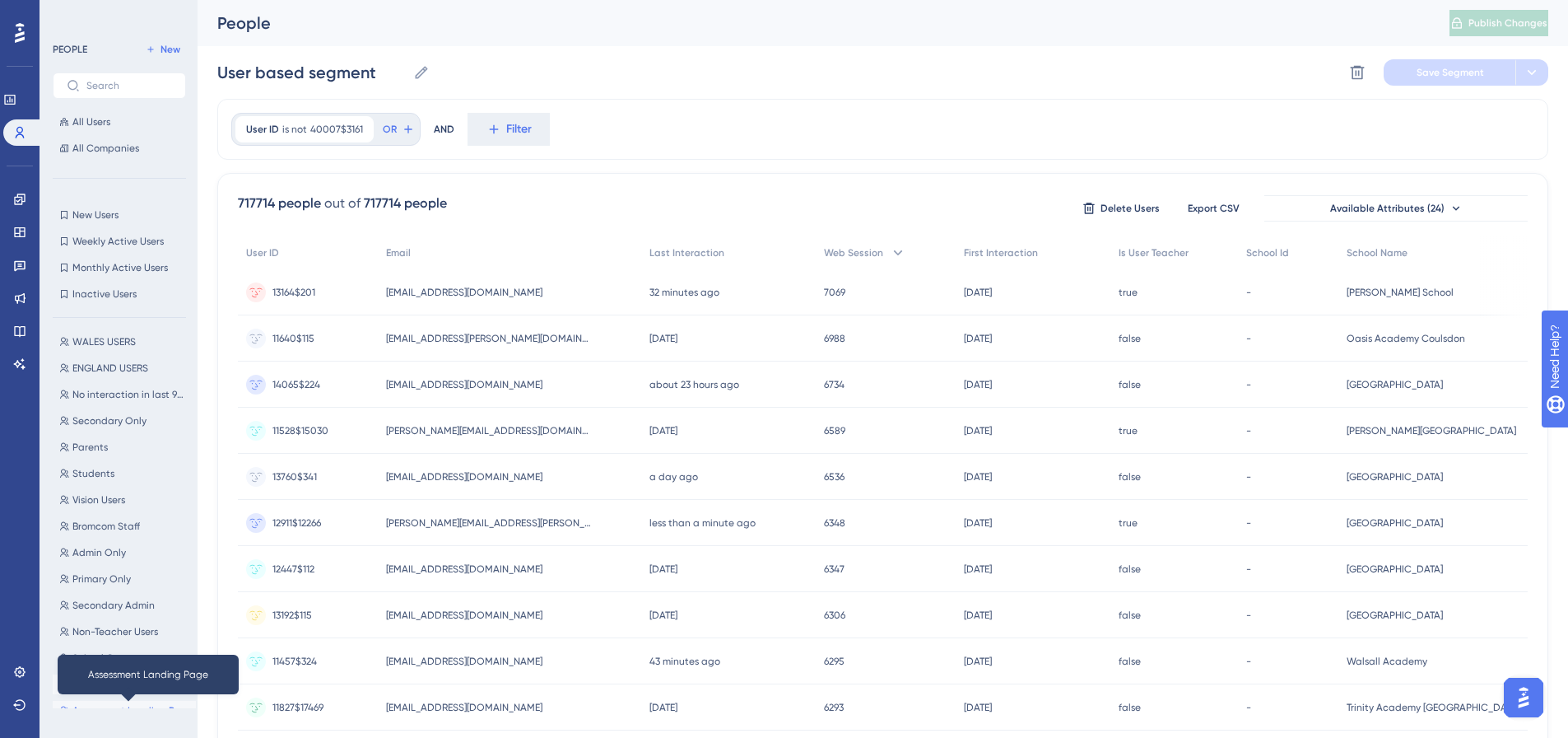
click at [108, 706] on span "Assessment Landing Page" at bounding box center [131, 710] width 117 height 13
type input "Assessment Landing Page"
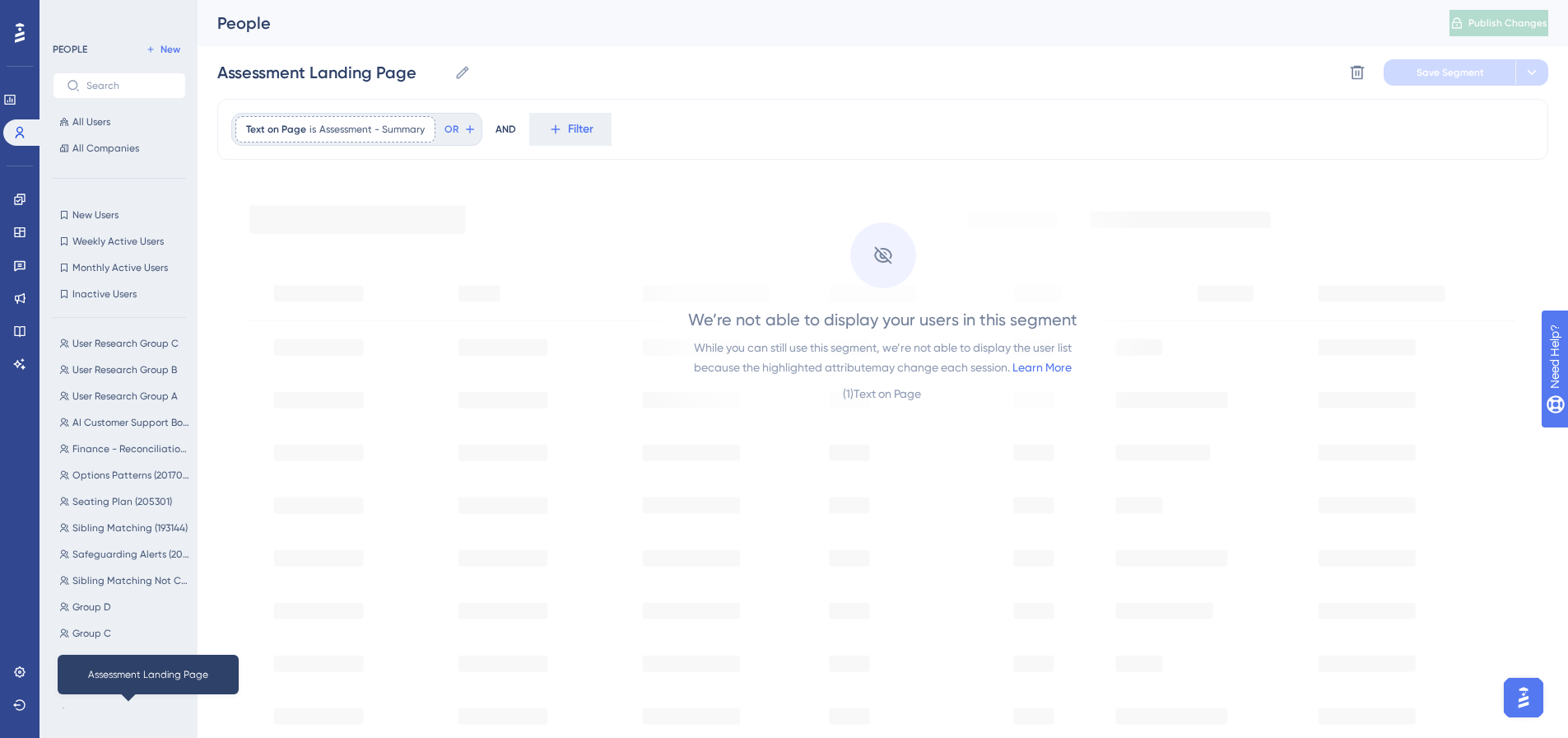
scroll to position [0, 0]
click at [314, 129] on span "is" at bounding box center [313, 128] width 7 height 13
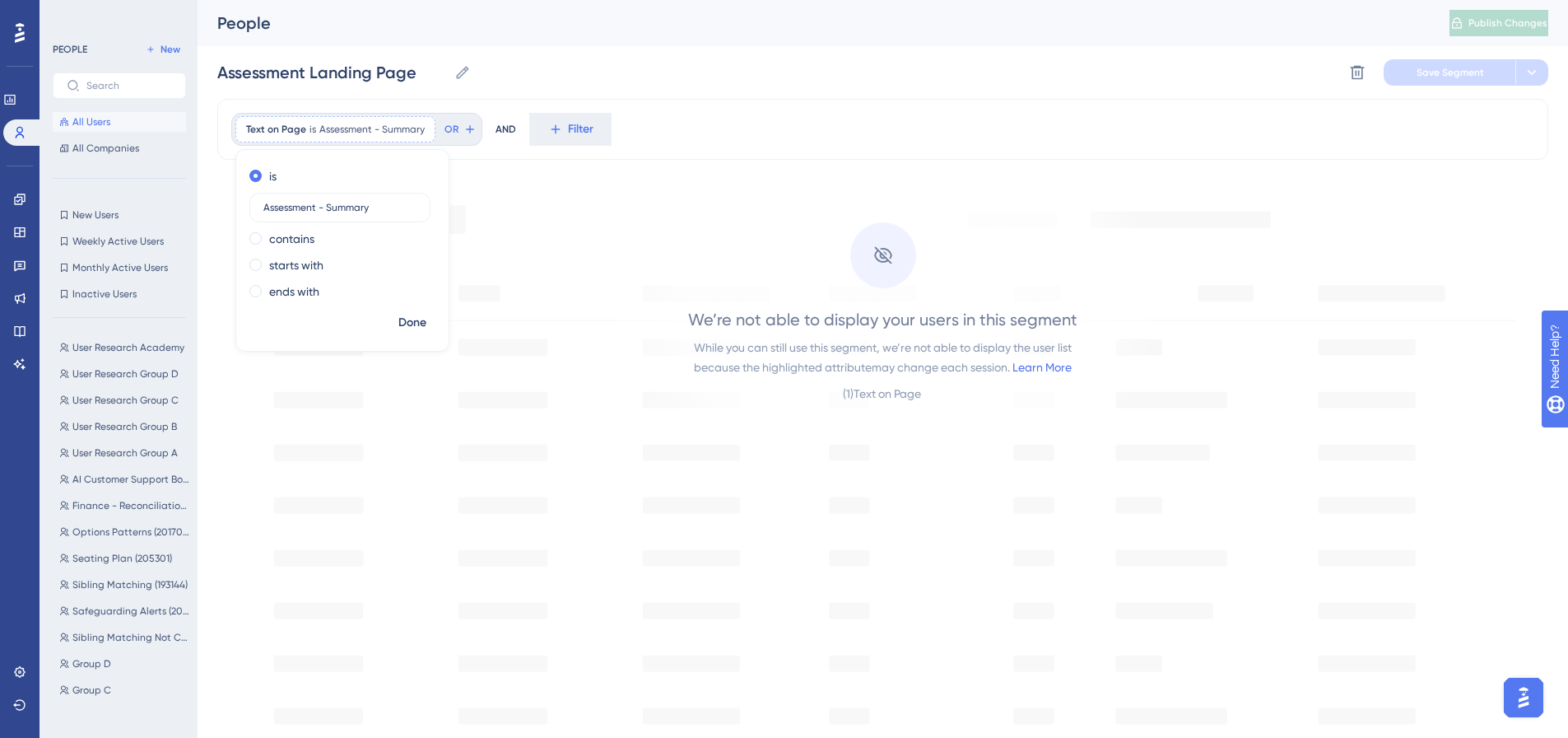
click at [84, 121] on span "All Users" at bounding box center [91, 121] width 38 height 13
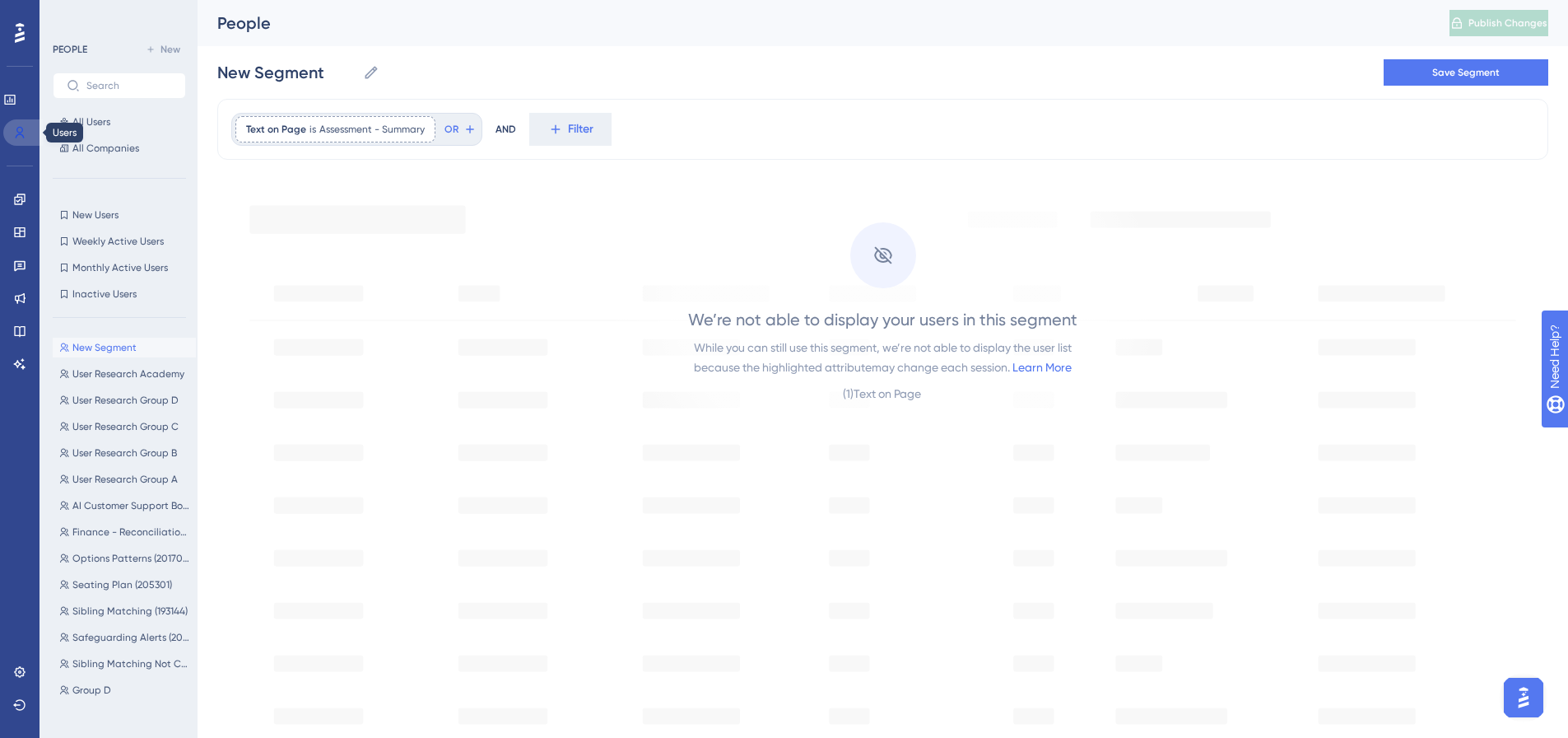
click at [19, 127] on icon at bounding box center [20, 132] width 9 height 11
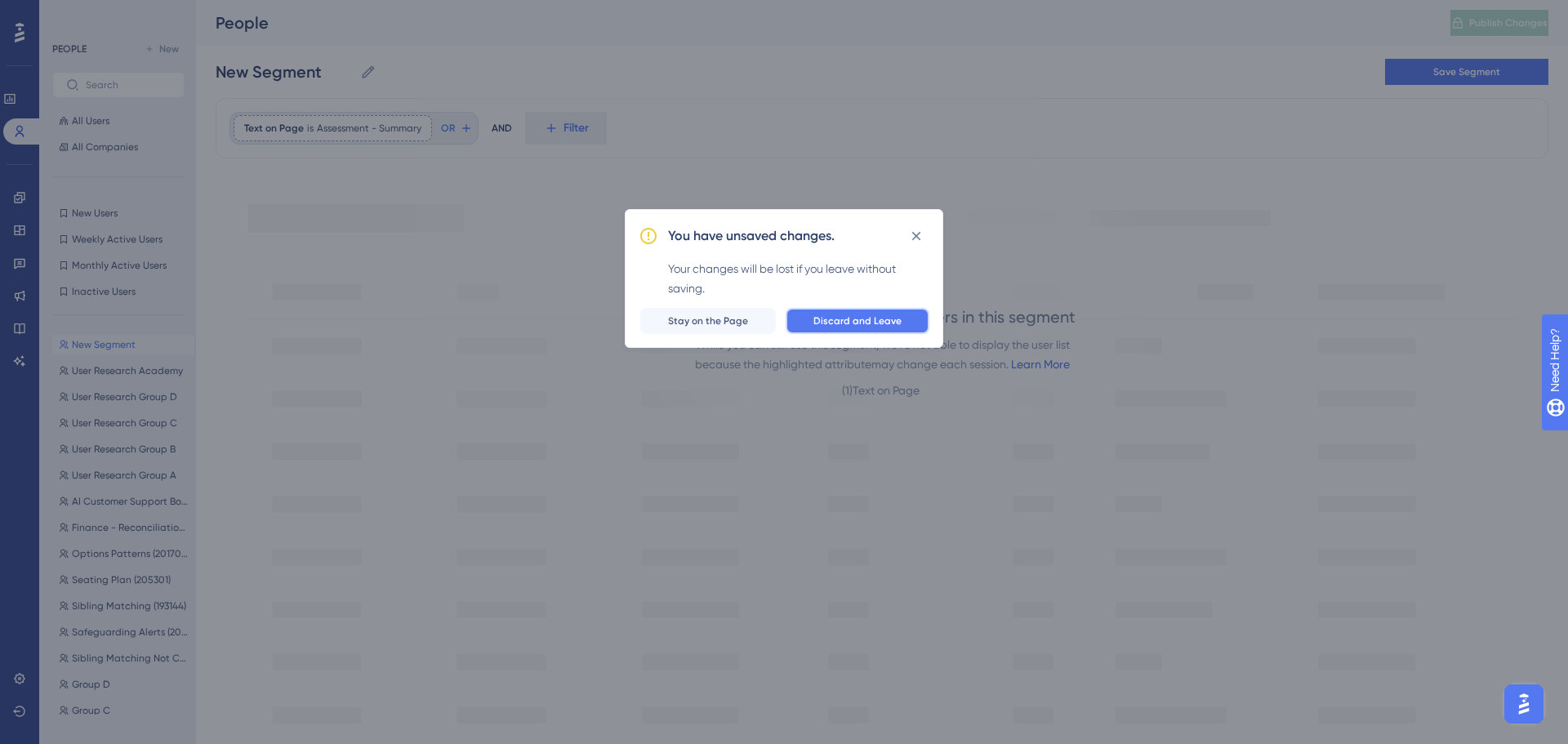
click at [816, 318] on span "Discard and Leave" at bounding box center [857, 320] width 88 height 13
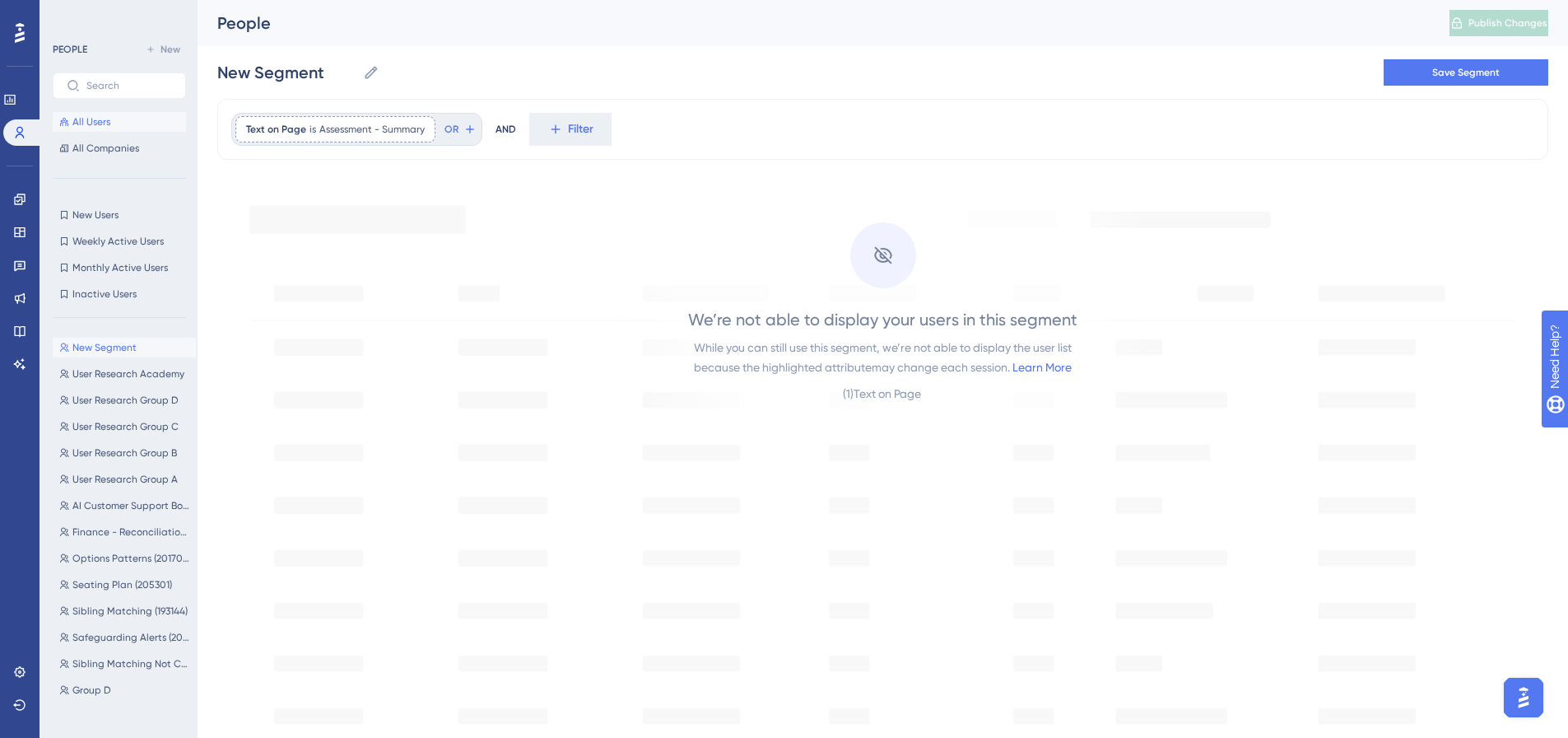
click at [101, 121] on span "All Users" at bounding box center [91, 121] width 38 height 13
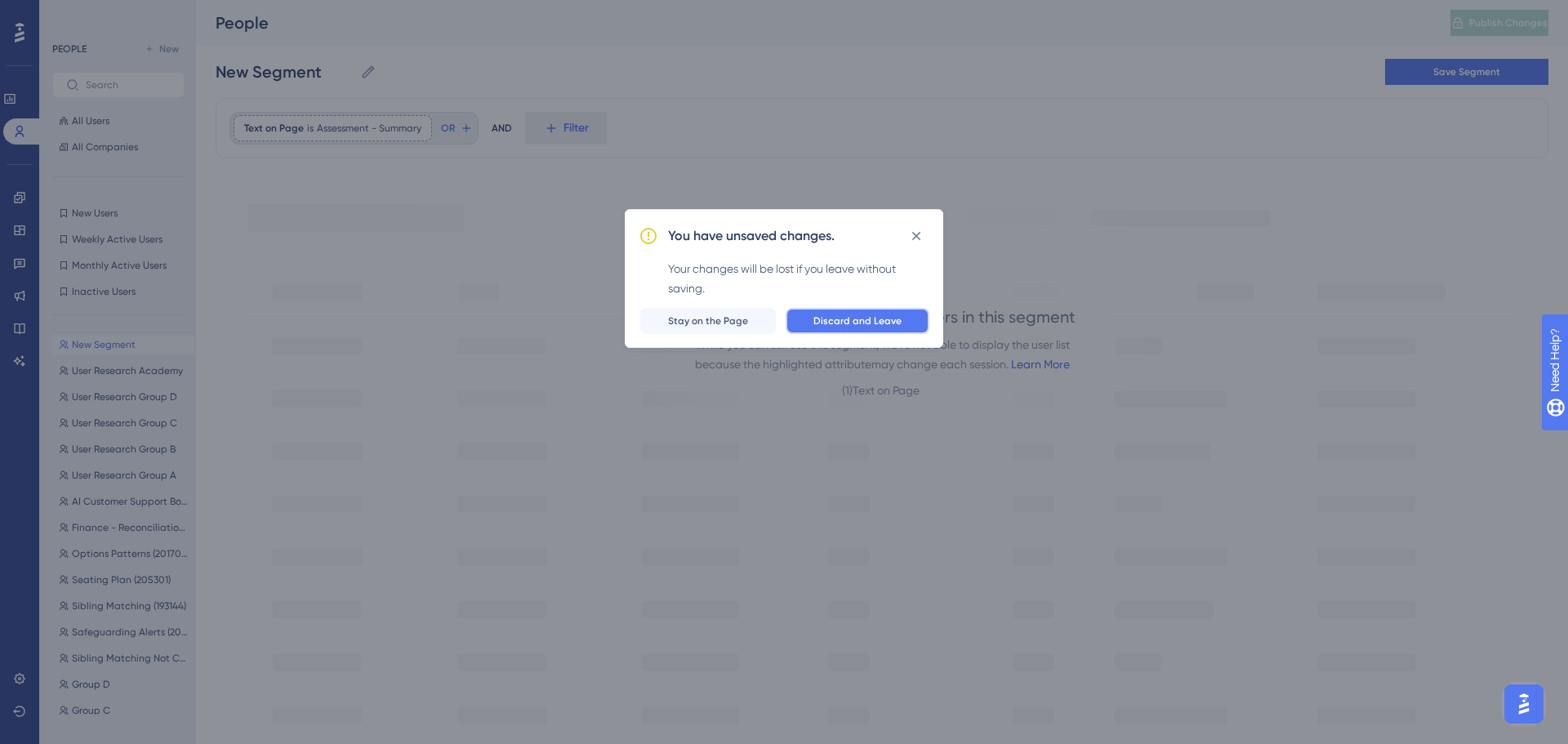
click at [820, 319] on span "Discard and Leave" at bounding box center [857, 320] width 88 height 13
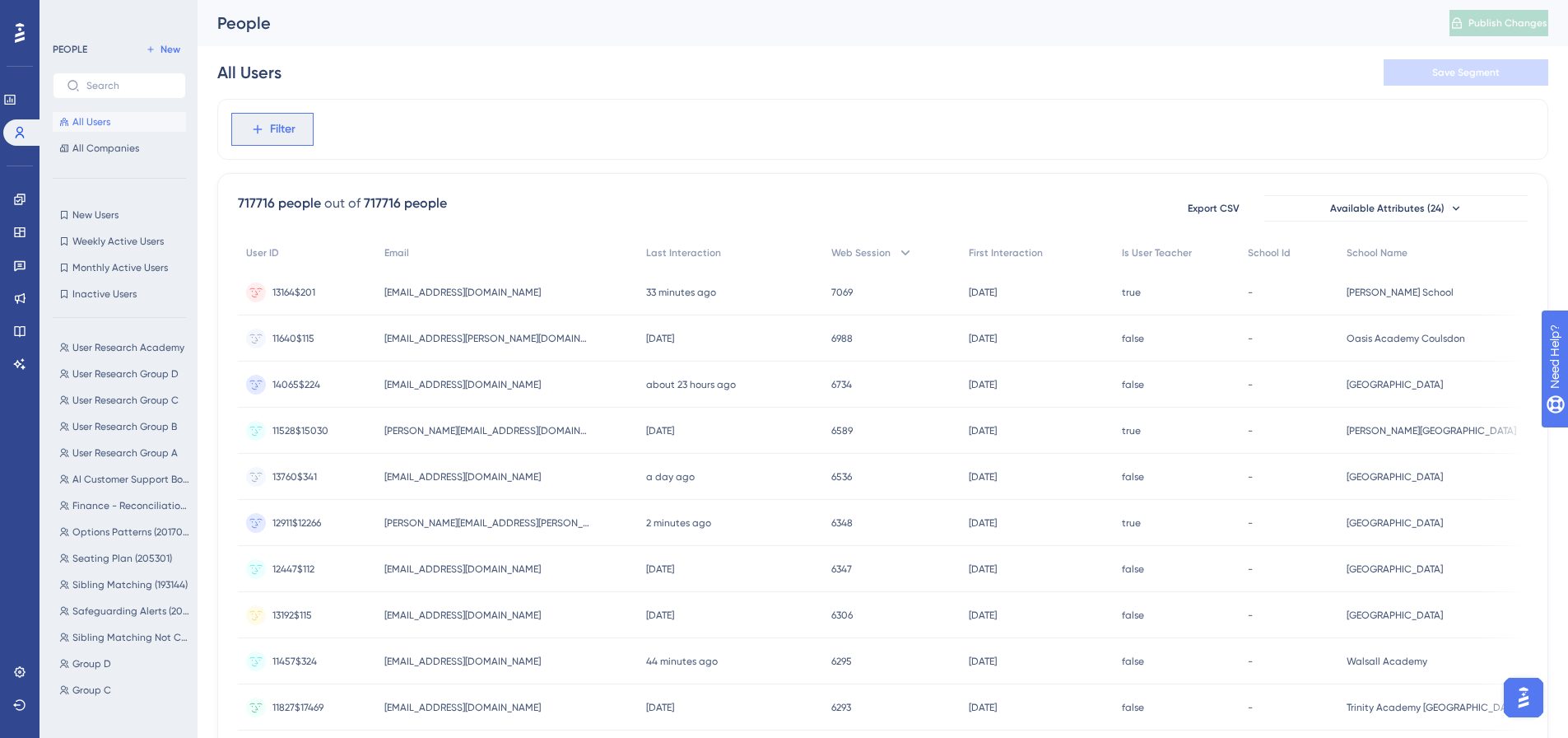
click at [283, 128] on span "Filter" at bounding box center [283, 129] width 26 height 20
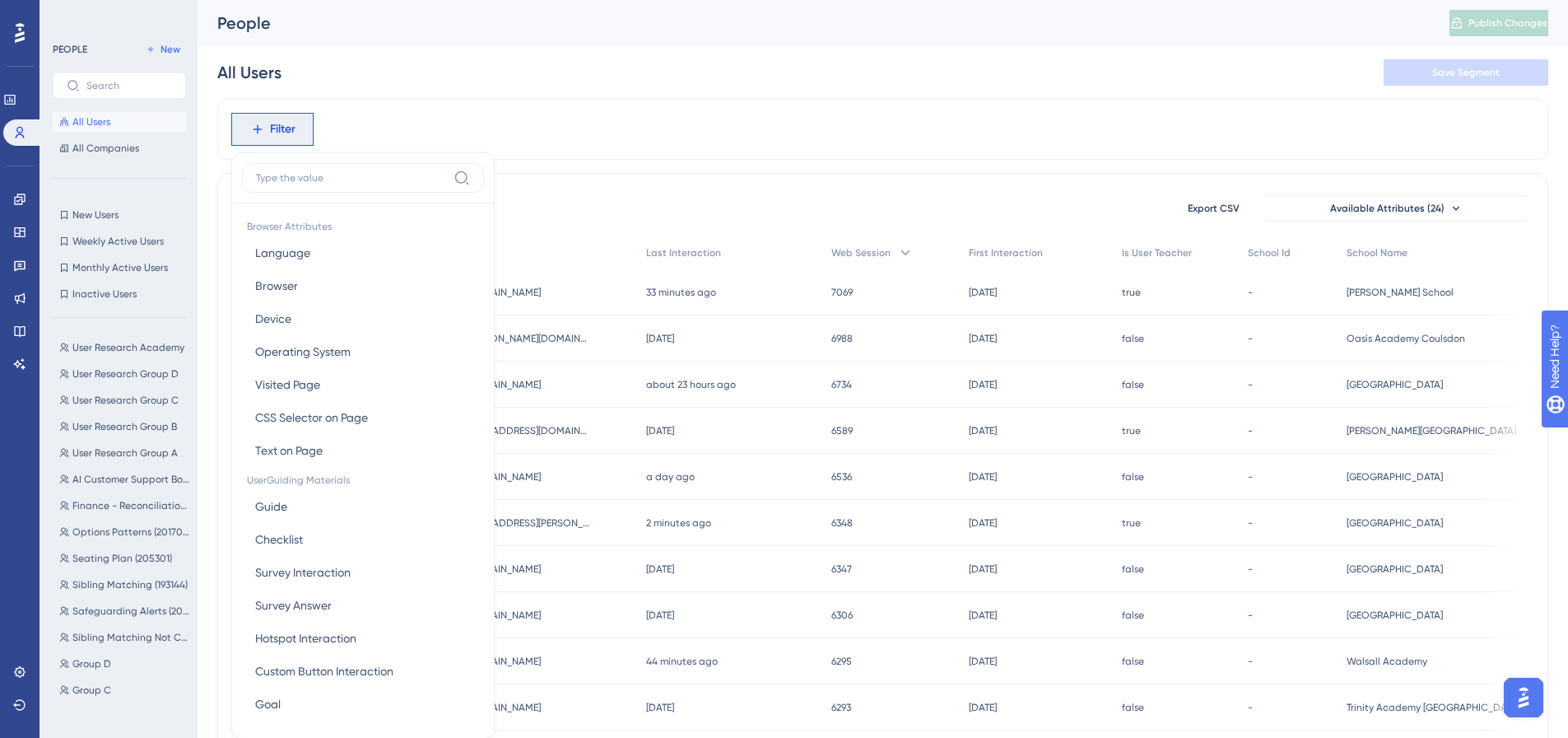
scroll to position [77, 0]
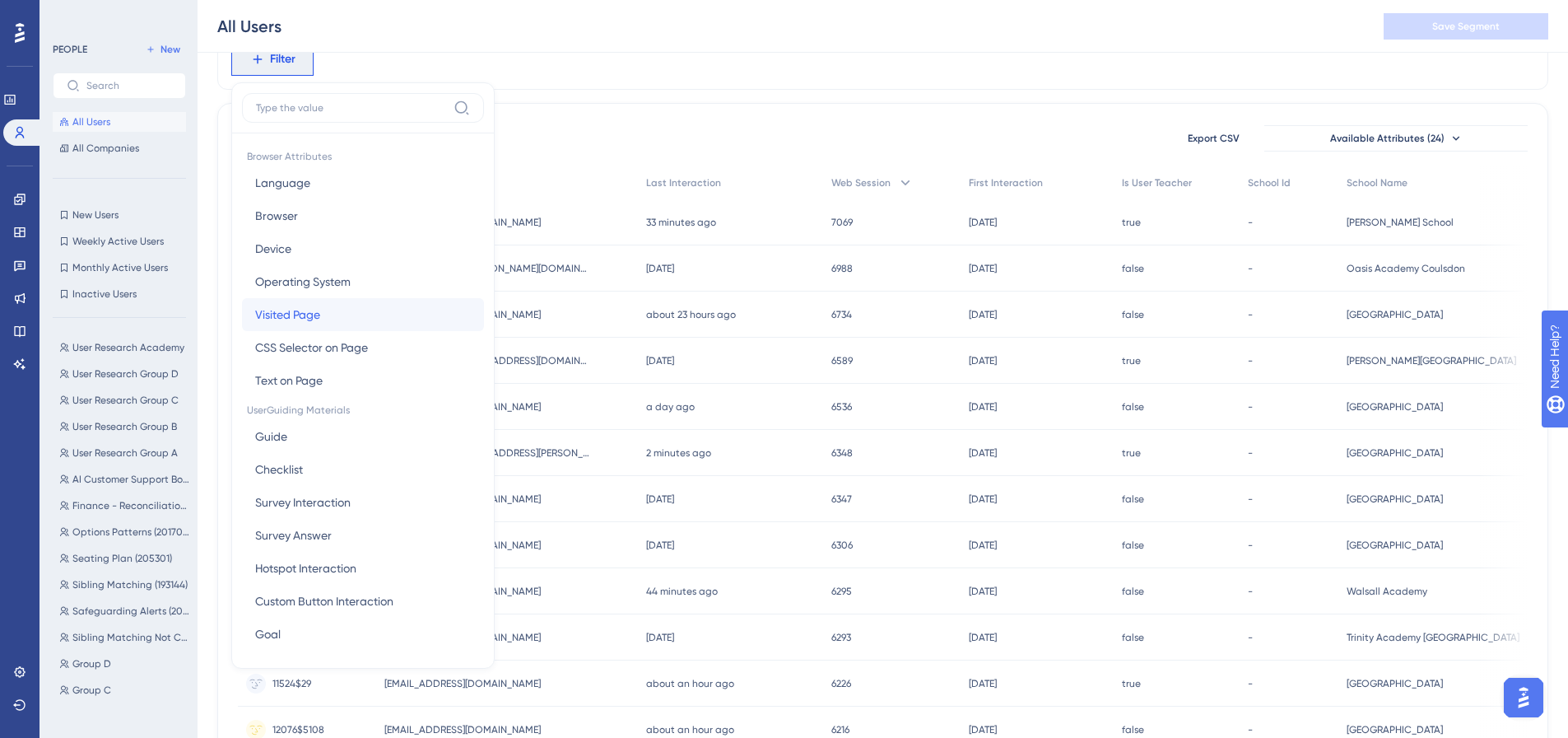
click at [329, 317] on button "Visited Page Visited Page" at bounding box center [363, 314] width 242 height 33
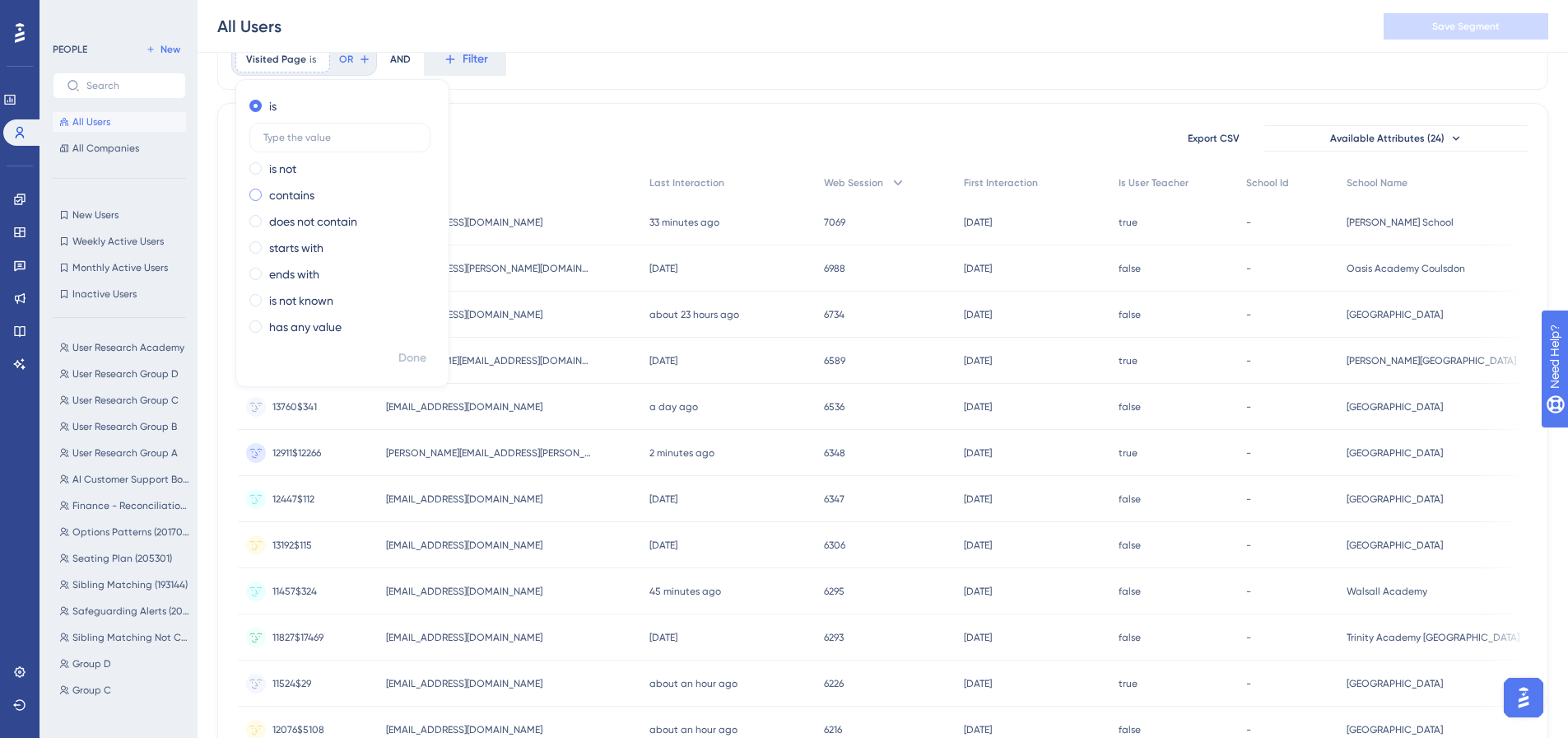
click at [263, 194] on div "contains" at bounding box center [339, 195] width 179 height 20
click at [294, 202] on label at bounding box center [340, 190] width 181 height 29
click at [294, 196] on input "text" at bounding box center [340, 189] width 153 height 11
click at [269, 187] on input "timetable" at bounding box center [340, 189] width 153 height 11
type input "Timetable"
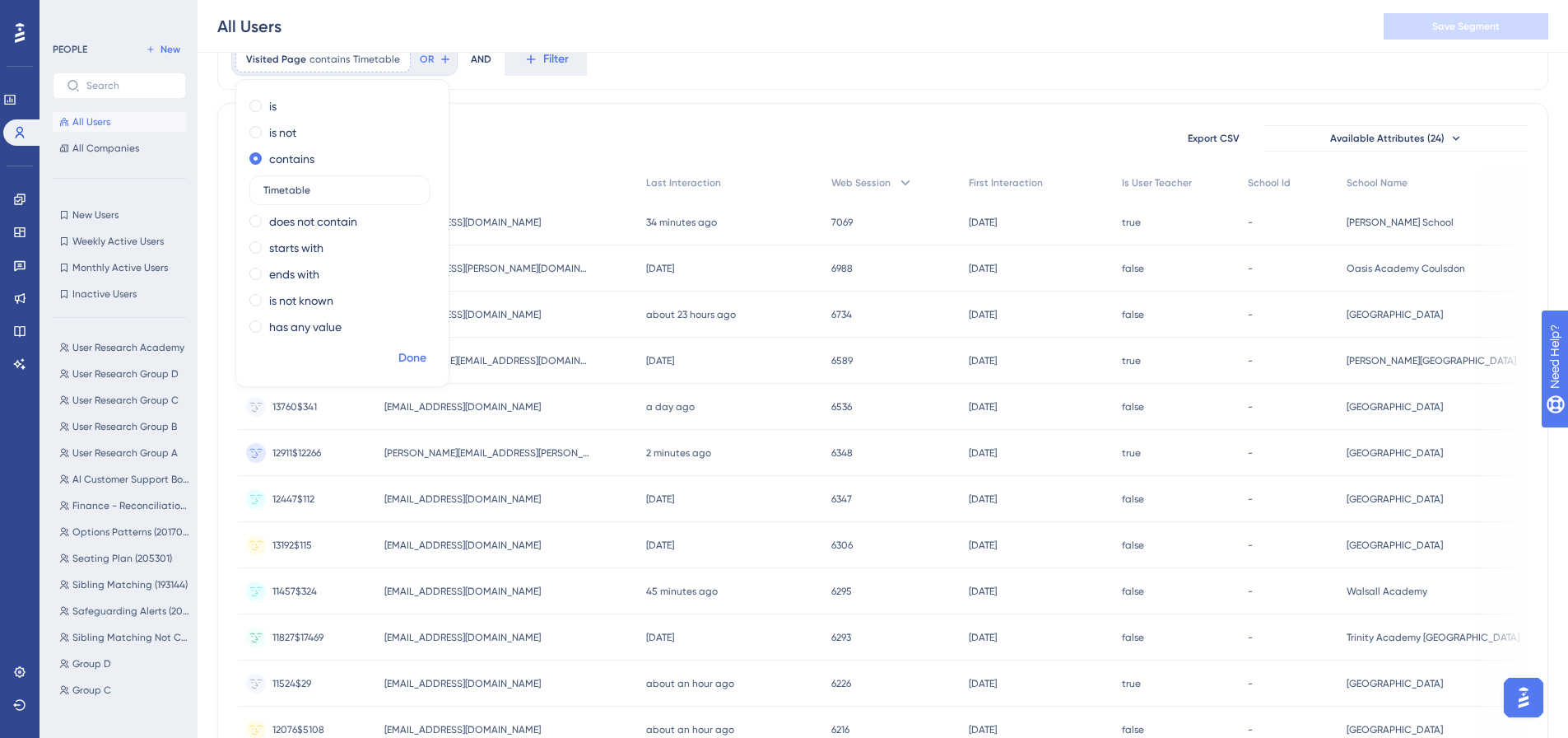
click at [402, 357] on span "Done" at bounding box center [412, 357] width 28 height 20
